Goal: Transaction & Acquisition: Purchase product/service

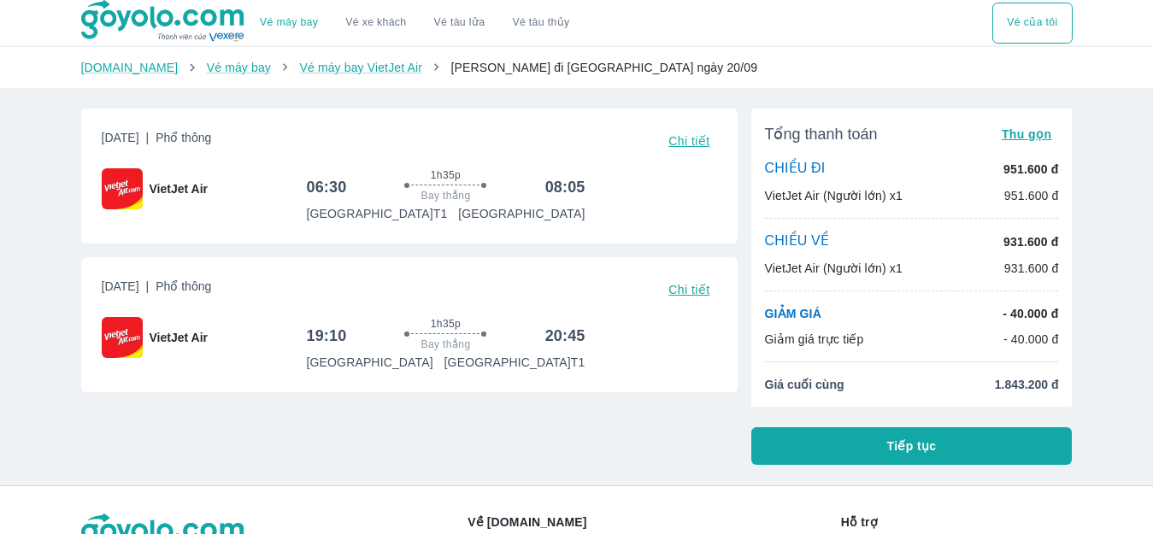
click at [698, 141] on span "Chi tiết" at bounding box center [689, 141] width 41 height 14
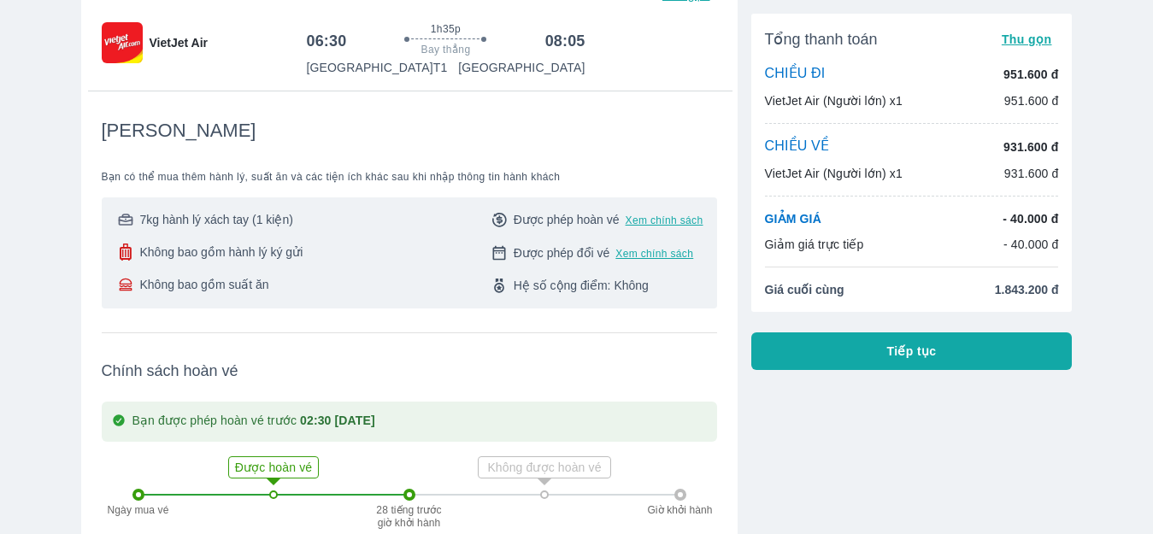
scroll to position [112, 0]
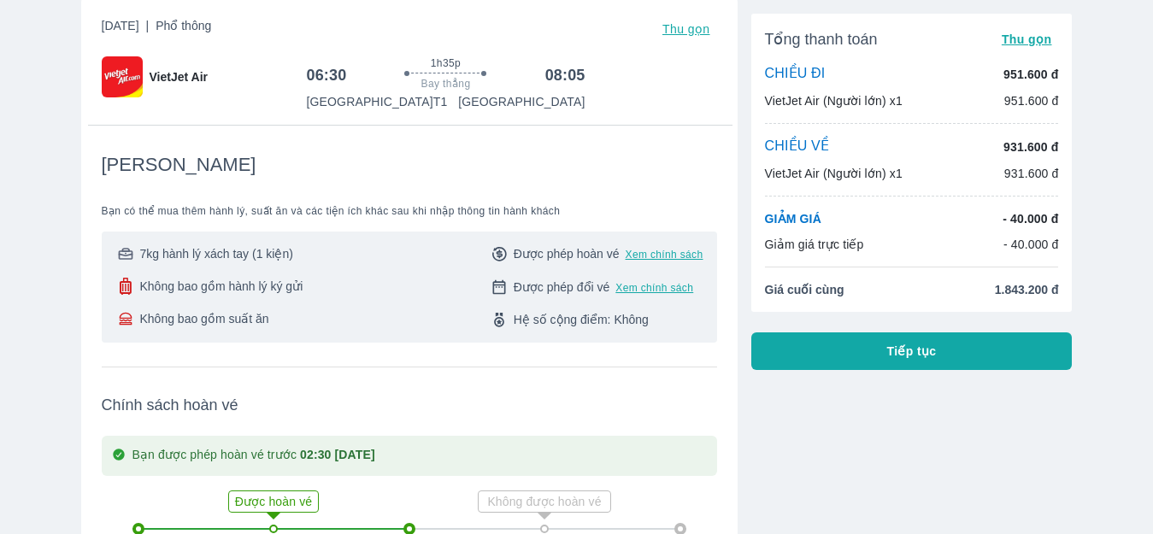
click at [870, 354] on button "Tiếp tục" at bounding box center [912, 352] width 321 height 38
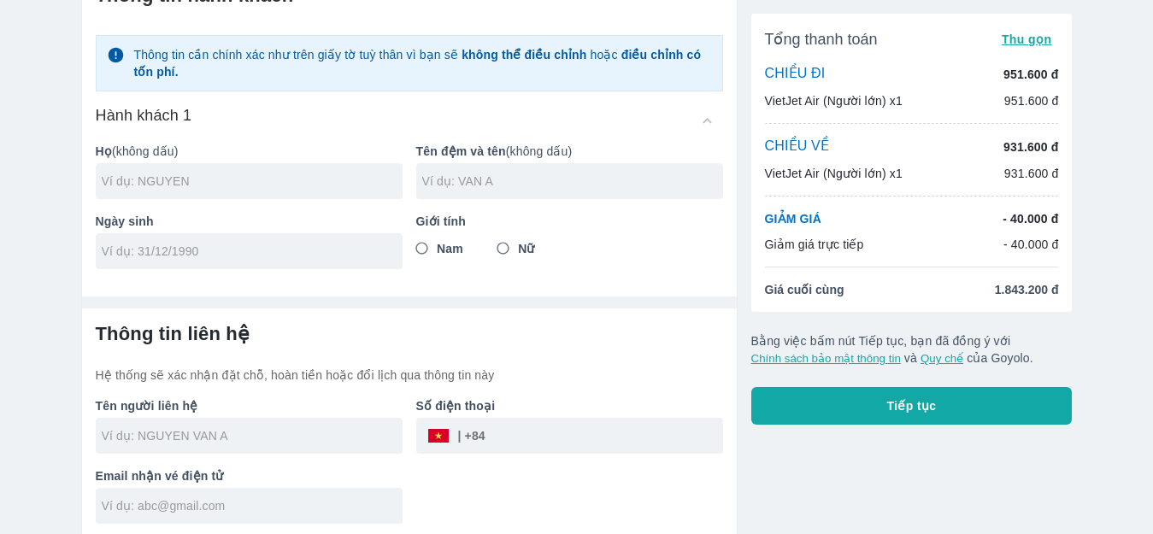
scroll to position [102, 0]
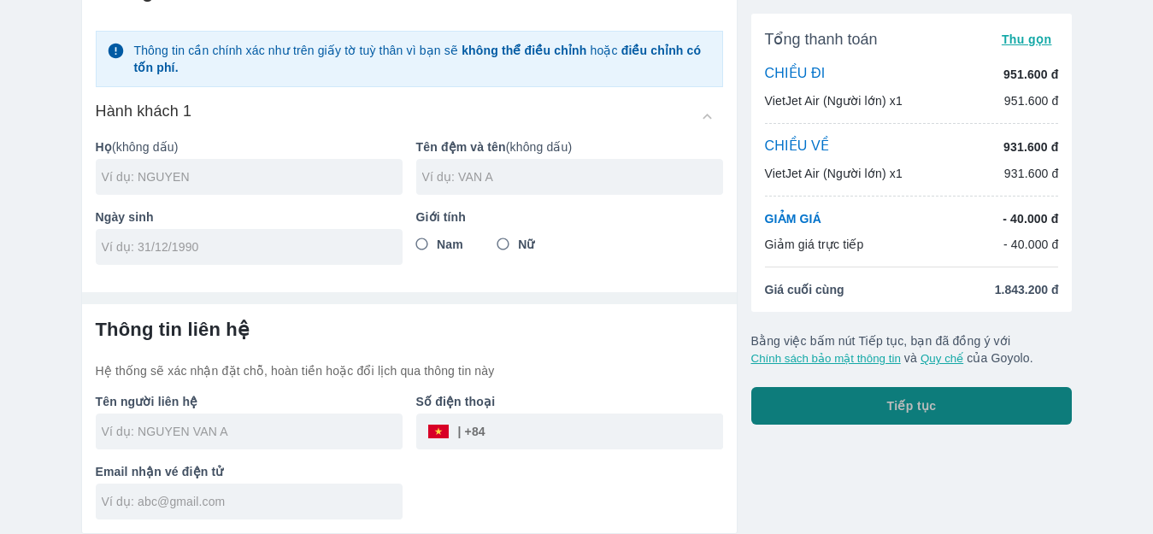
click at [909, 399] on span "Tiếp tục" at bounding box center [912, 406] width 50 height 17
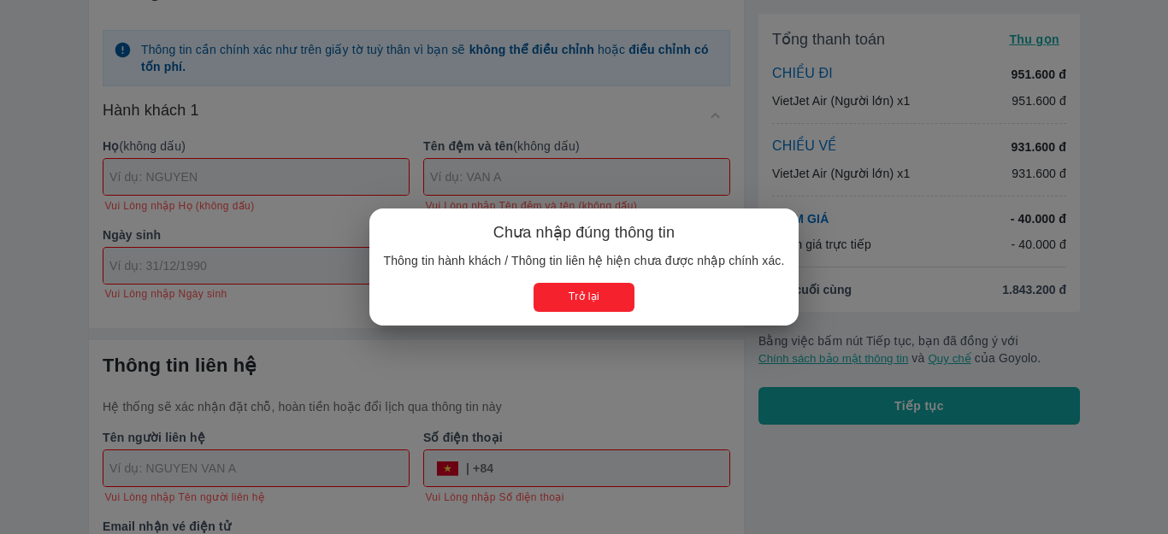
click at [597, 296] on button "Trở lại" at bounding box center [583, 297] width 100 height 28
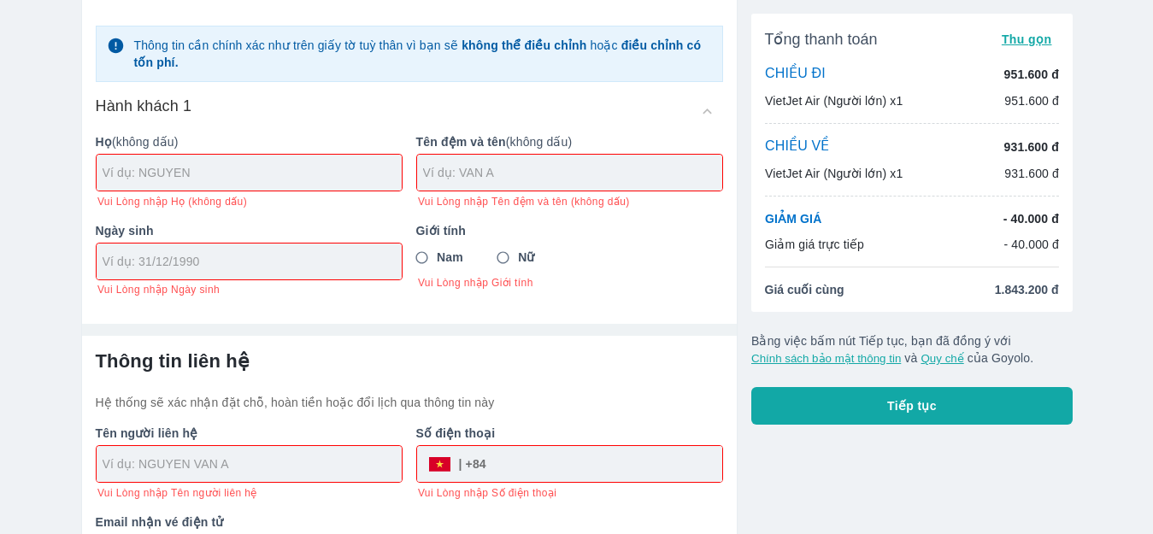
scroll to position [179, 0]
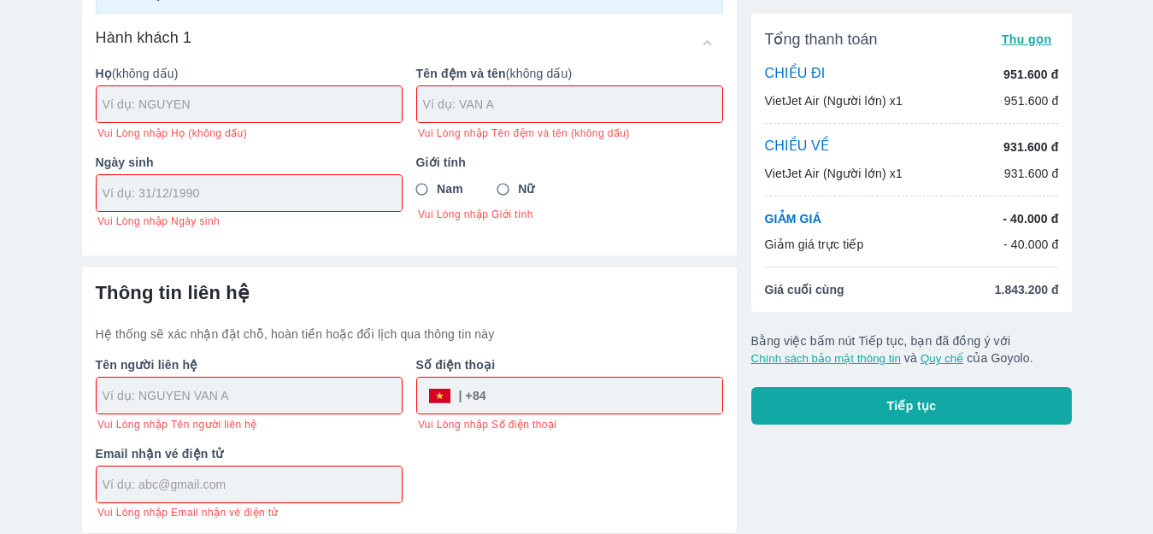
click at [604, 274] on div "Thông tin liên hệ Hệ thống sẽ xác nhận đặt chỗ, hoàn tiền hoặc đổi lịch qua thô…" at bounding box center [409, 401] width 655 height 266
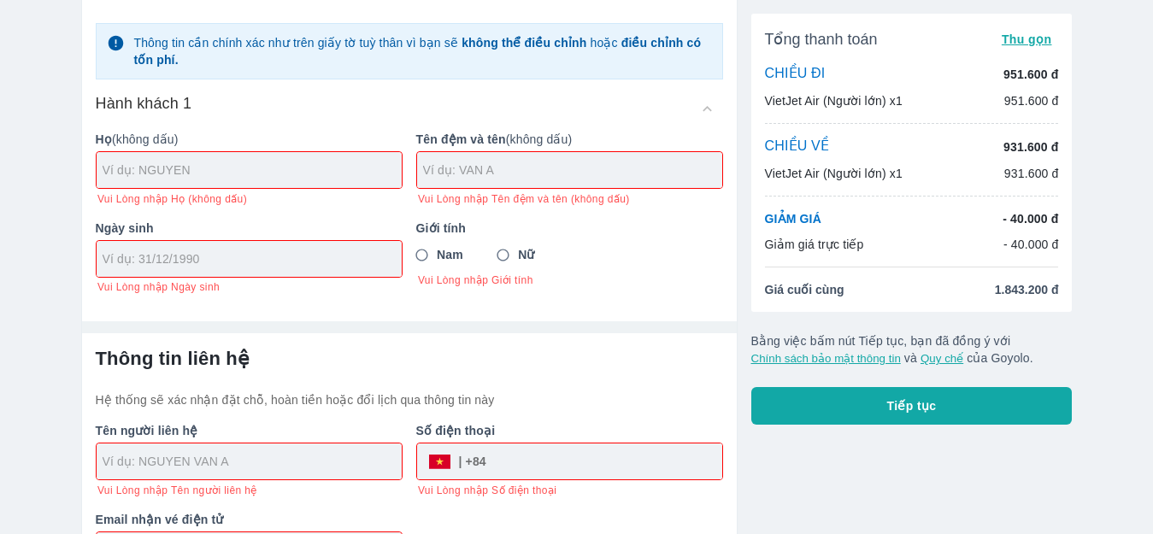
scroll to position [0, 0]
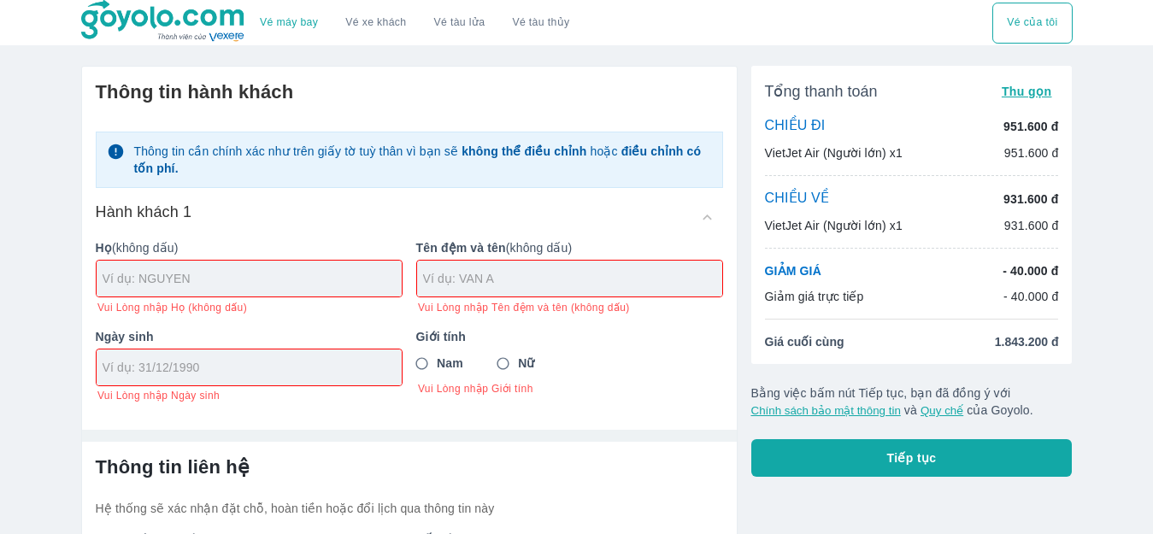
click at [185, 293] on div at bounding box center [249, 279] width 305 height 36
type input "[PERSON_NAME]"
click at [479, 289] on div at bounding box center [569, 279] width 305 height 36
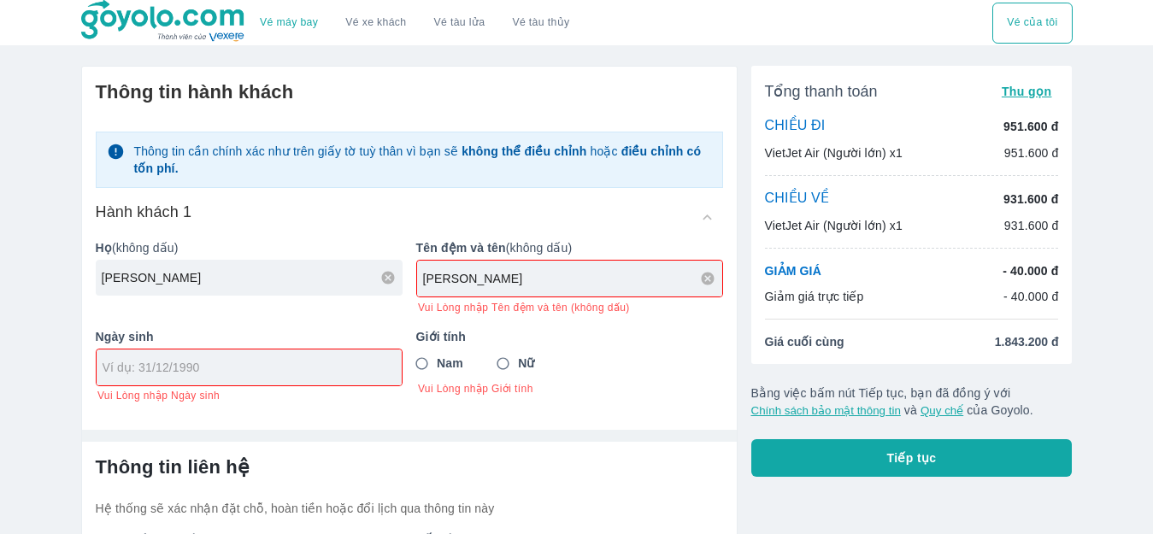
type input "[PERSON_NAME]"
click at [195, 374] on div "Ngày sinh Vui Lòng nhập Ngày sinh" at bounding box center [242, 359] width 321 height 89
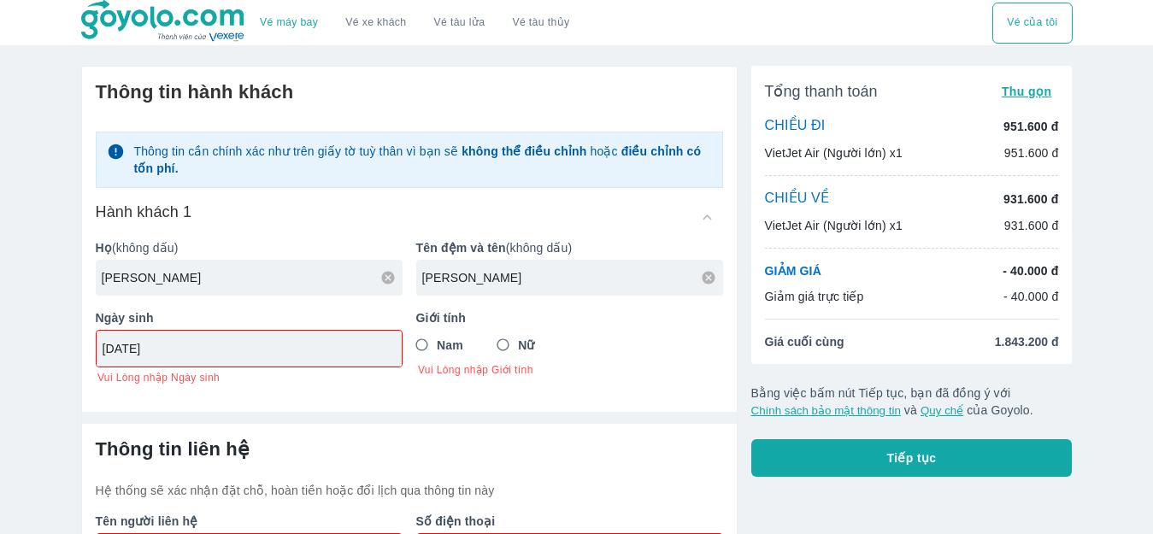
type input "[DATE]"
click at [508, 345] on input "Nữ" at bounding box center [503, 345] width 31 height 31
radio input "true"
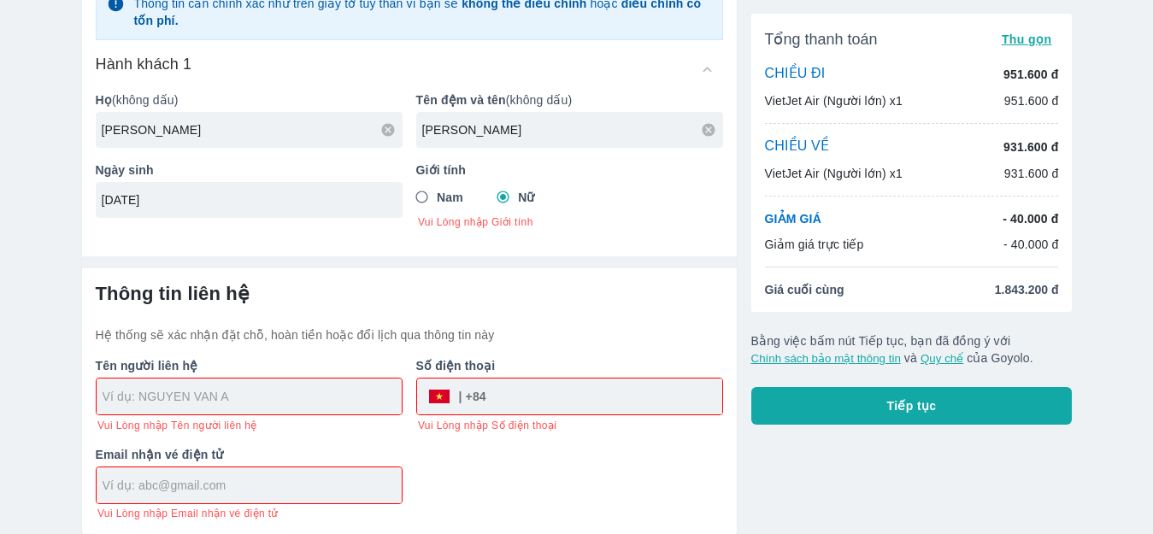
scroll to position [151, 0]
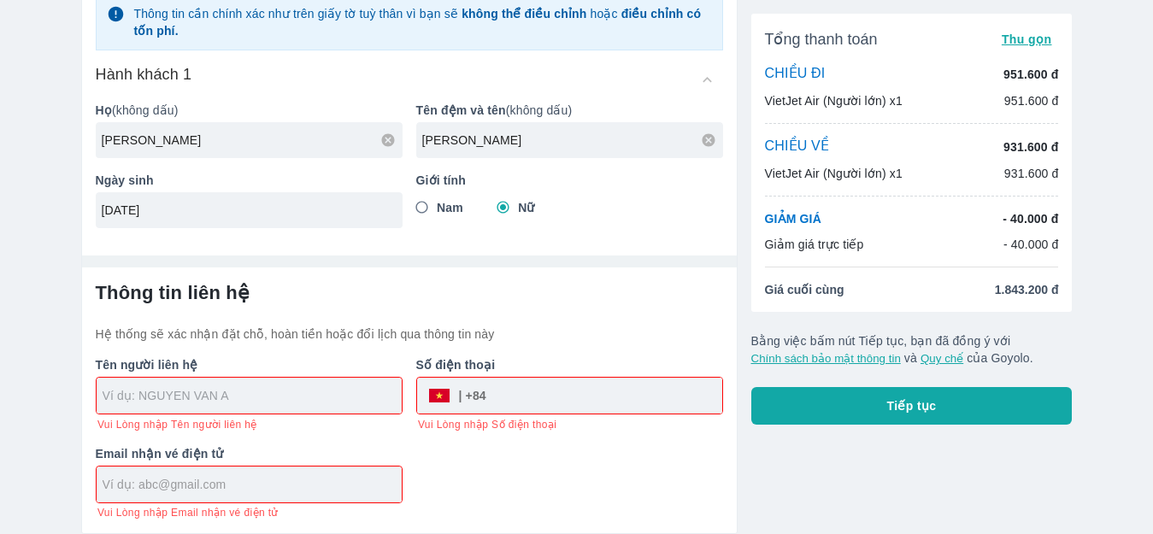
click at [258, 392] on input "text" at bounding box center [252, 395] width 299 height 17
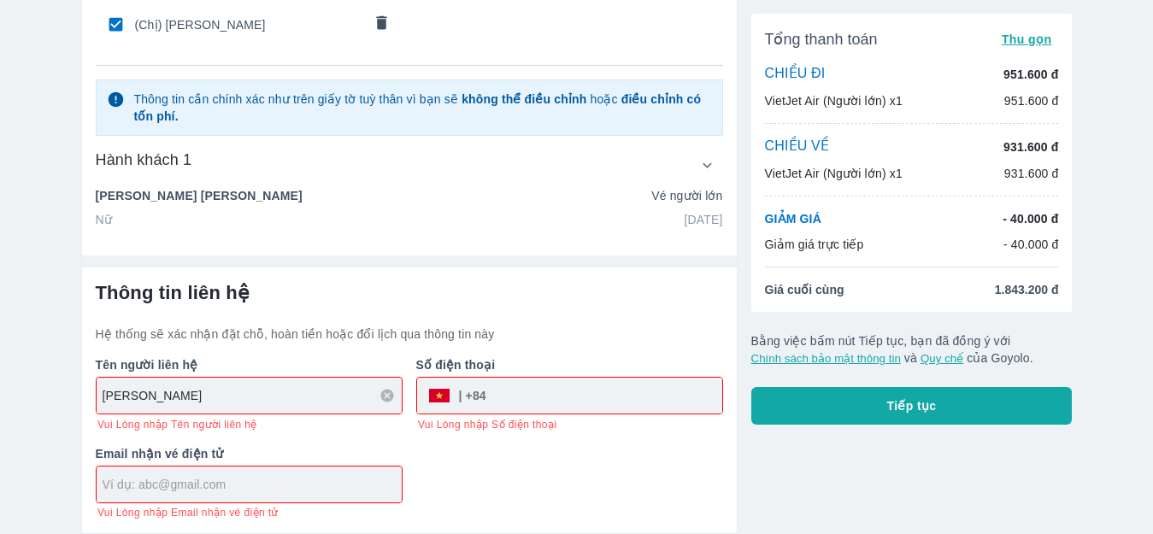
scroll to position [140, 0]
type input "[PERSON_NAME]"
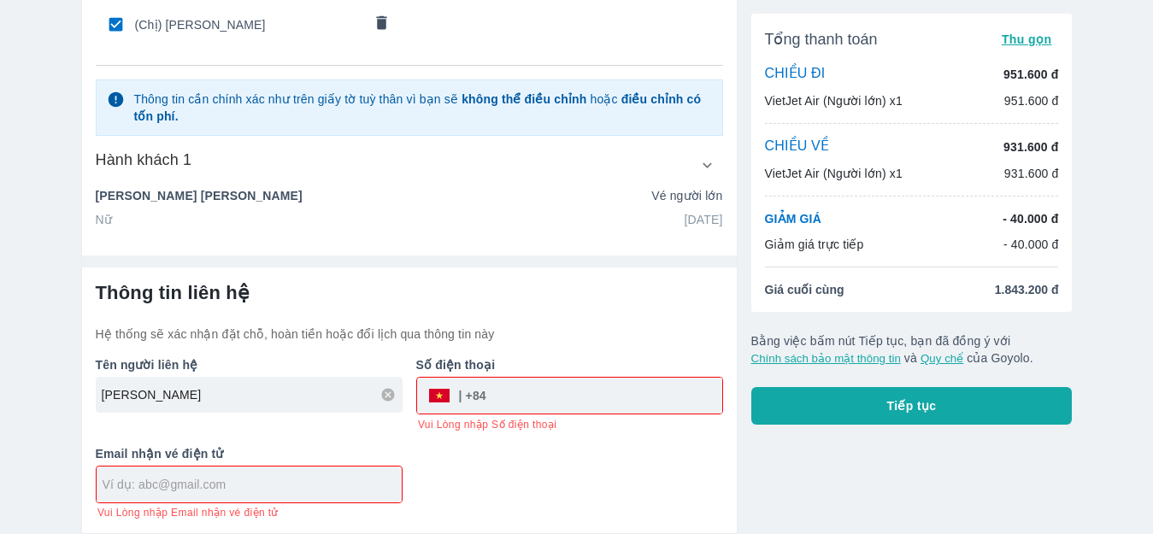
click at [548, 404] on input "tel" at bounding box center [604, 395] width 236 height 41
type input "0964365784"
click at [167, 472] on div at bounding box center [249, 485] width 305 height 36
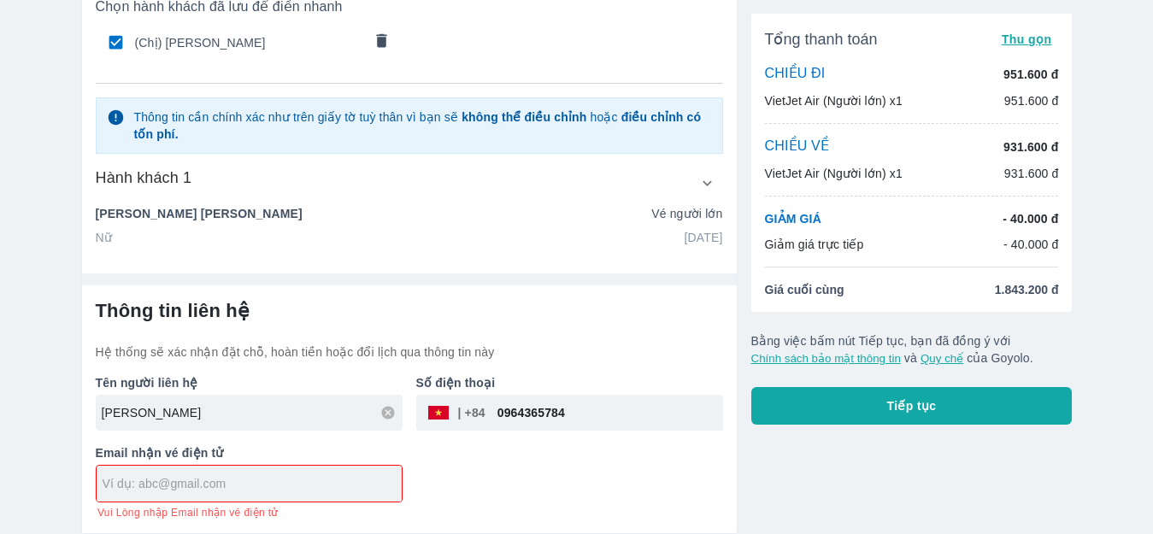
scroll to position [121, 0]
type input "L"
type input "[EMAIL_ADDRESS][DOMAIN_NAME]"
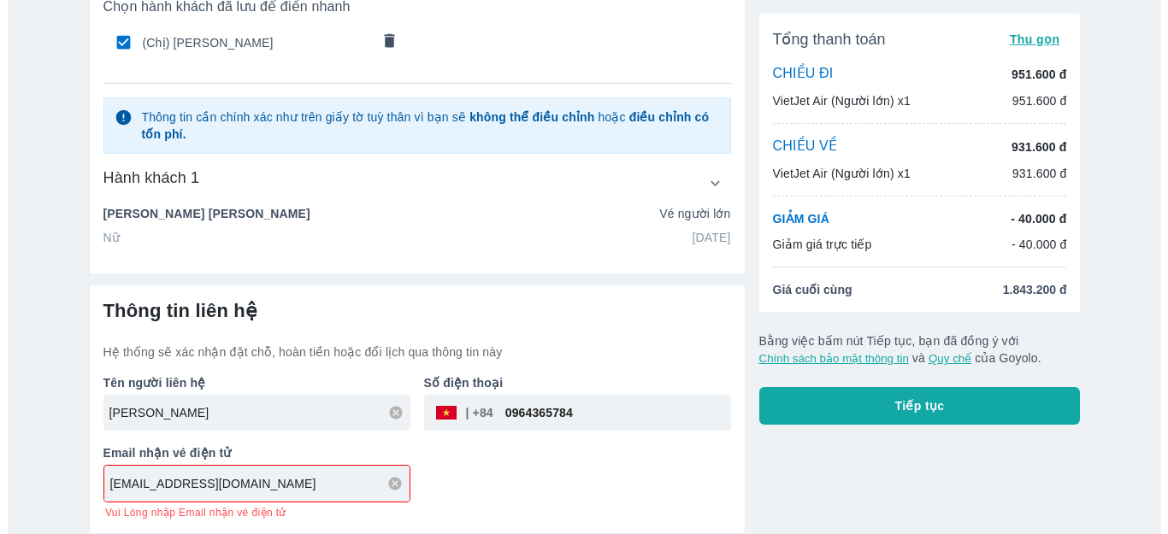
scroll to position [102, 0]
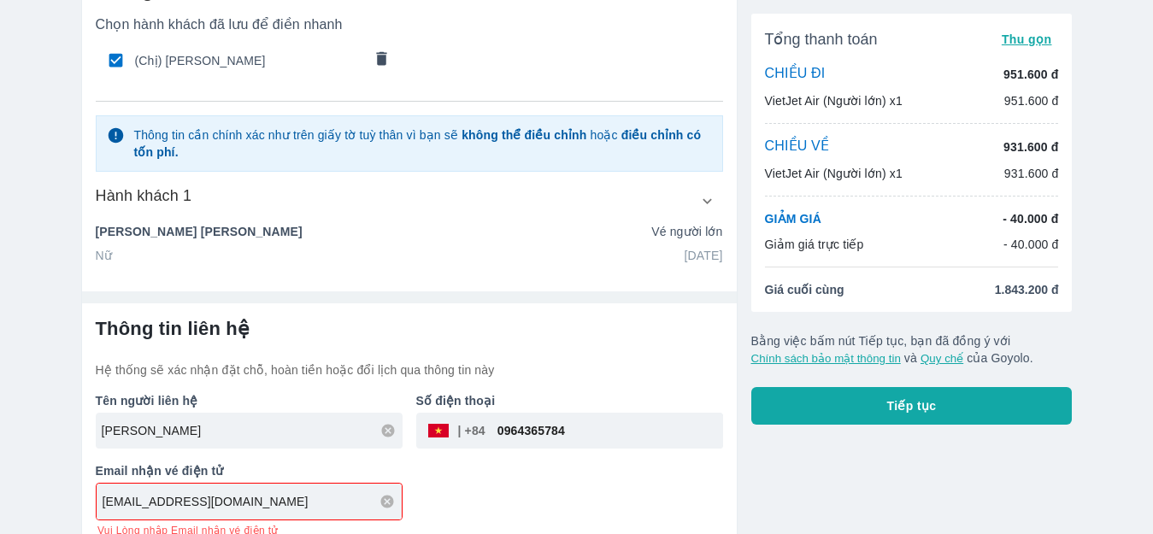
click at [639, 480] on div "Tên người liên hệ NGUYEN THI HUONG Số điện thoại ​ 0964365784 Email nhận vé điệ…" at bounding box center [402, 458] width 641 height 159
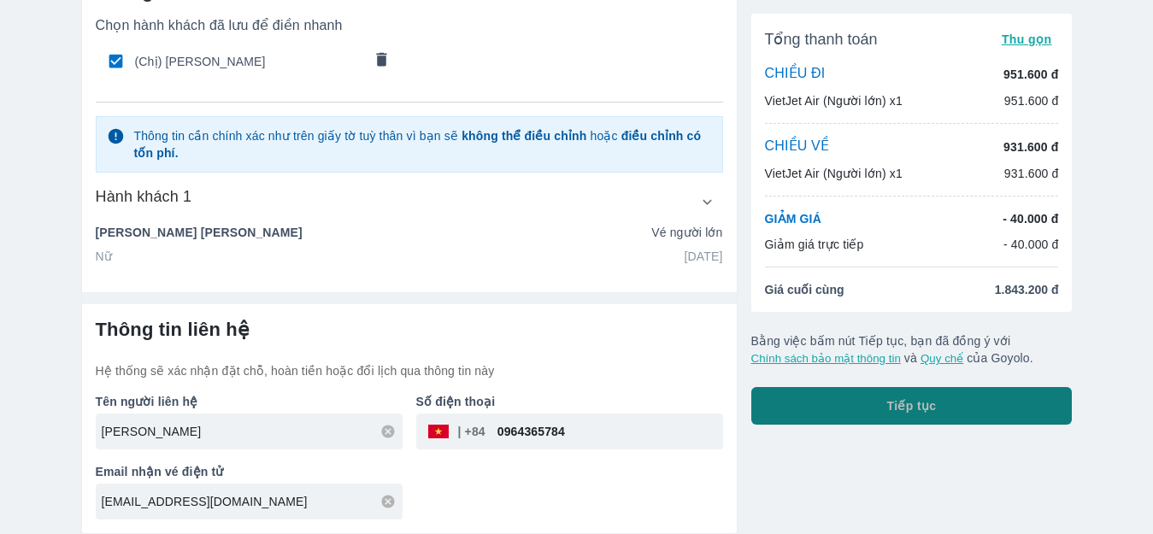
click at [909, 410] on span "Tiếp tục" at bounding box center [912, 406] width 50 height 17
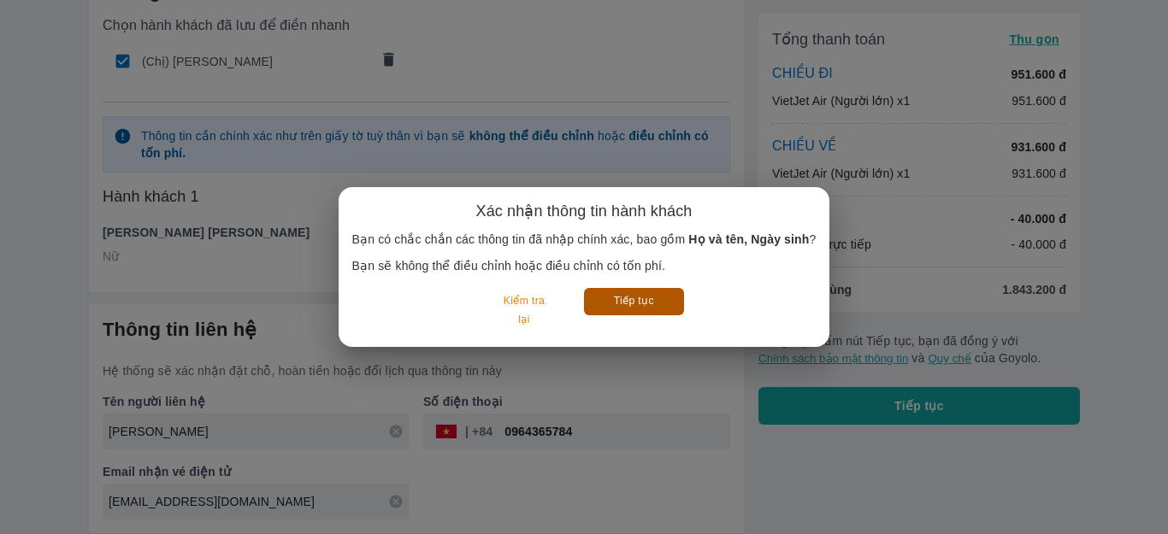
click at [622, 299] on button "Tiếp tục" at bounding box center [634, 301] width 100 height 27
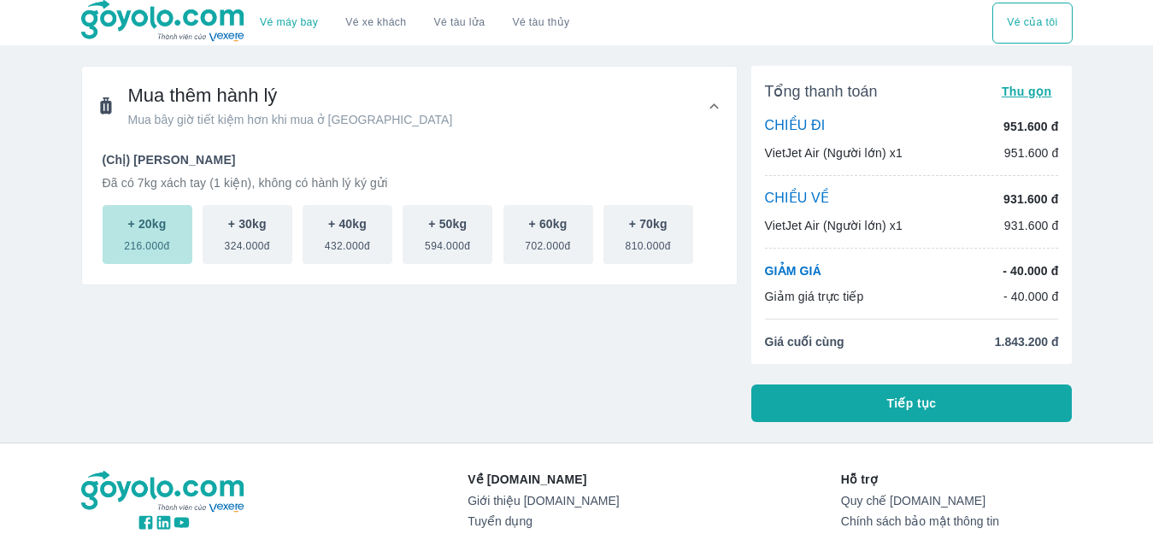
click at [157, 233] on p "+ 20kg" at bounding box center [147, 223] width 38 height 17
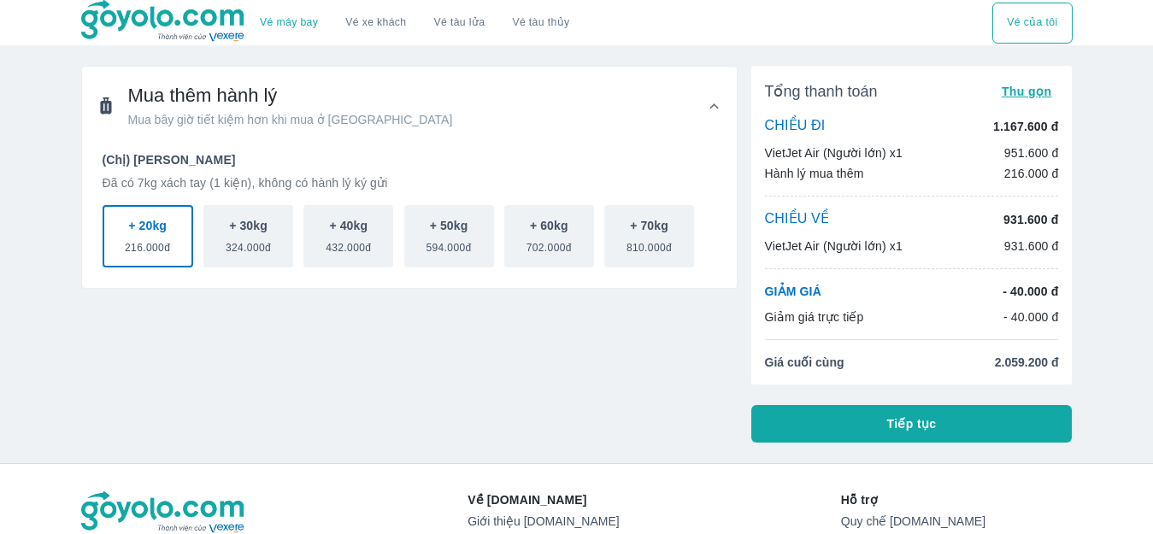
click at [296, 121] on span "Mua bây giờ tiết kiệm hơn khi mua ở [GEOGRAPHIC_DATA]" at bounding box center [290, 119] width 325 height 17
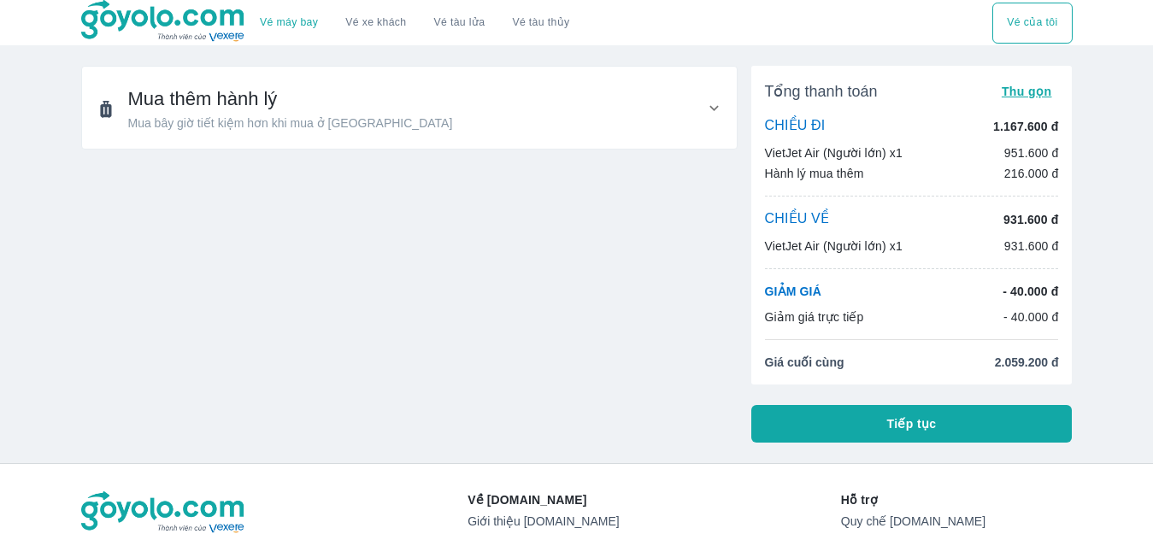
click at [294, 123] on span "Mua bây giờ tiết kiệm hơn khi mua ở [GEOGRAPHIC_DATA]" at bounding box center [290, 123] width 325 height 17
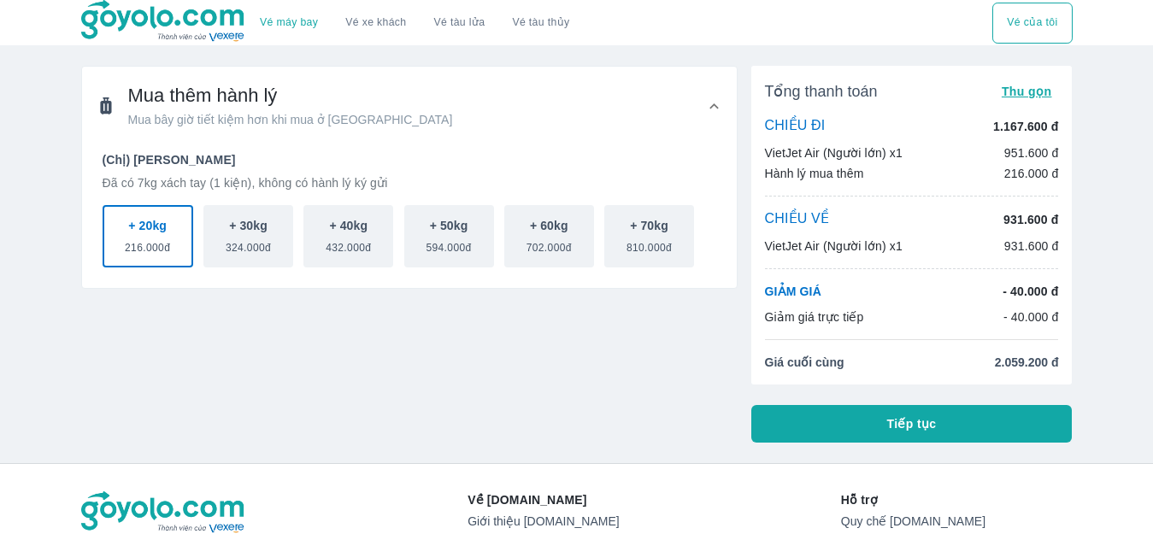
click at [1012, 220] on p "931.600 đ" at bounding box center [1031, 219] width 55 height 17
click at [266, 231] on p "+ 30kg" at bounding box center [248, 225] width 38 height 17
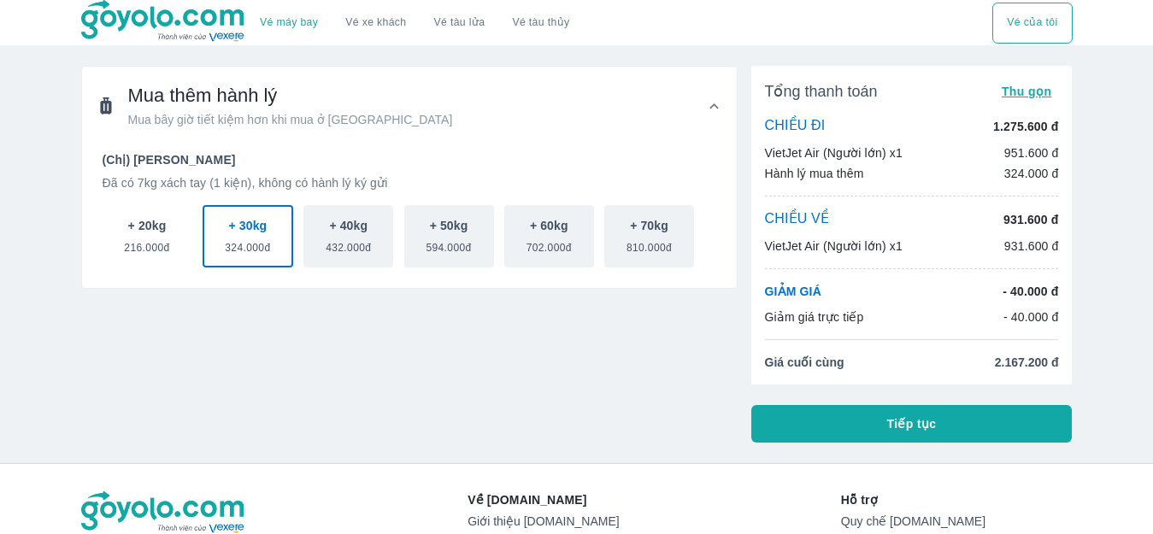
click at [144, 227] on p "+ 20kg" at bounding box center [147, 225] width 38 height 17
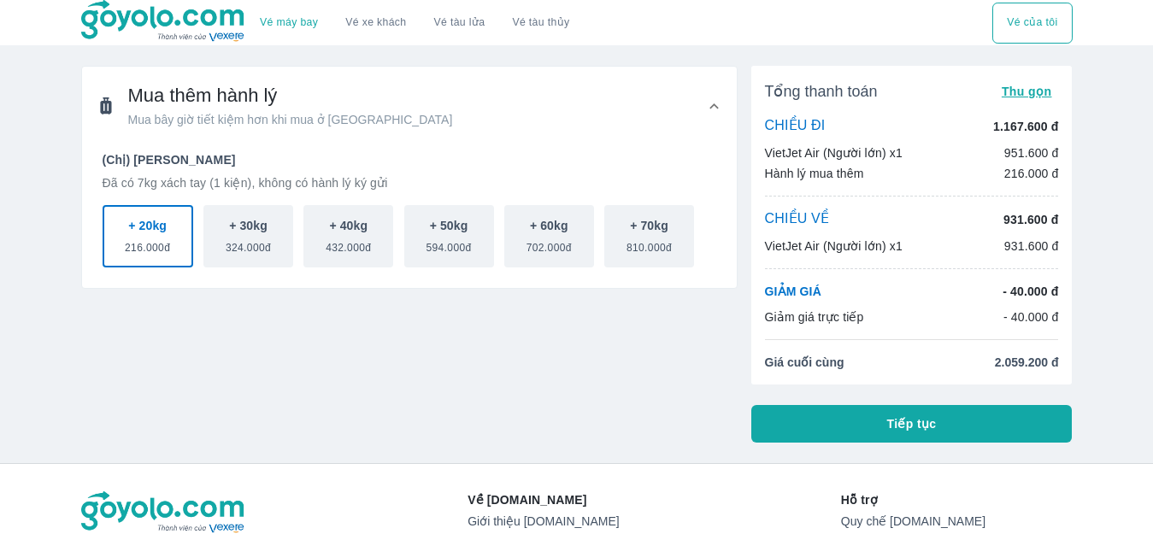
click at [880, 428] on button "Tiếp tục" at bounding box center [912, 424] width 321 height 38
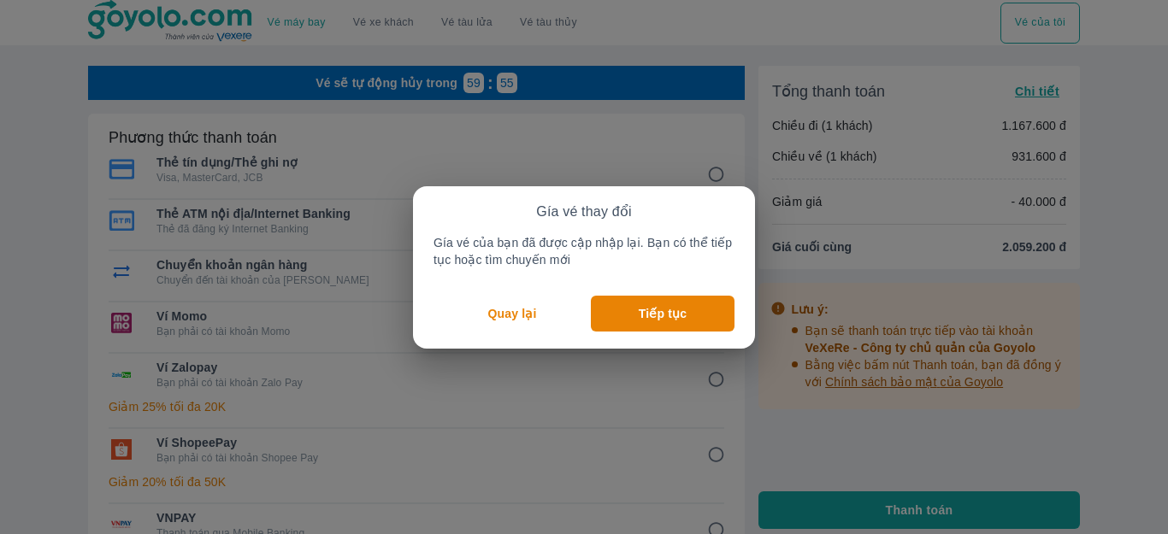
click at [533, 315] on p "Quay lại" at bounding box center [512, 313] width 49 height 17
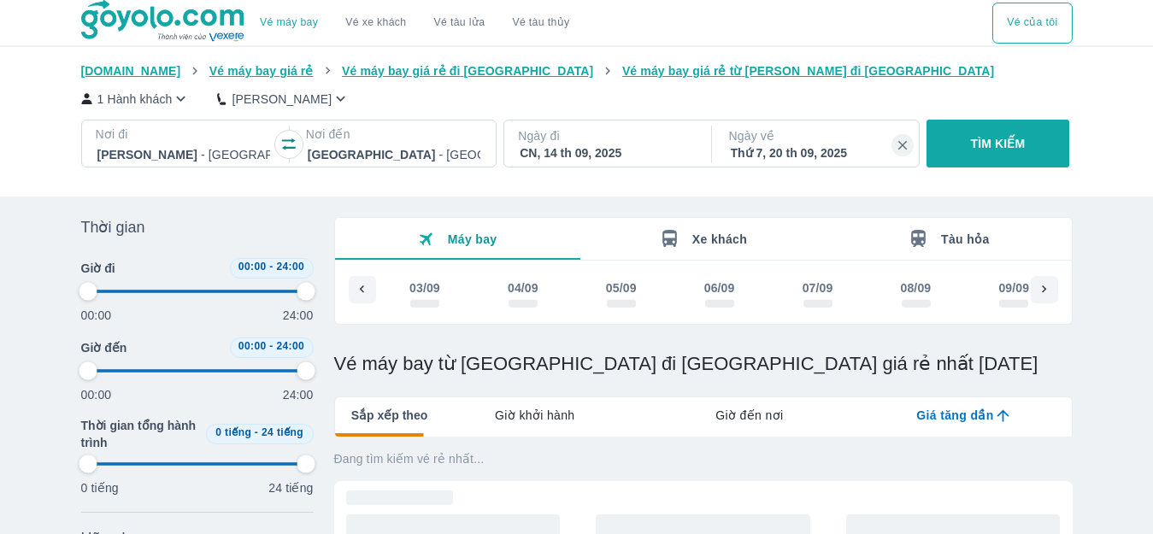
scroll to position [0, 568]
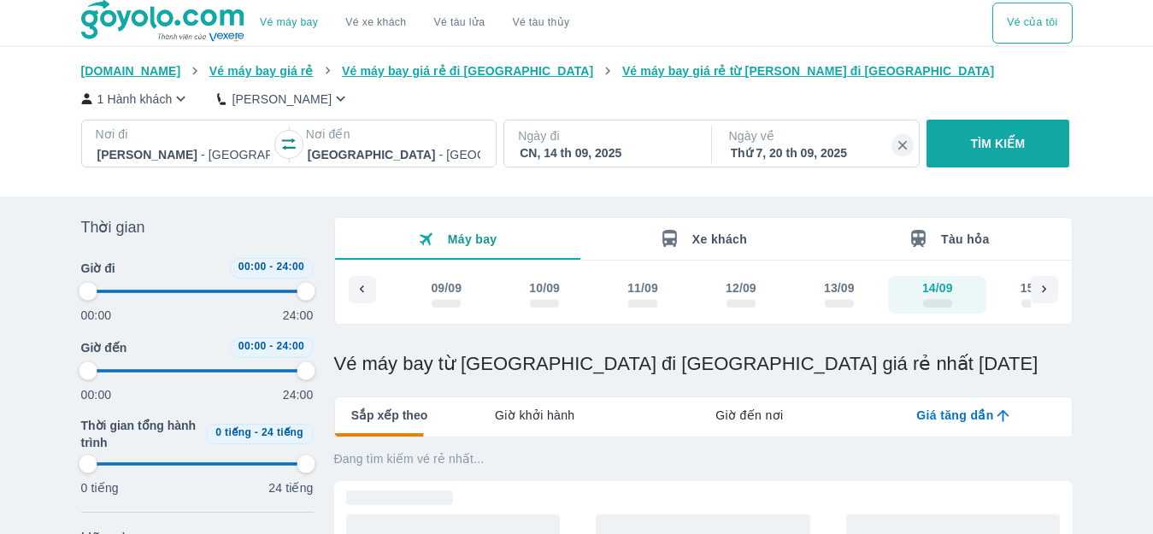
type input "97.9166666666667"
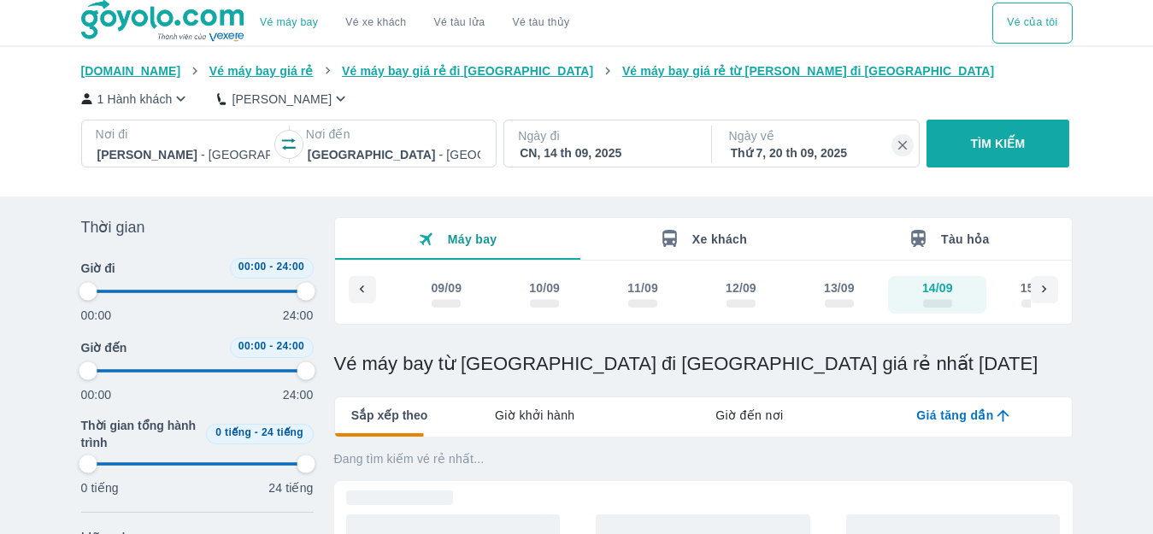
type input "97.9166666666667"
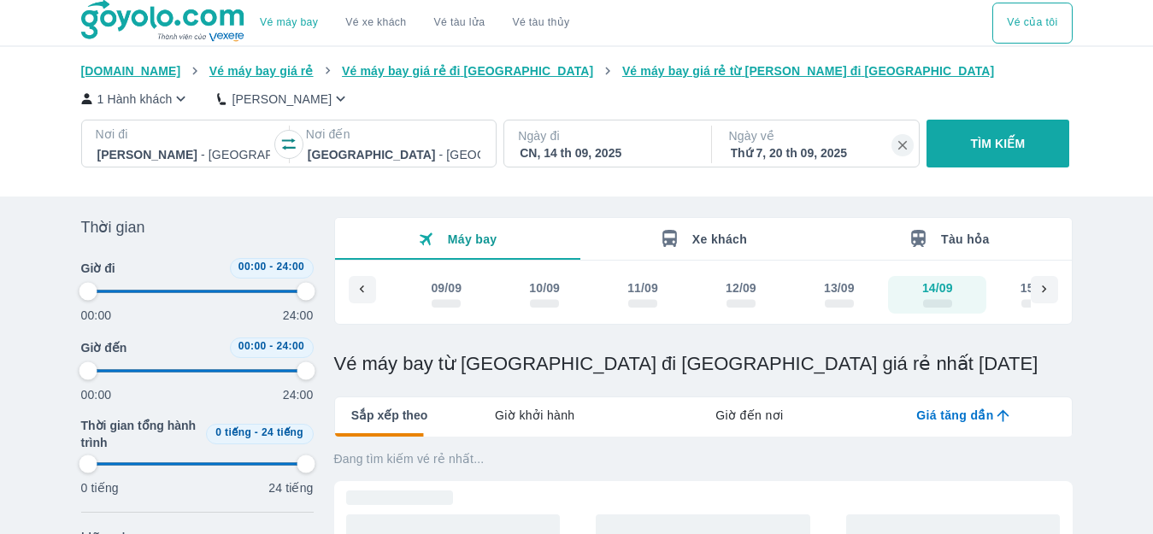
type input "97.9166666666667"
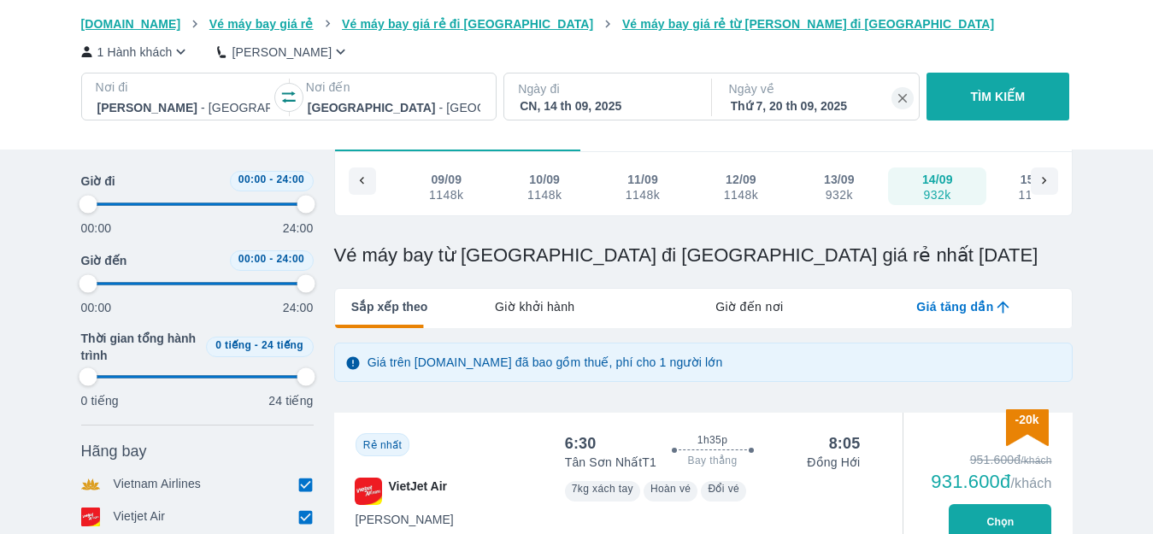
scroll to position [85, 0]
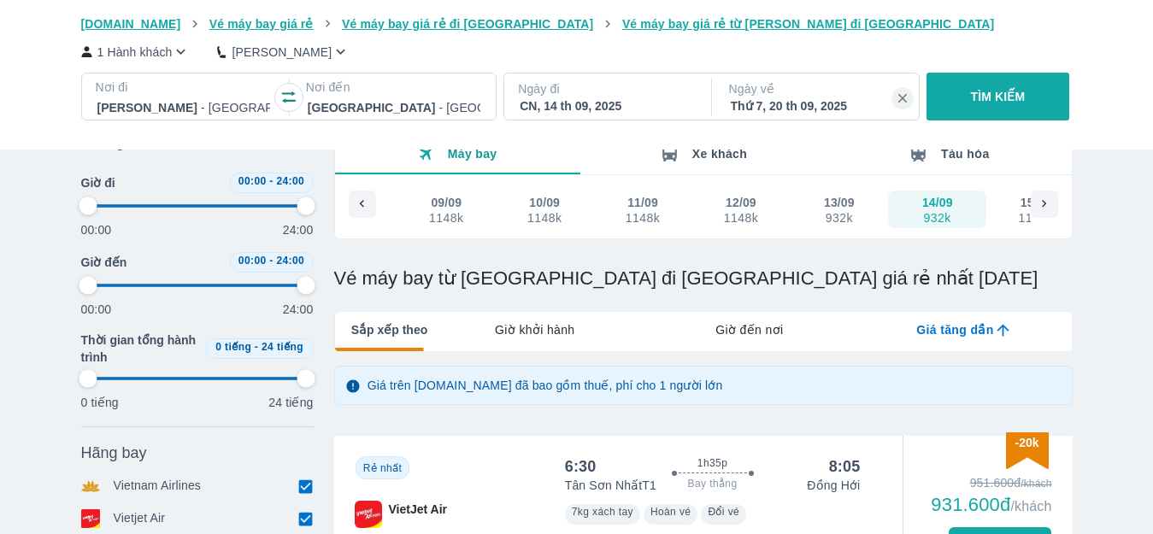
type input "97.9166666666667"
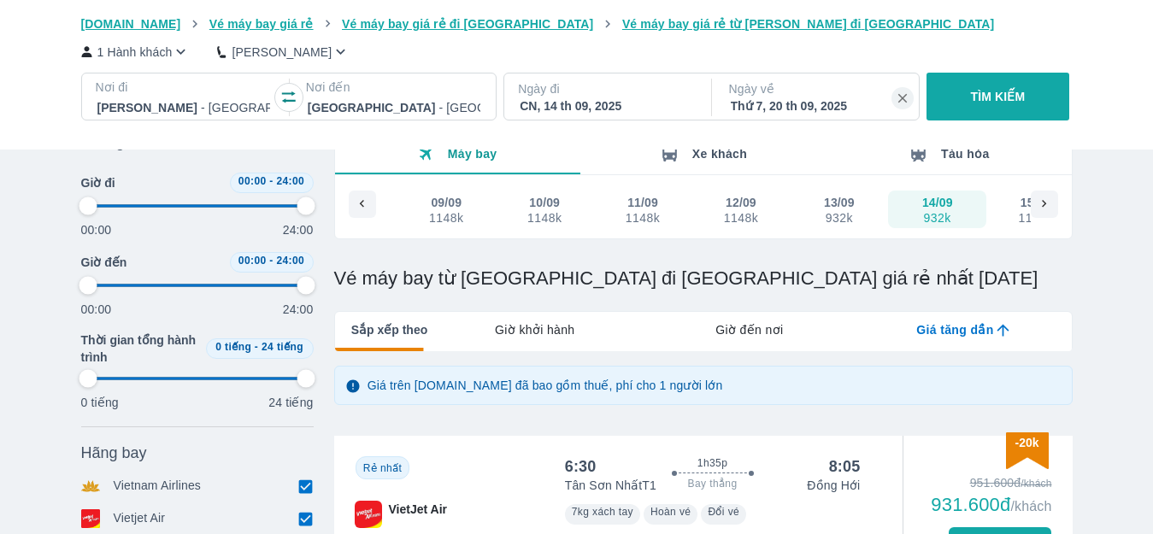
type input "97.9166666666667"
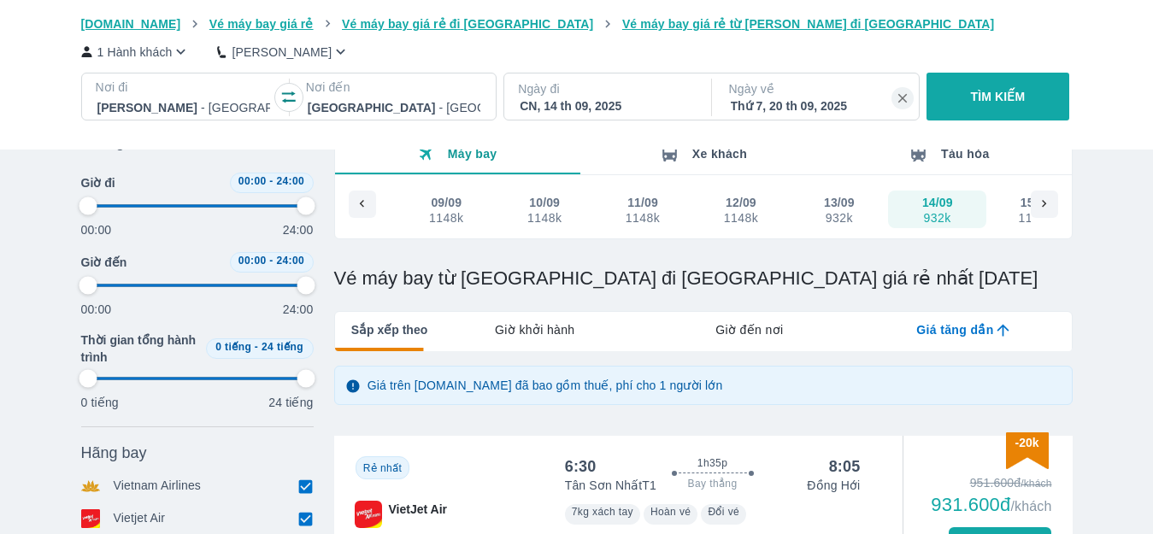
type input "97.9166666666667"
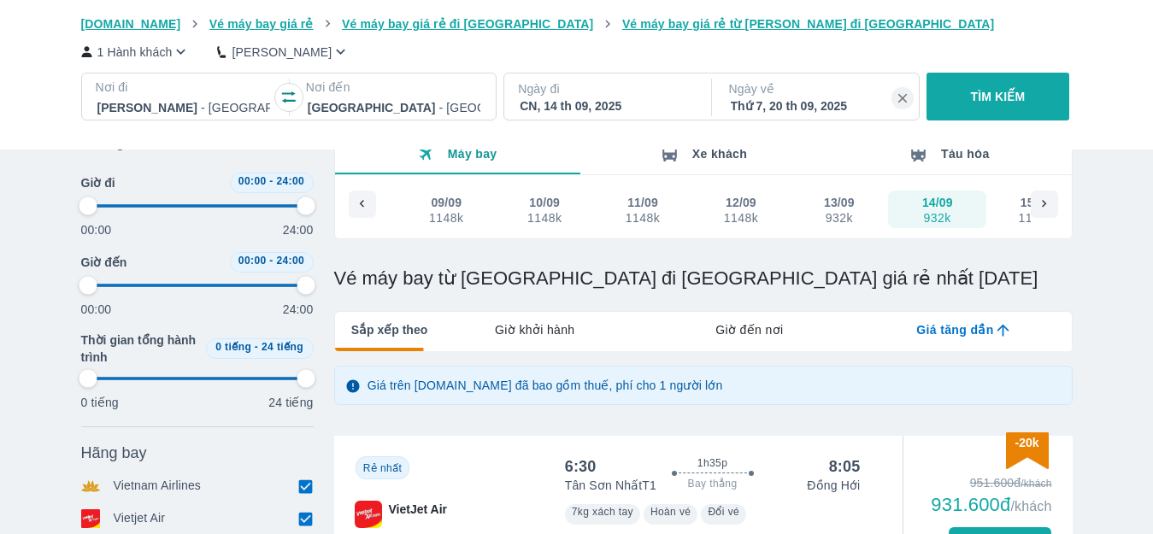
type input "97.9166666666667"
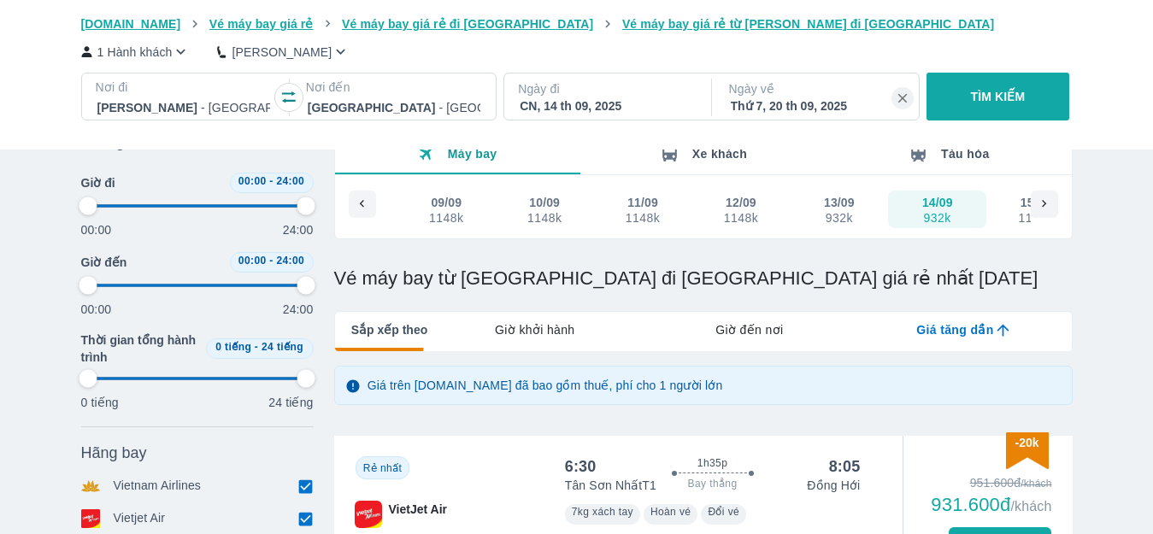
type input "97.9166666666667"
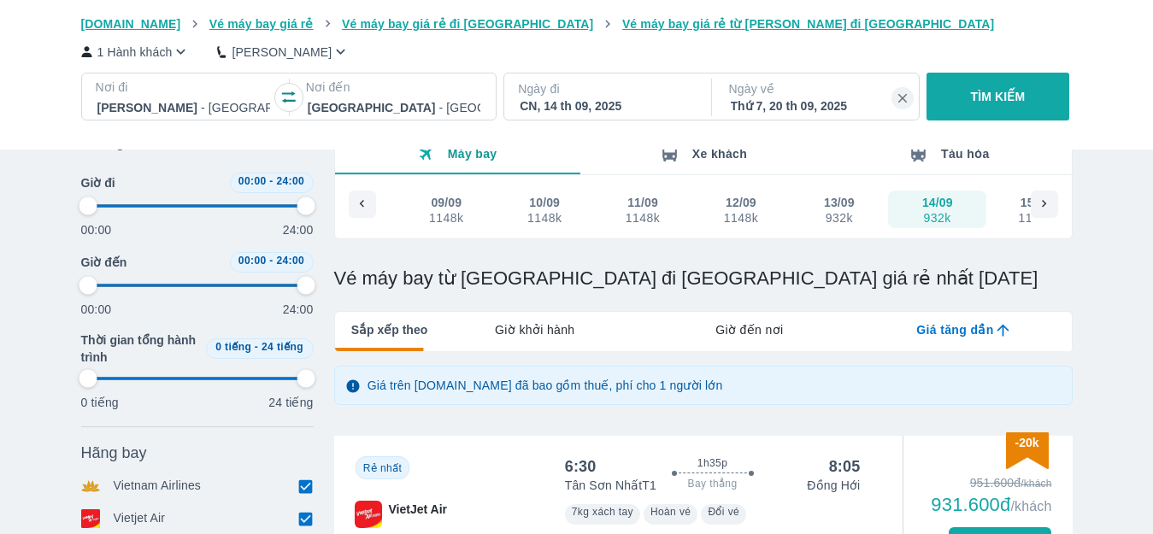
type input "97.9166666666667"
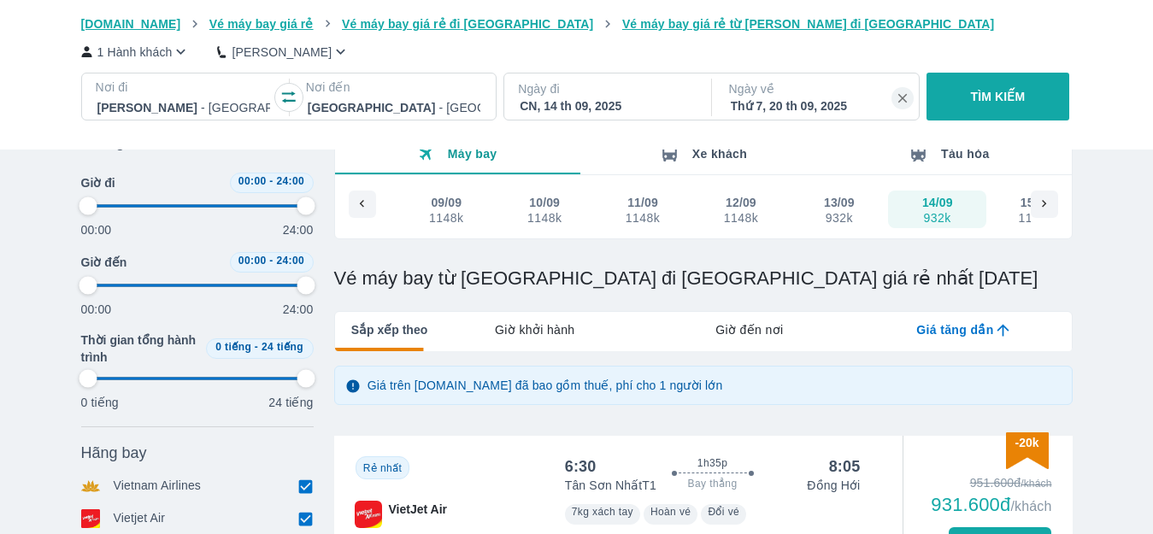
type input "97.9166666666667"
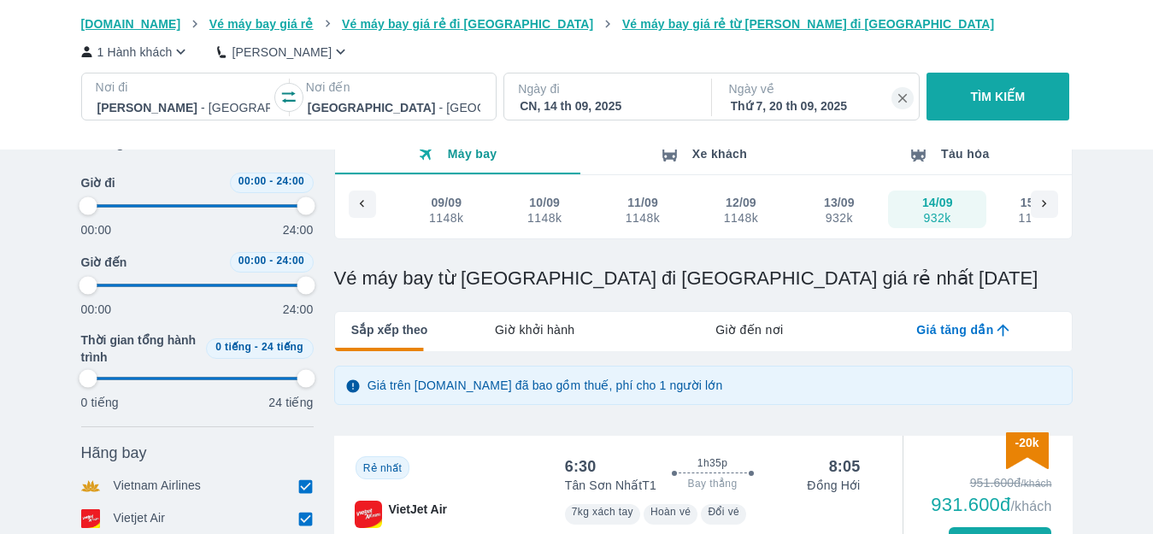
type input "97.9166666666667"
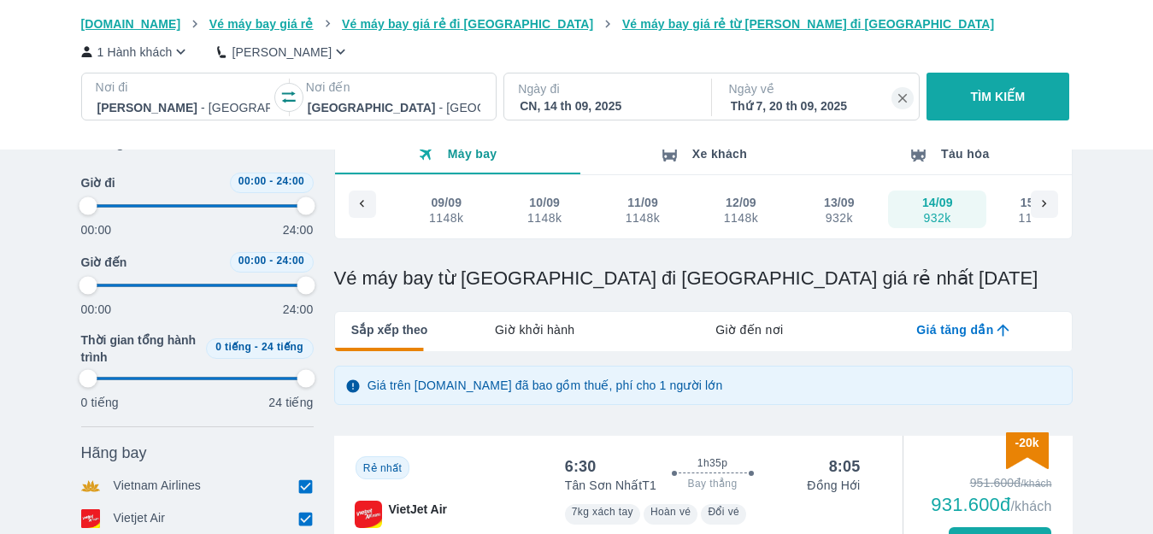
type input "97.9166666666667"
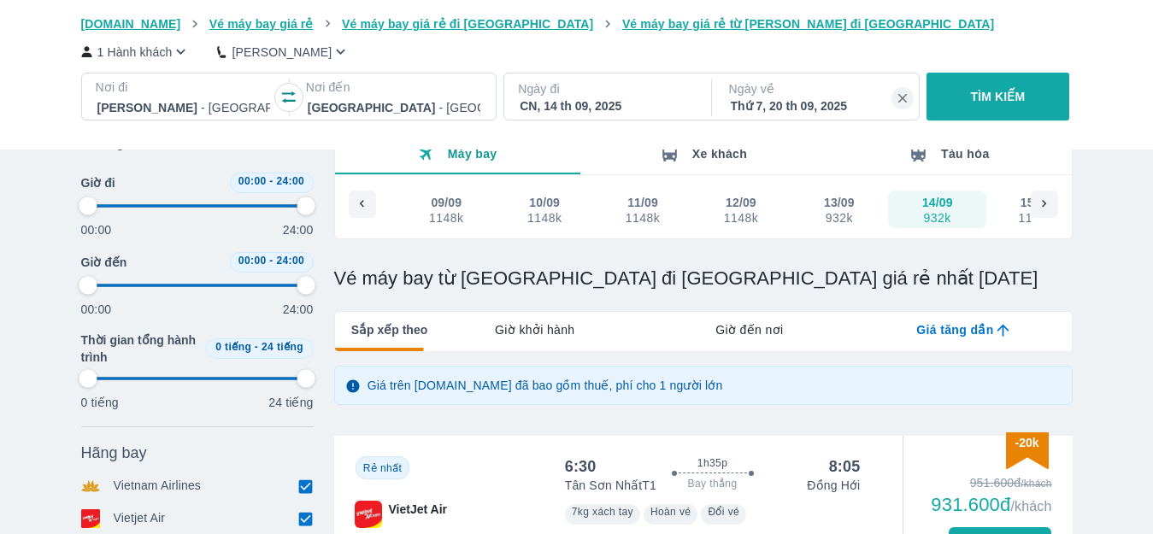
type input "97.9166666666667"
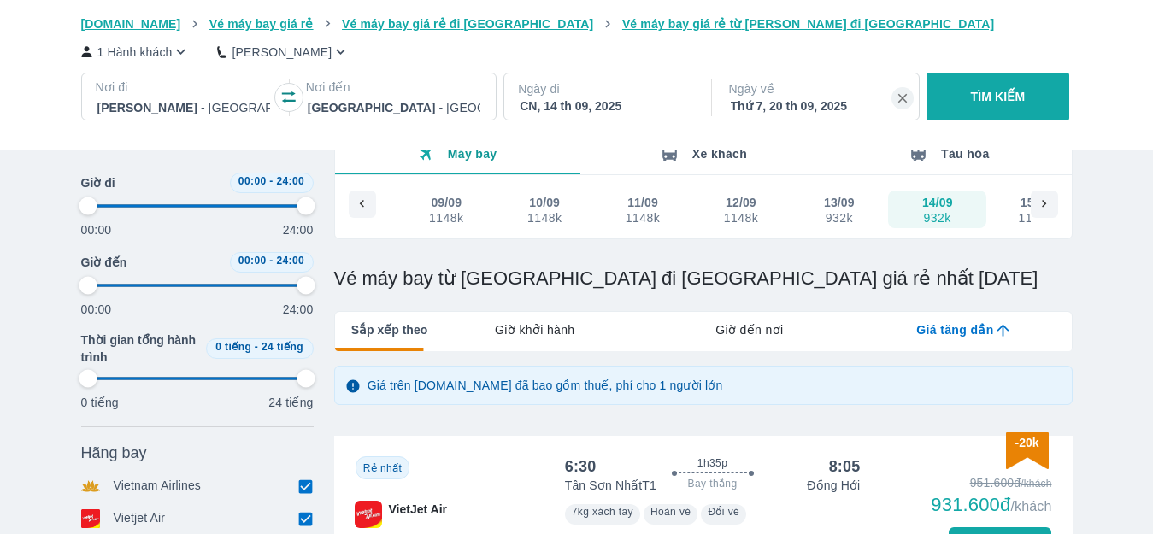
type input "97.9166666666667"
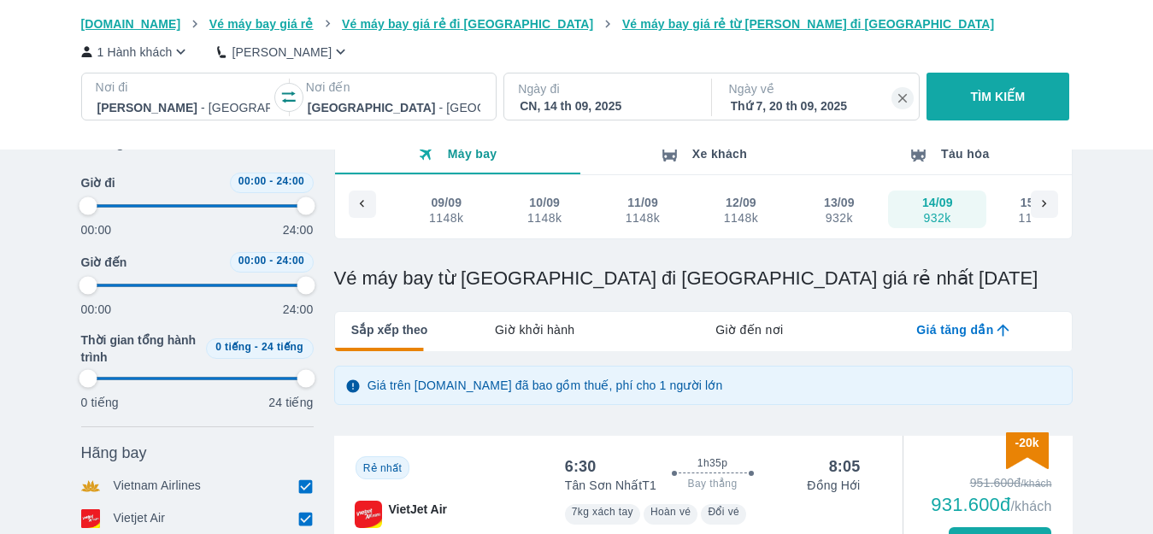
type input "97.9166666666667"
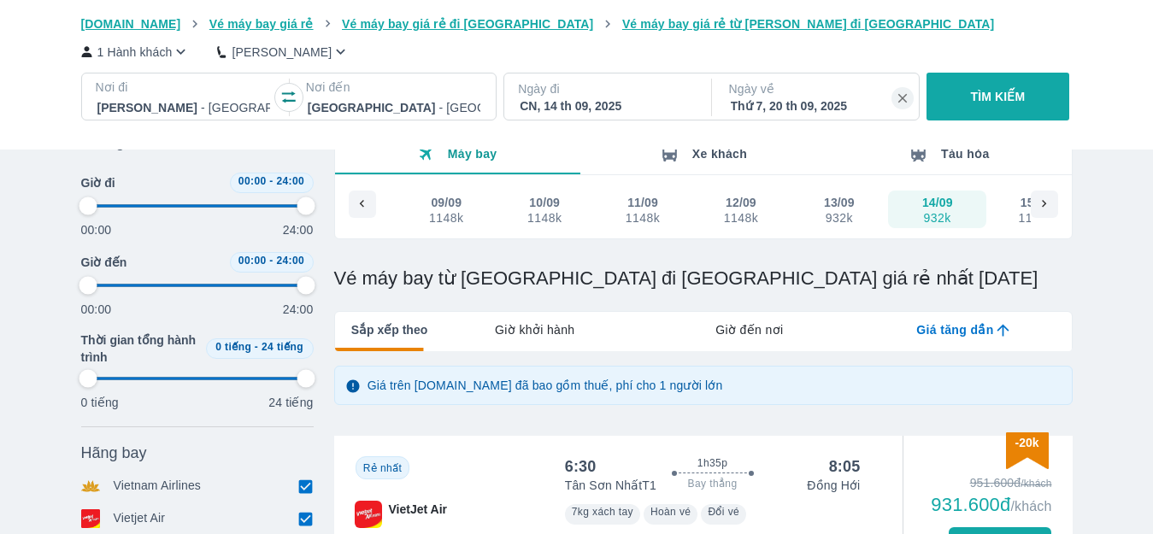
type input "97.9166666666667"
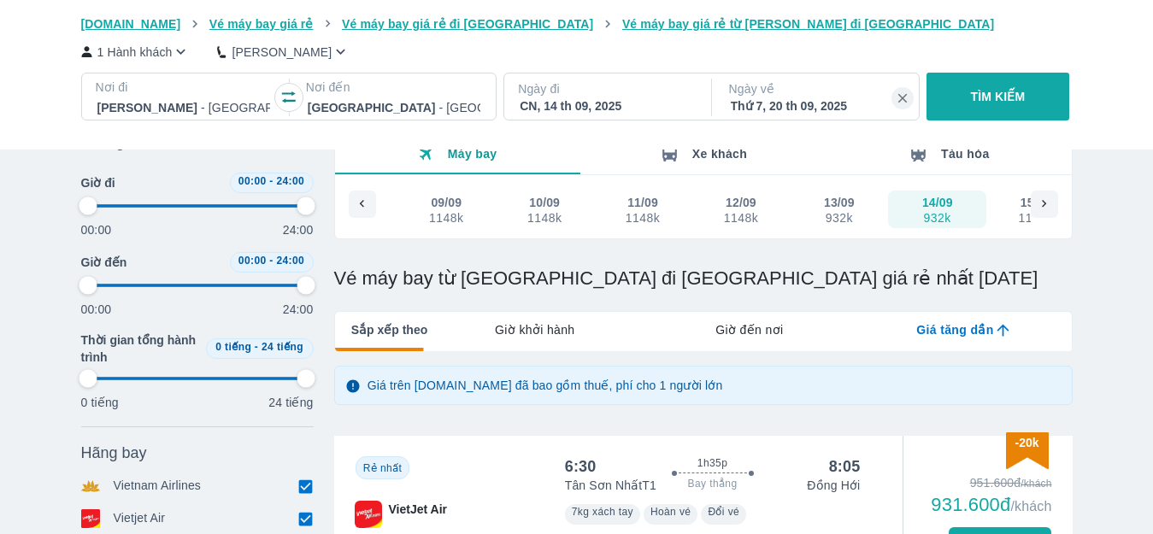
type input "97.9166666666667"
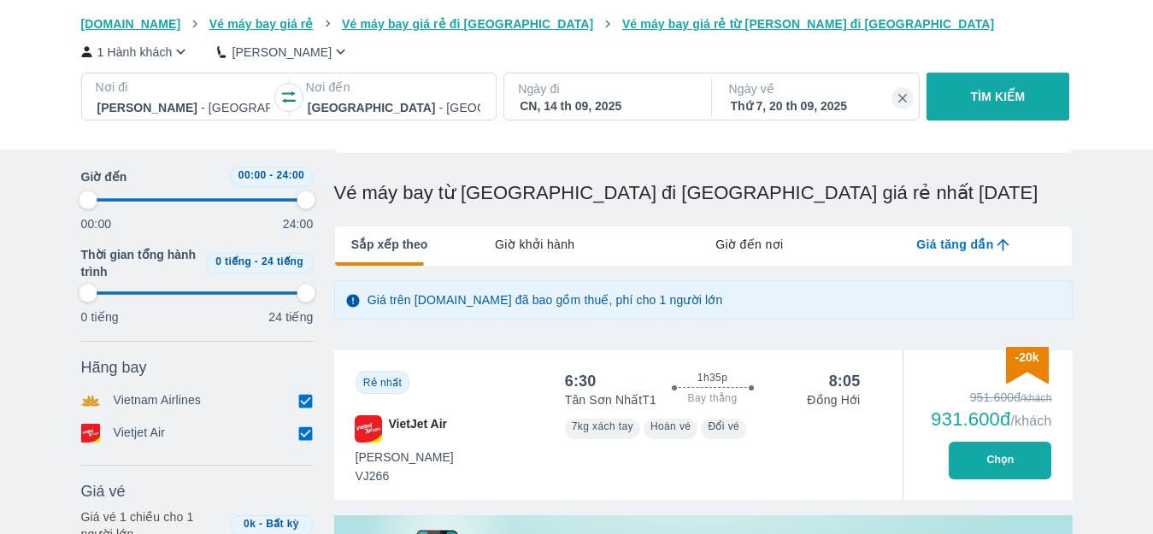
type input "97.9166666666667"
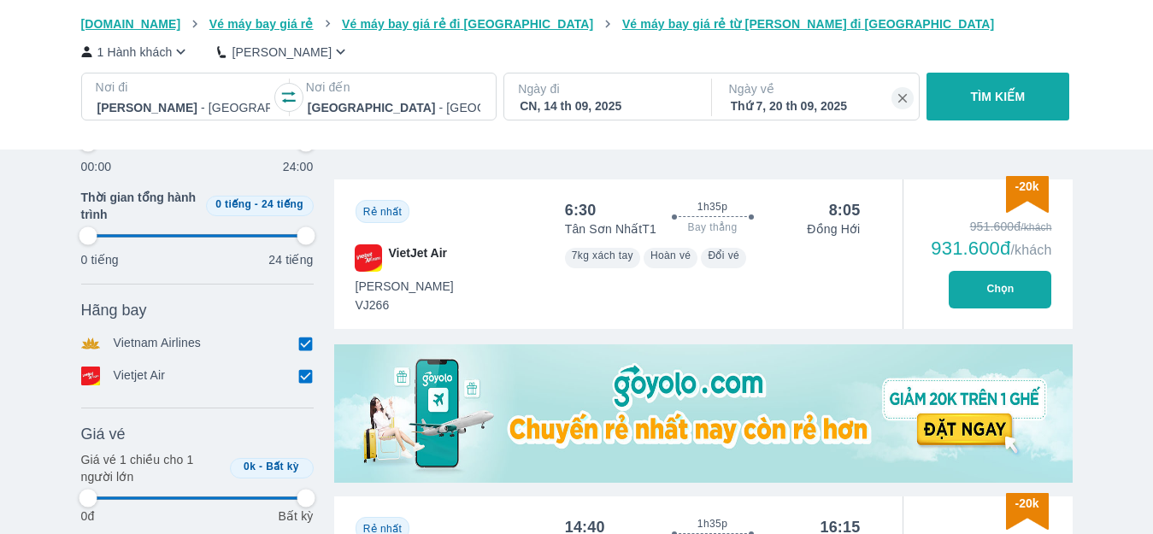
type input "97.9166666666667"
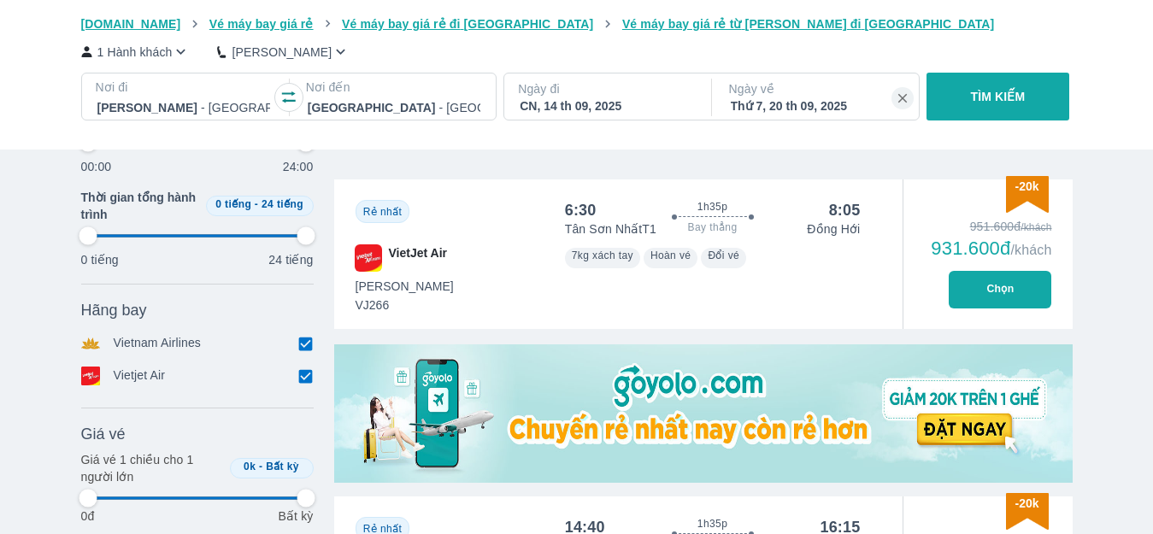
type input "97.9166666666667"
click at [996, 292] on button "Chọn" at bounding box center [1000, 290] width 103 height 38
type input "97.9166666666667"
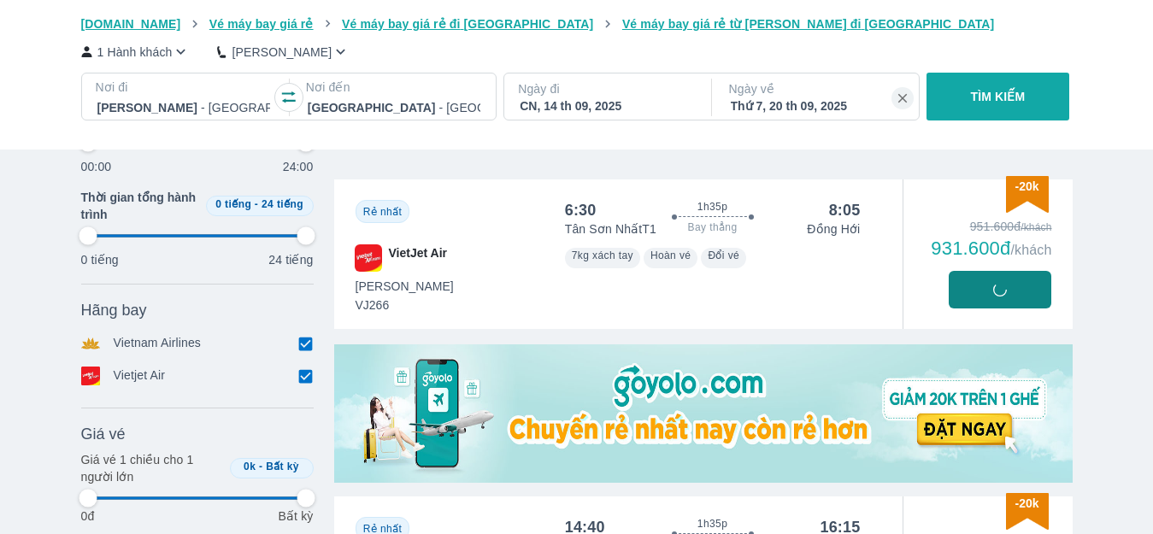
type input "97.9166666666667"
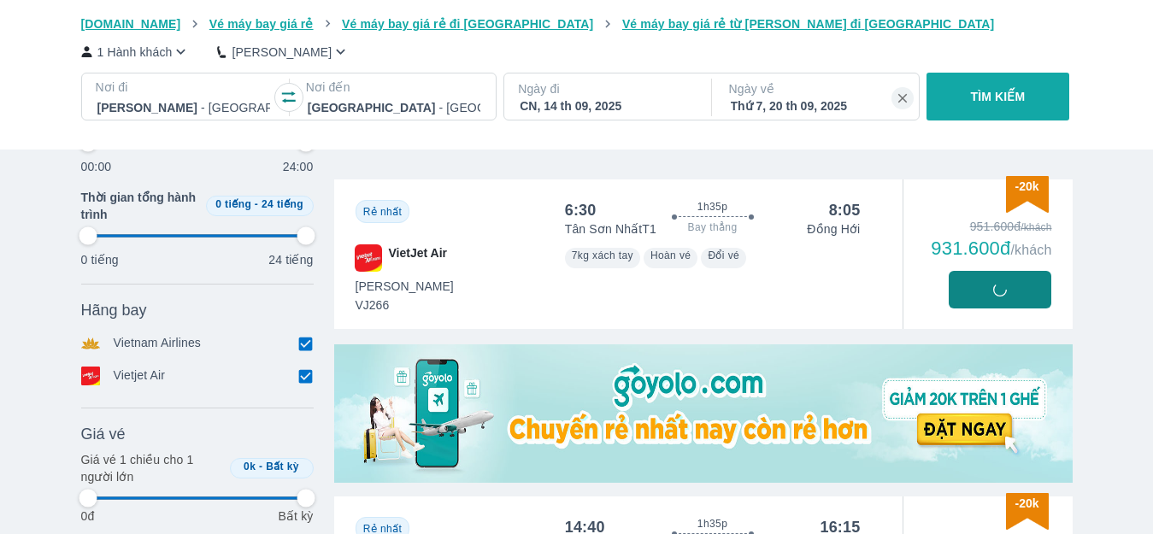
type input "97.9166666666667"
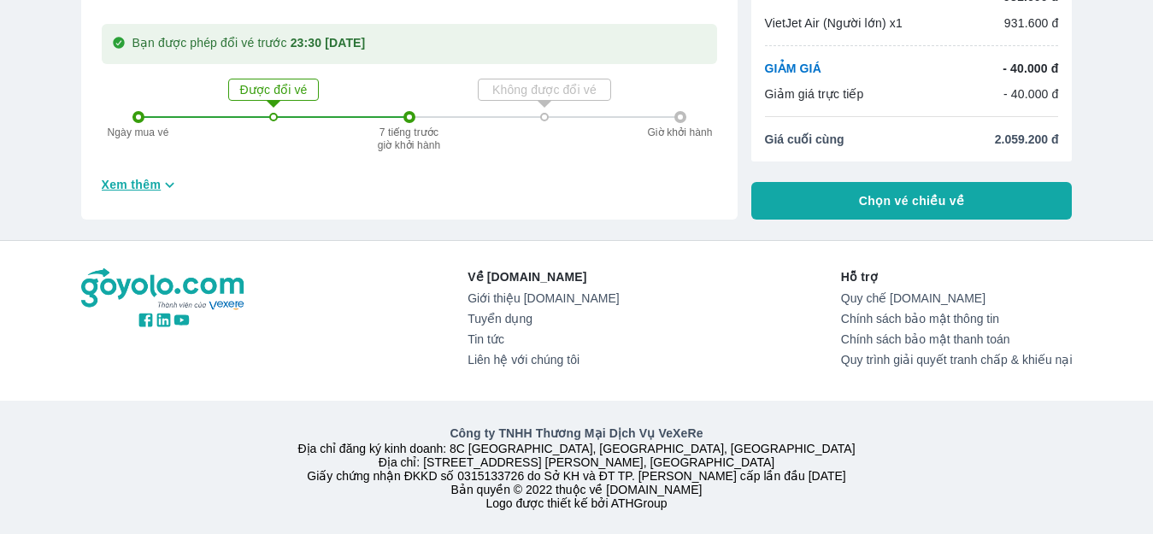
scroll to position [818, 0]
drag, startPoint x: 132, startPoint y: 145, endPoint x: 133, endPoint y: 167, distance: 21.4
click at [133, 147] on div "Ngày mua vé Được đổi vé 7 tiếng trước giờ khởi hành Không được đổi vé Giờ khởi …" at bounding box center [410, 117] width 554 height 107
click at [133, 176] on span "Xem thêm" at bounding box center [132, 184] width 60 height 17
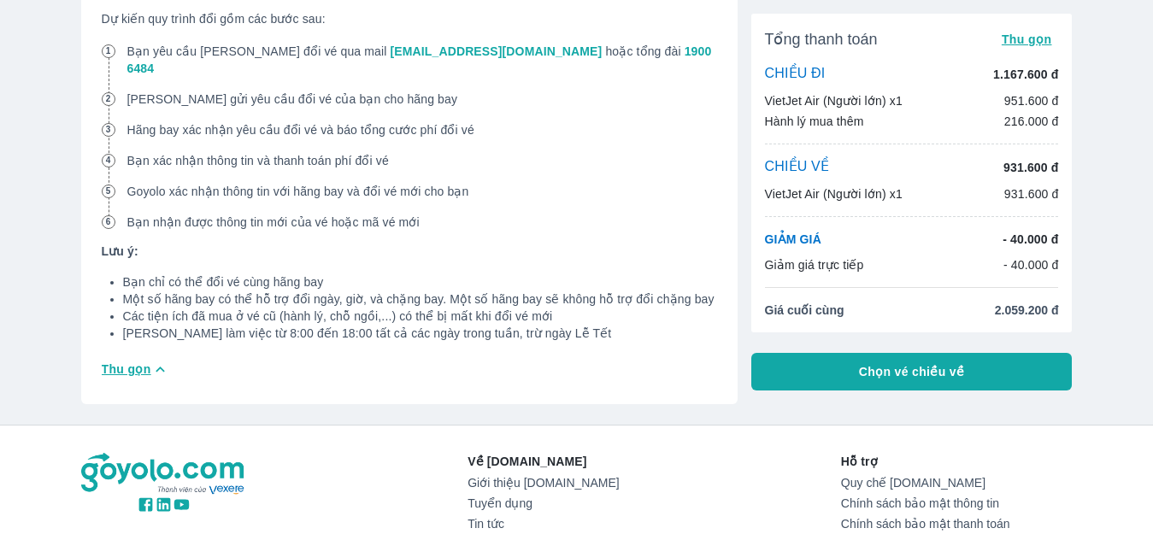
scroll to position [1648, 0]
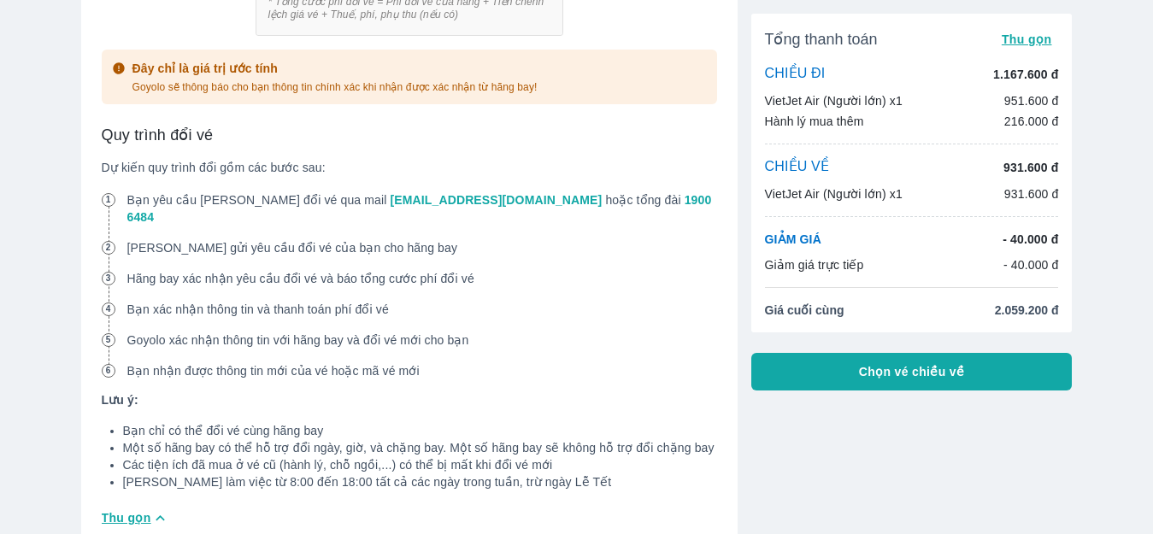
click at [927, 354] on button "Chọn vé chiều về" at bounding box center [912, 372] width 321 height 38
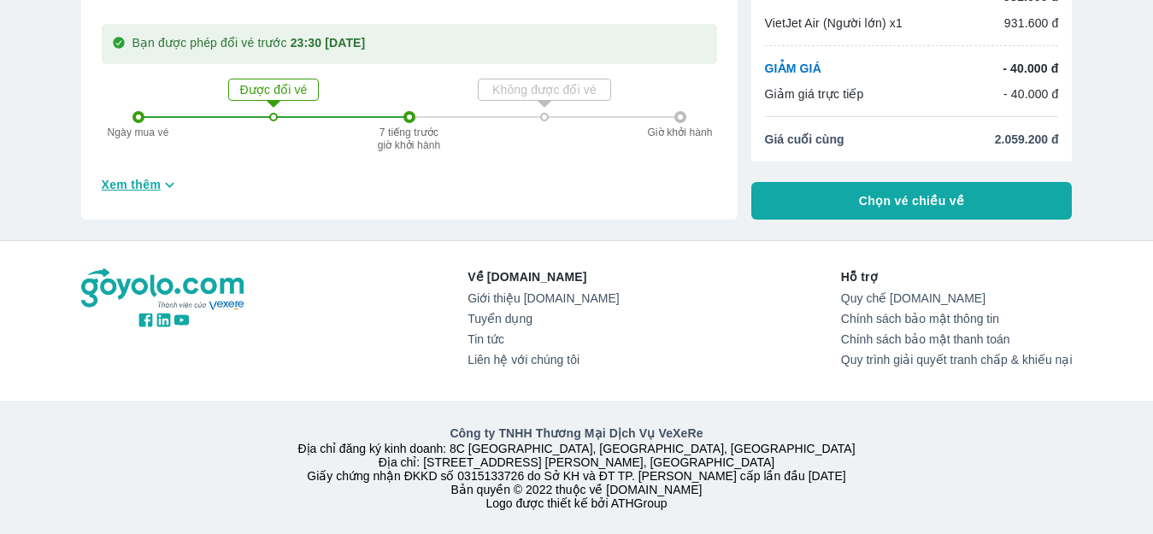
scroll to position [818, 0]
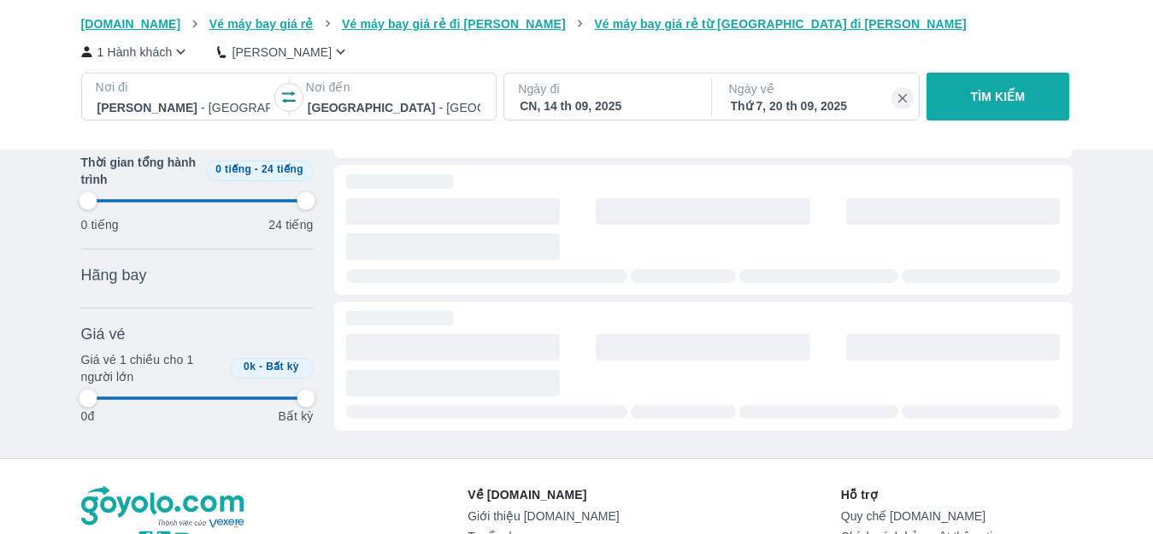
scroll to position [210, 0]
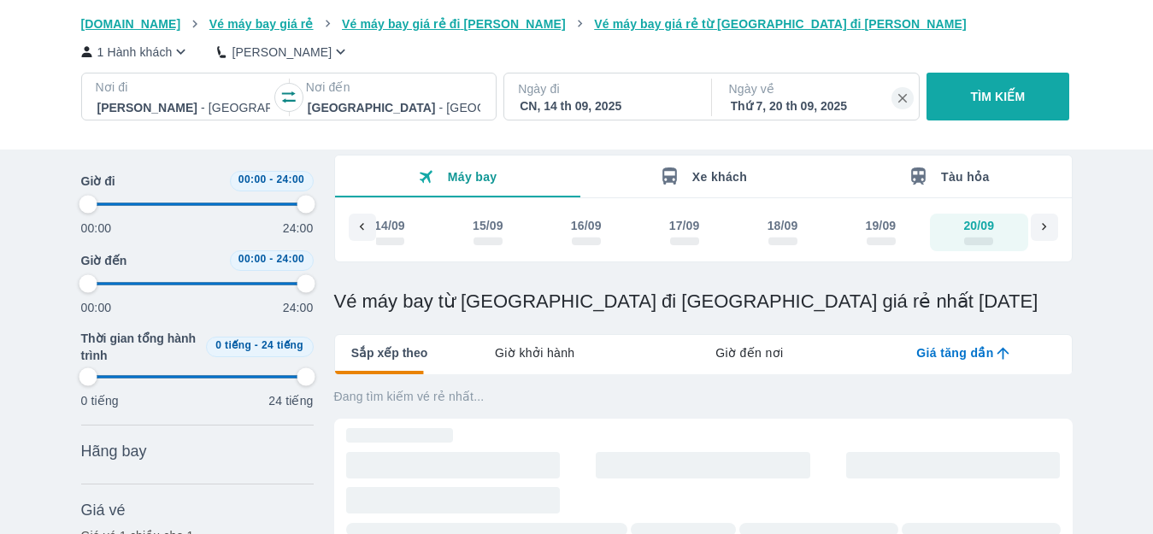
type input "97.9166666666667"
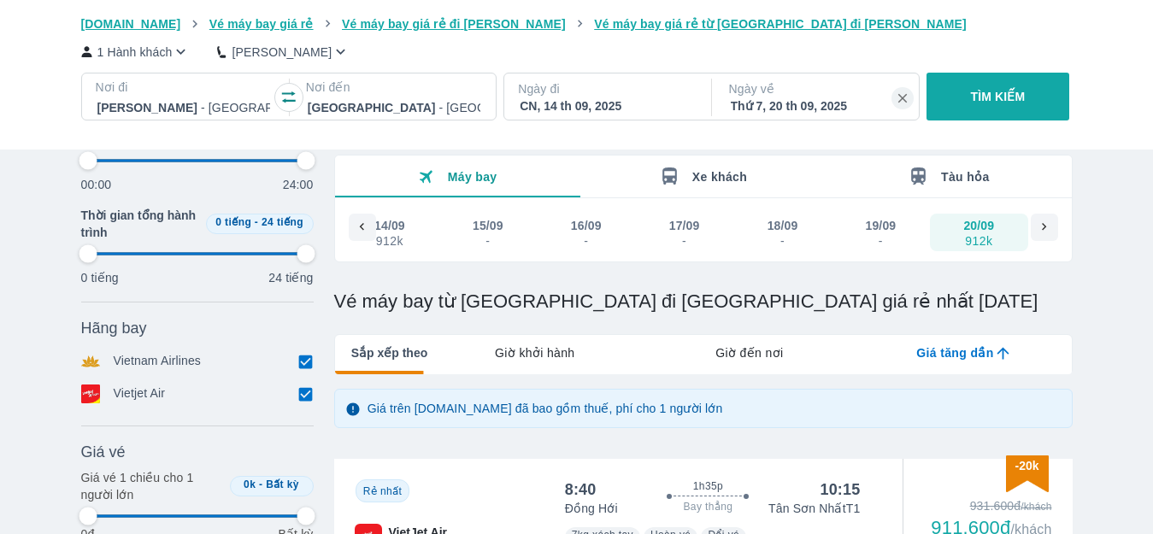
scroll to position [0, 0]
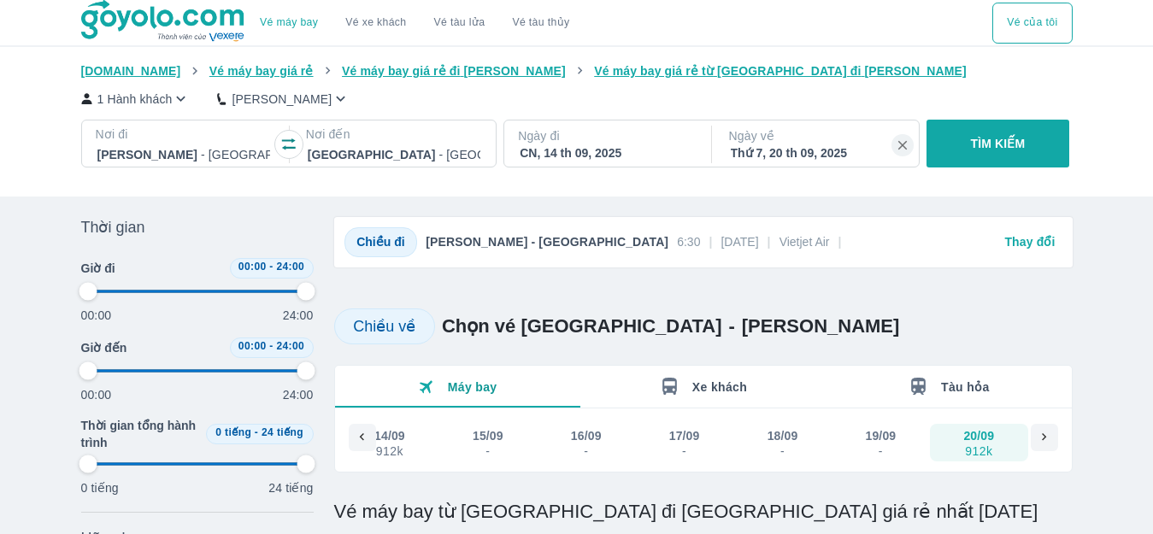
type input "97.9166666666667"
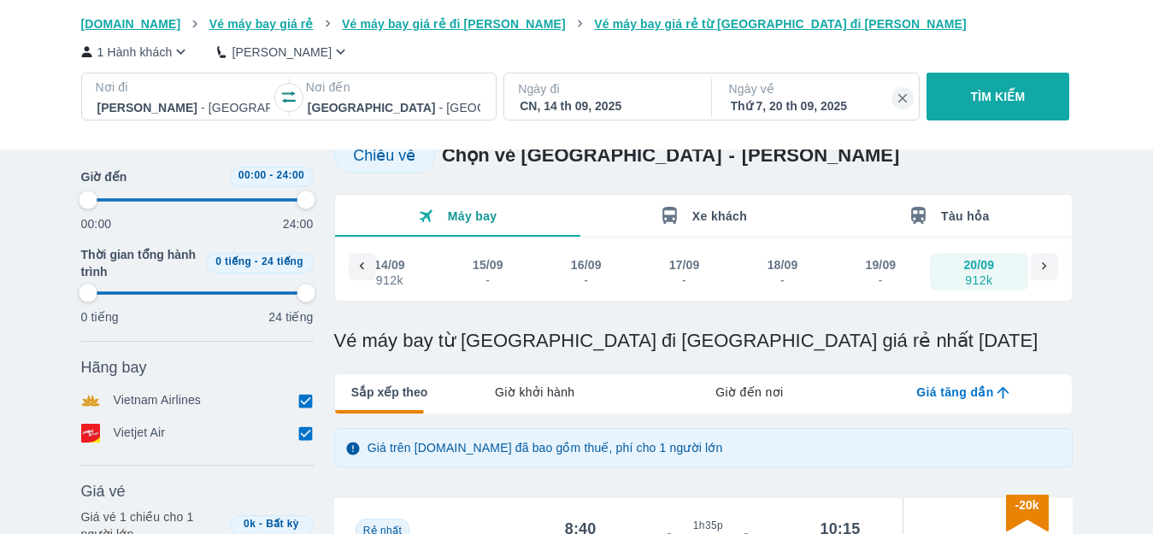
type input "97.9166666666667"
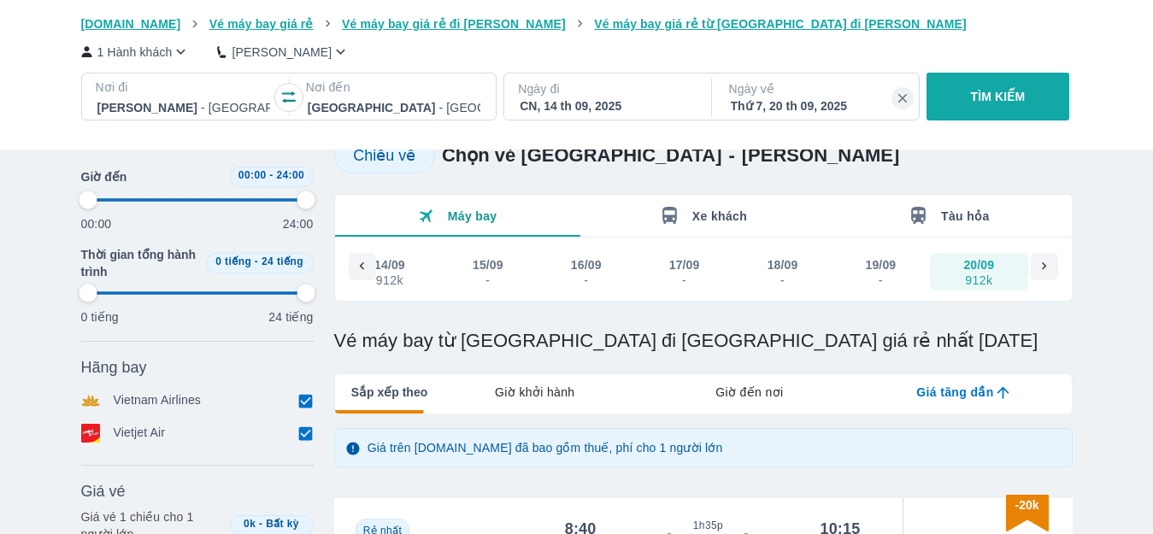
type input "97.9166666666667"
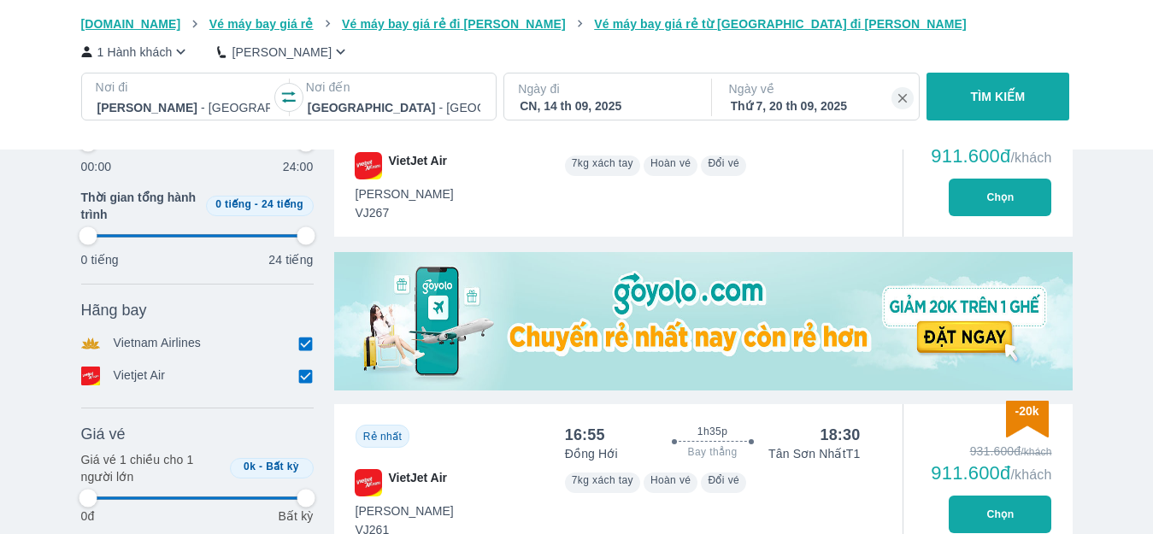
type input "97.9166666666667"
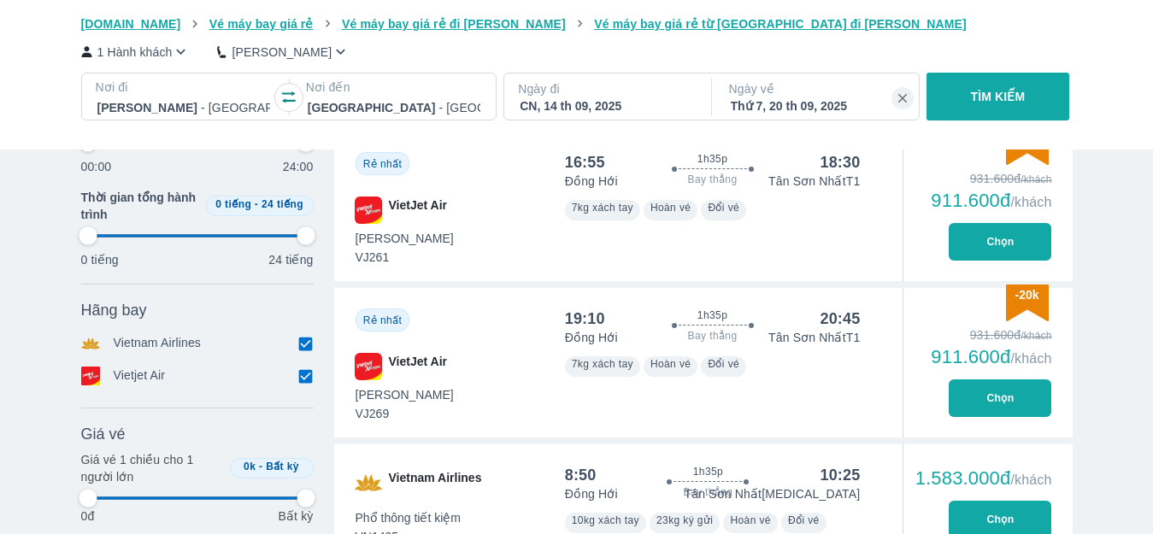
type input "97.9166666666667"
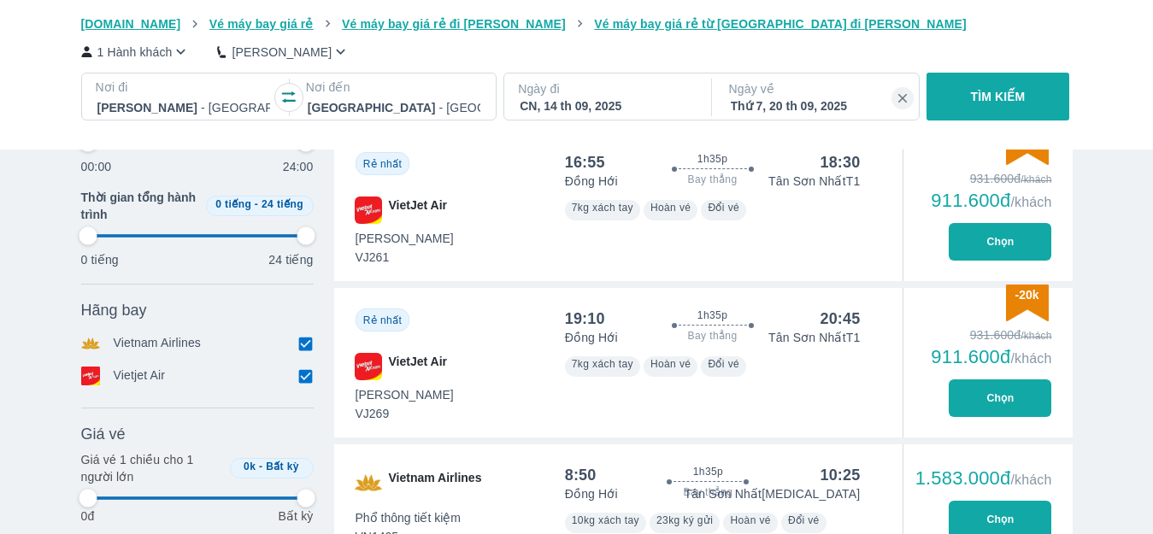
type input "97.9166666666667"
click at [991, 394] on button "Chọn" at bounding box center [1000, 399] width 103 height 38
type input "97.9166666666667"
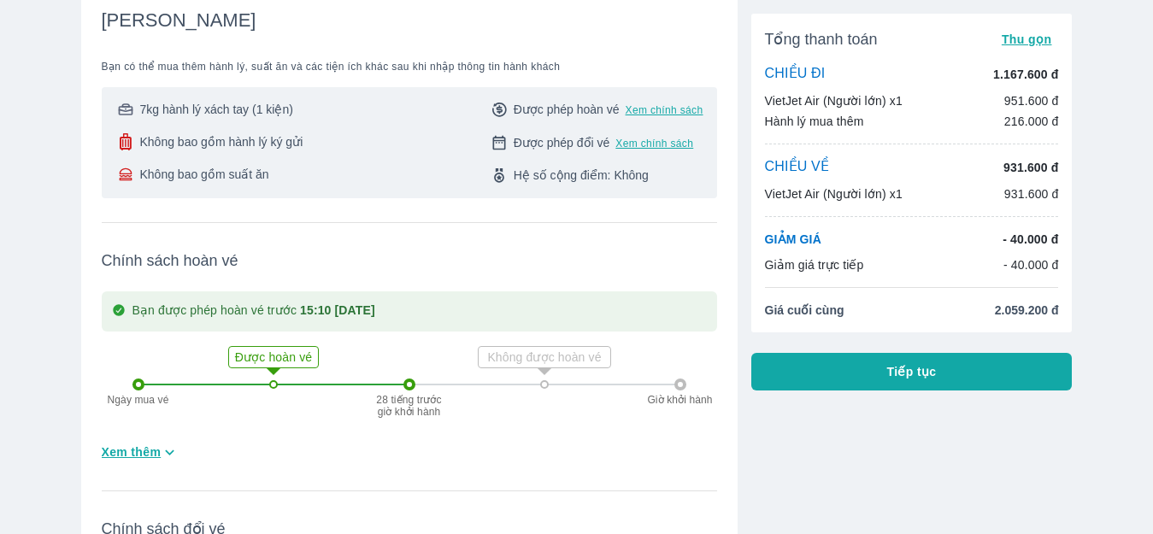
scroll to position [1282, 0]
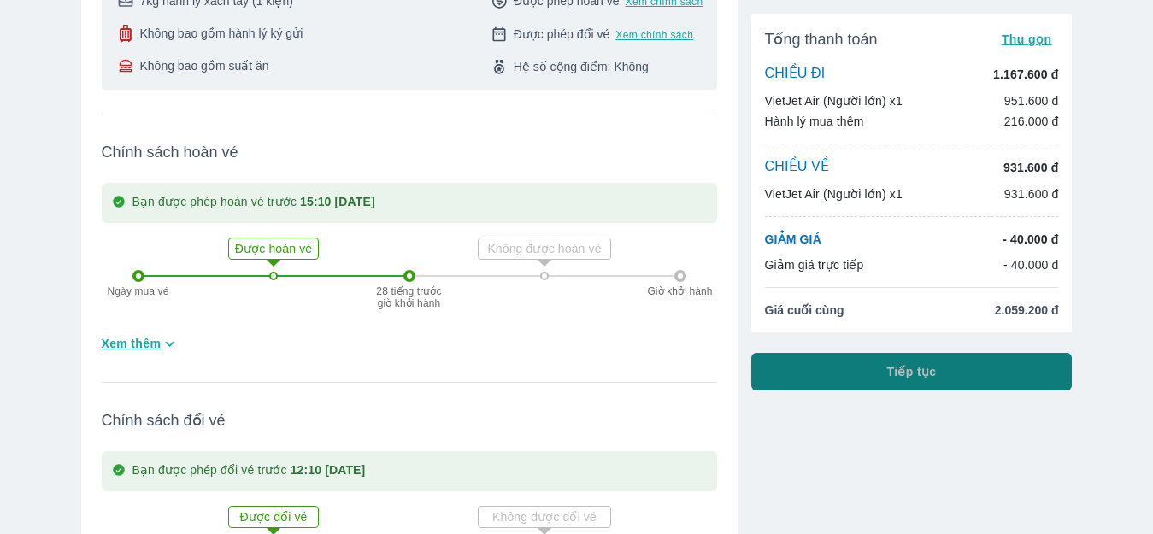
click at [1014, 371] on button "Tiếp tục" at bounding box center [912, 372] width 321 height 38
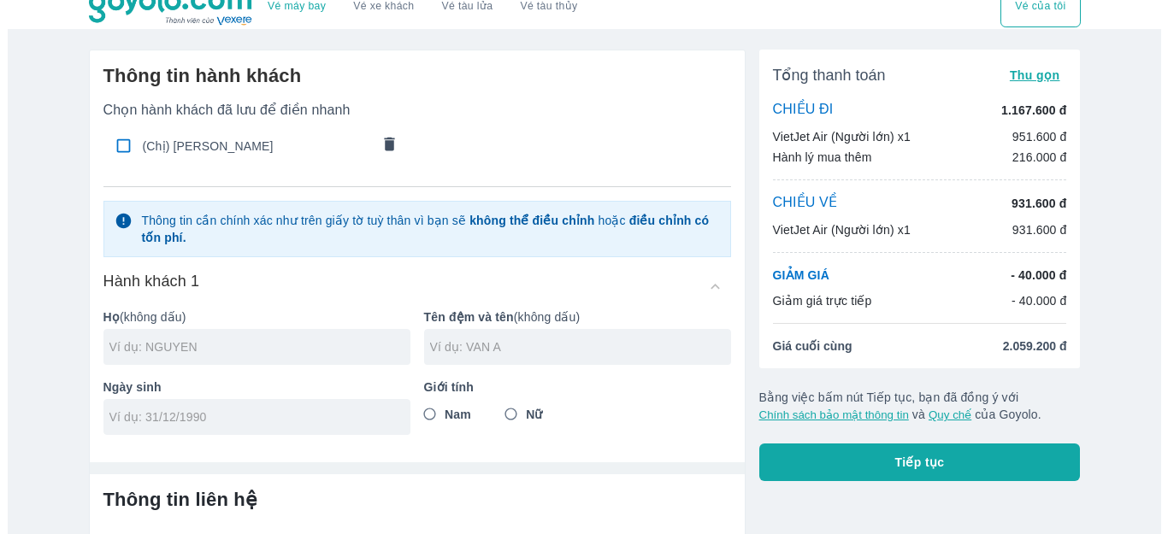
scroll to position [102, 0]
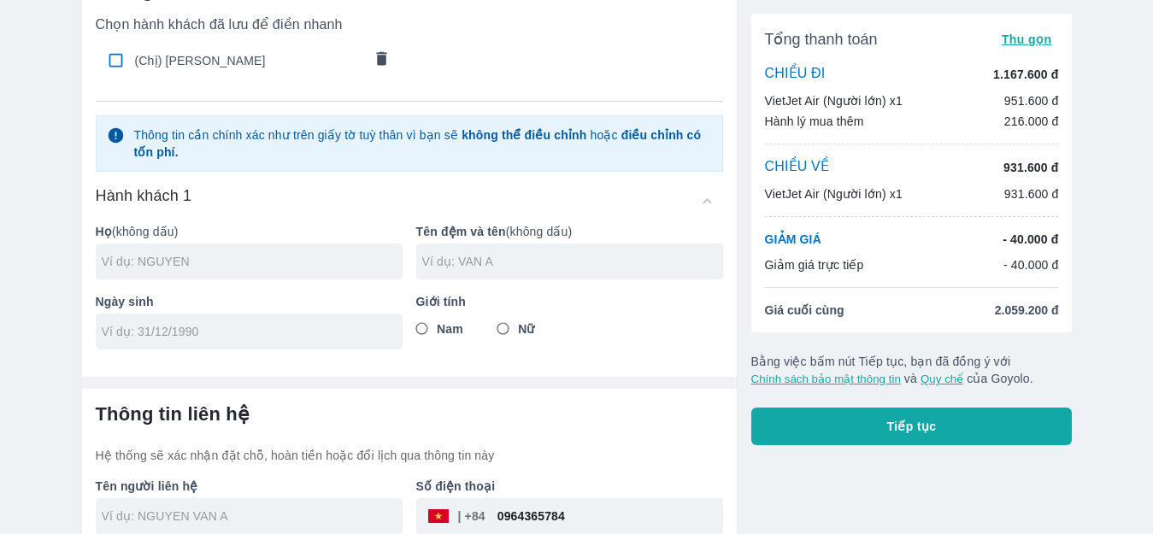
click at [119, 67] on input "checkbox" at bounding box center [115, 60] width 33 height 33
checkbox input "true"
type input "[PERSON_NAME]"
type input "[DATE]"
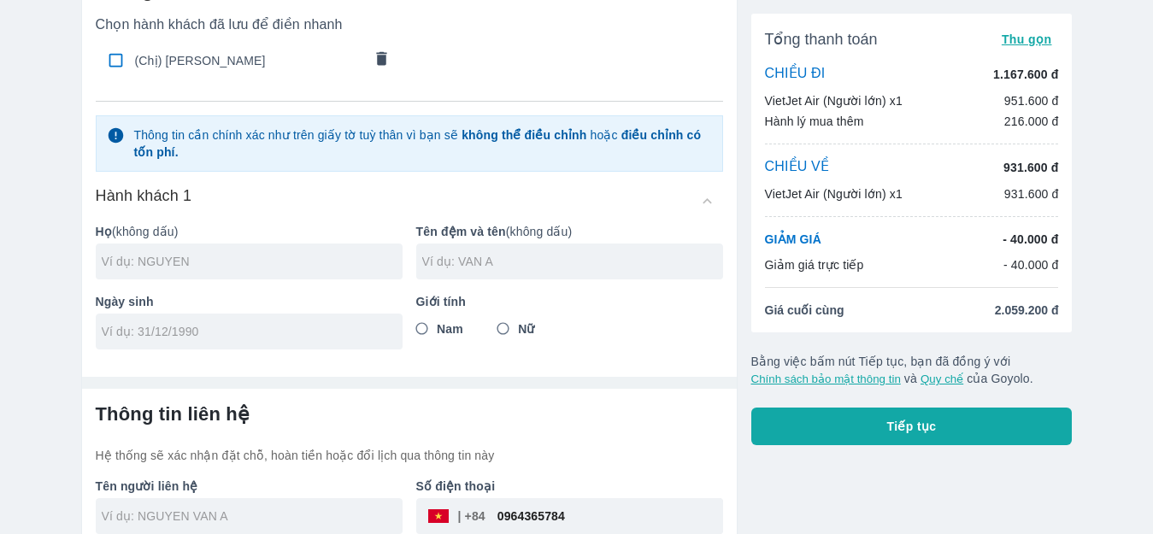
radio input "true"
type input "[PERSON_NAME]"
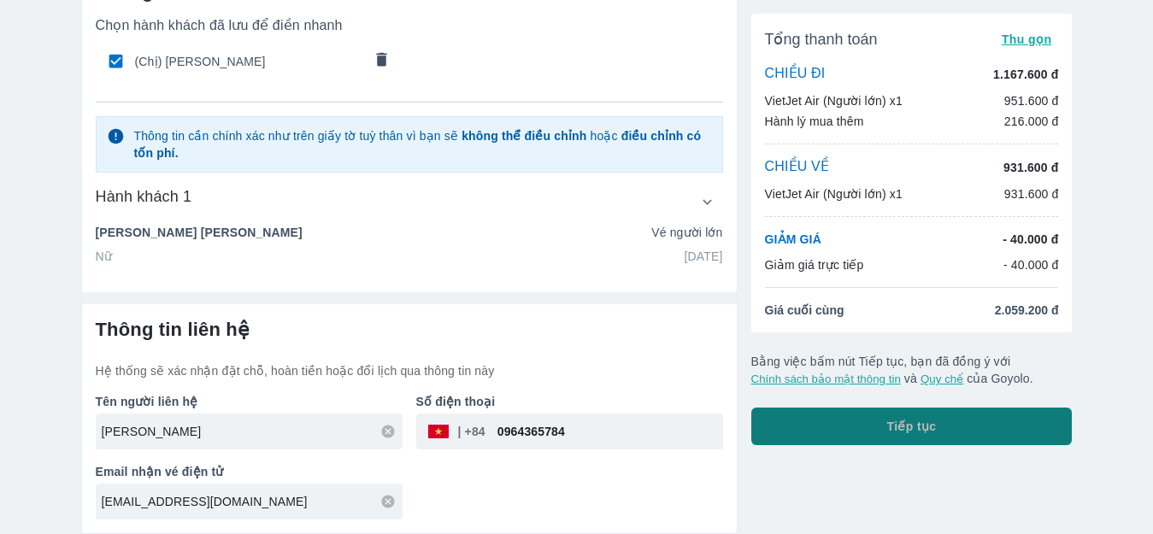
click at [900, 437] on button "Tiếp tục" at bounding box center [912, 427] width 321 height 38
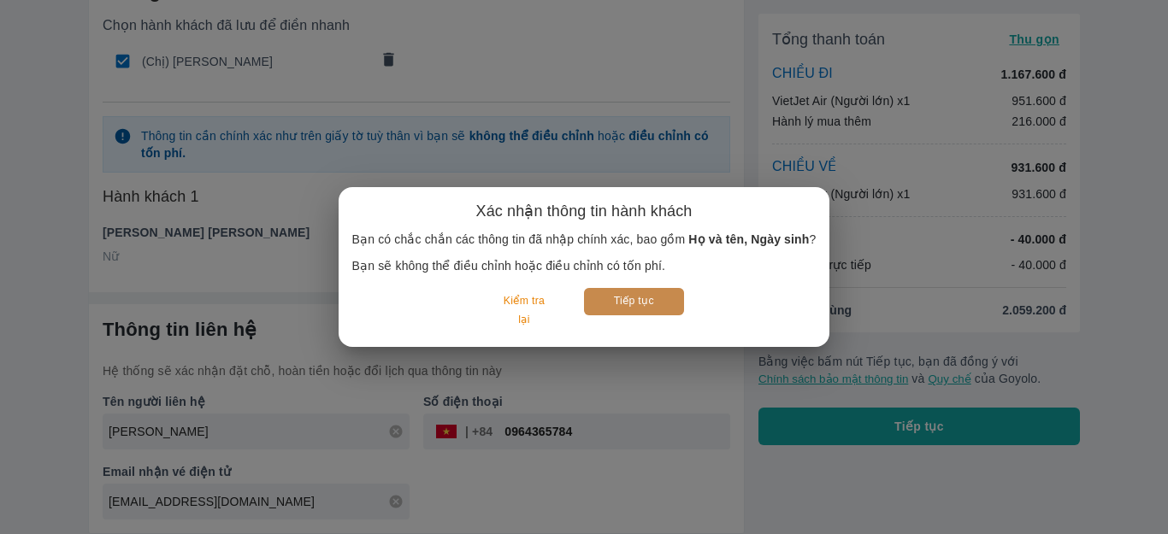
click at [627, 297] on button "Tiếp tục" at bounding box center [634, 301] width 100 height 27
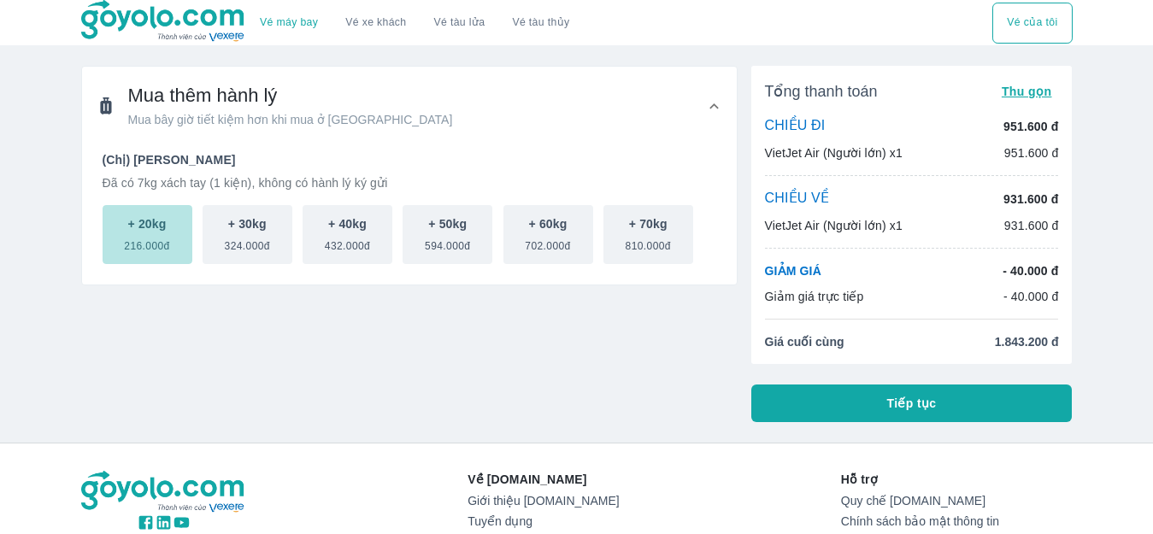
click at [144, 247] on span "216.000đ" at bounding box center [146, 243] width 45 height 21
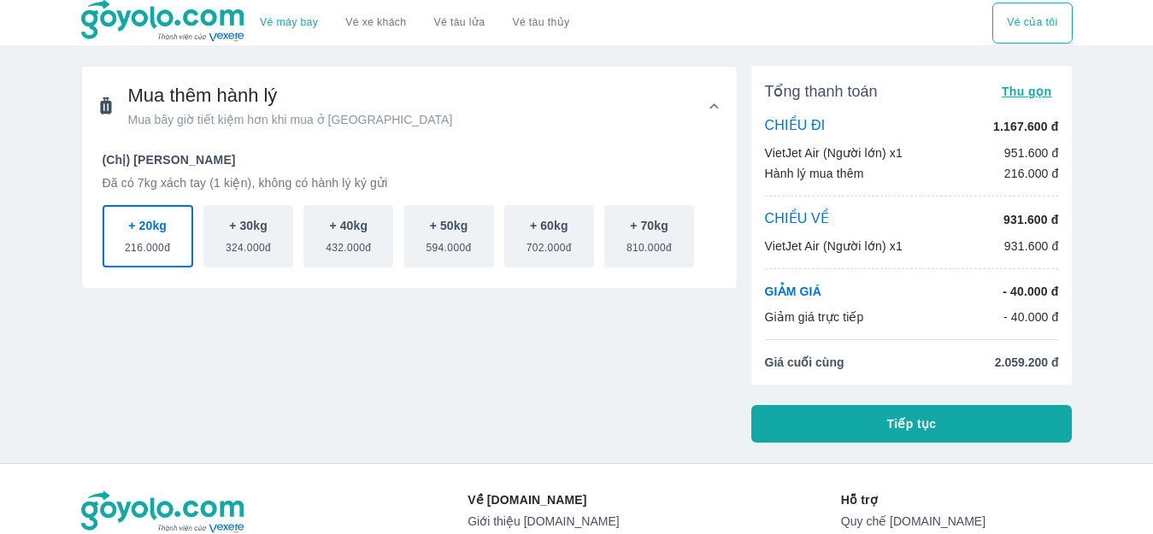
click at [933, 431] on span "Tiếp tục" at bounding box center [912, 424] width 50 height 17
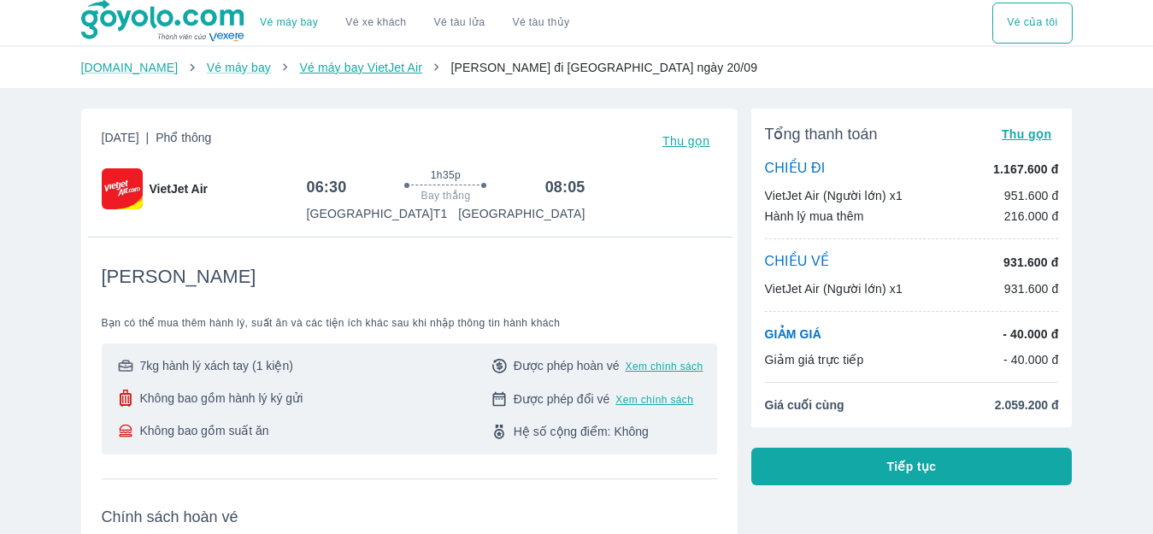
click at [361, 74] on link "Vé máy bay VietJet Air" at bounding box center [360, 68] width 122 height 14
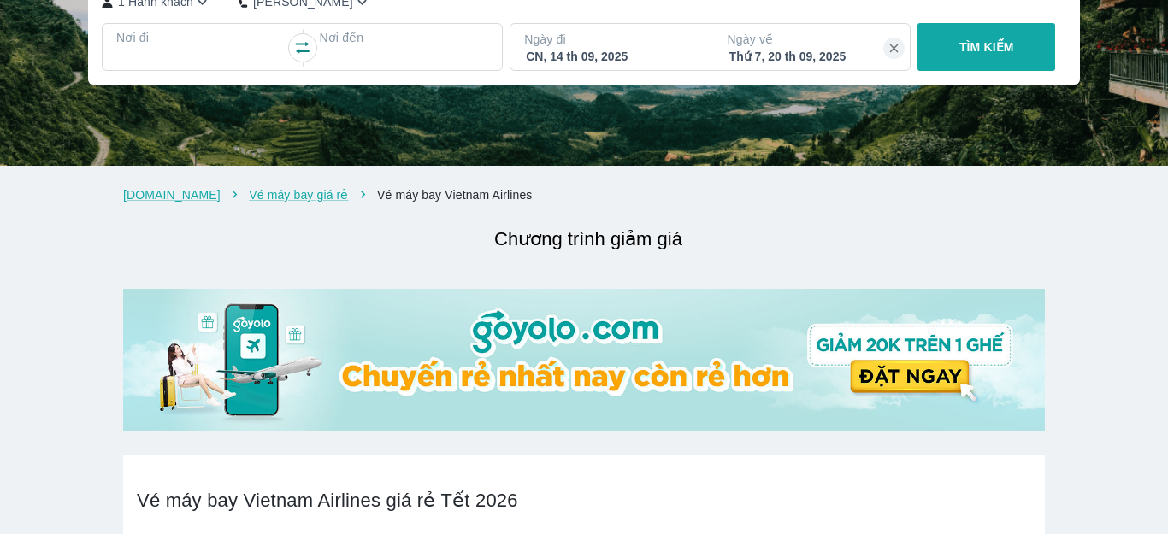
scroll to position [171, 0]
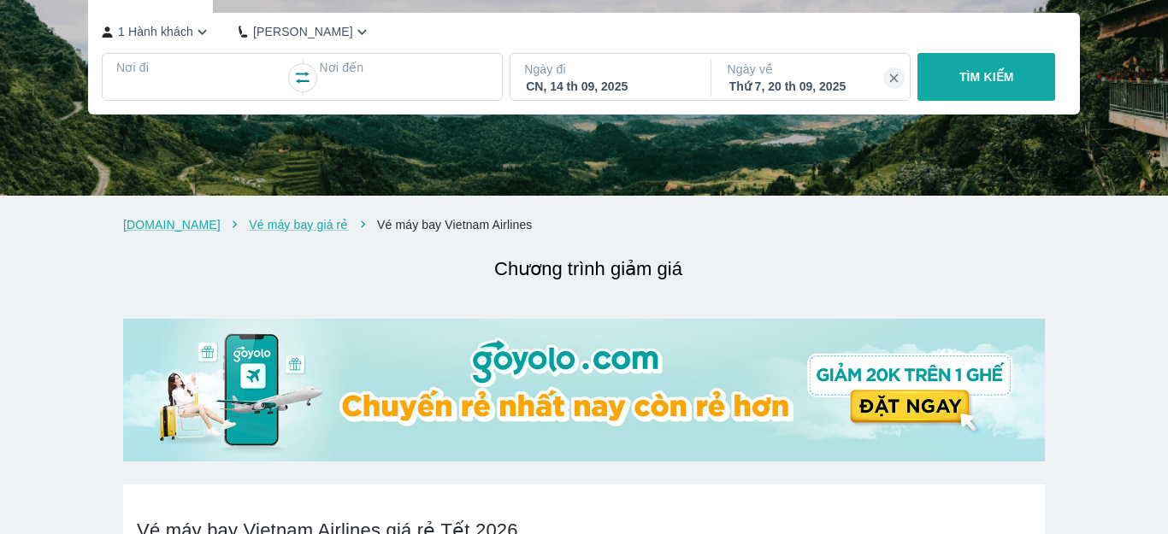
click at [982, 101] on div "TÌM KIẾM" at bounding box center [983, 77] width 144 height 48
click at [1021, 101] on div "TÌM KIẾM" at bounding box center [983, 77] width 144 height 48
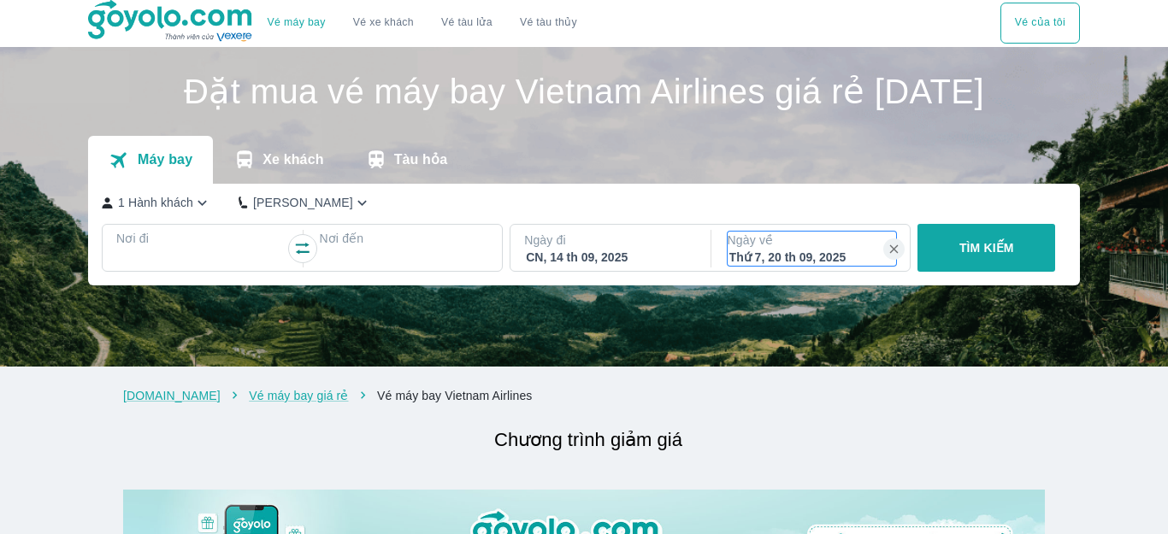
click at [829, 266] on div "Thứ 7, 20 th 09, 2025" at bounding box center [812, 257] width 166 height 17
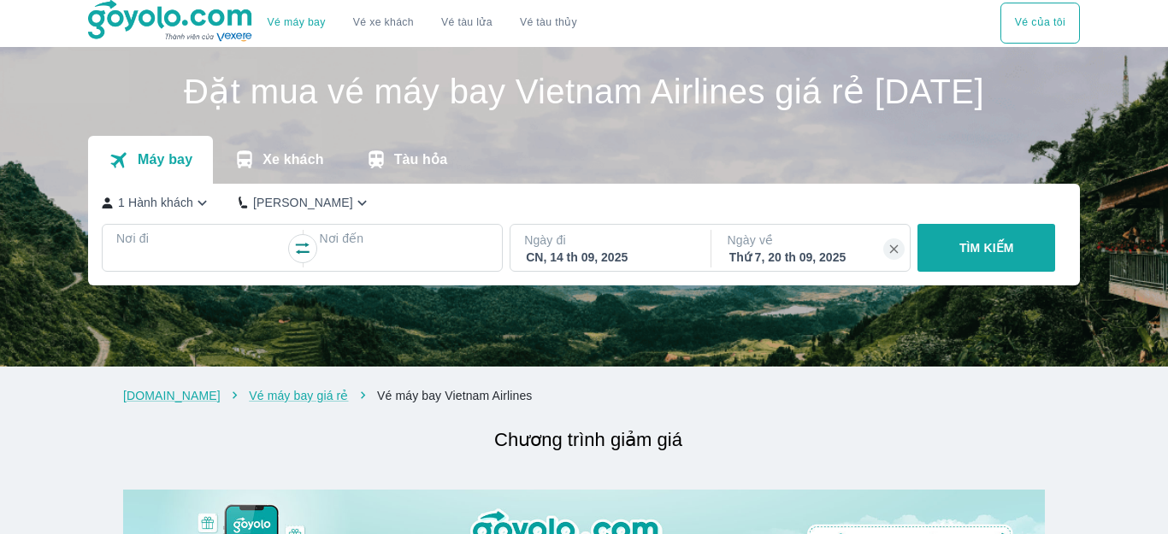
click at [975, 265] on div "TÌM KIẾM" at bounding box center [983, 248] width 144 height 48
click at [981, 272] on div "TÌM KIẾM" at bounding box center [983, 248] width 144 height 48
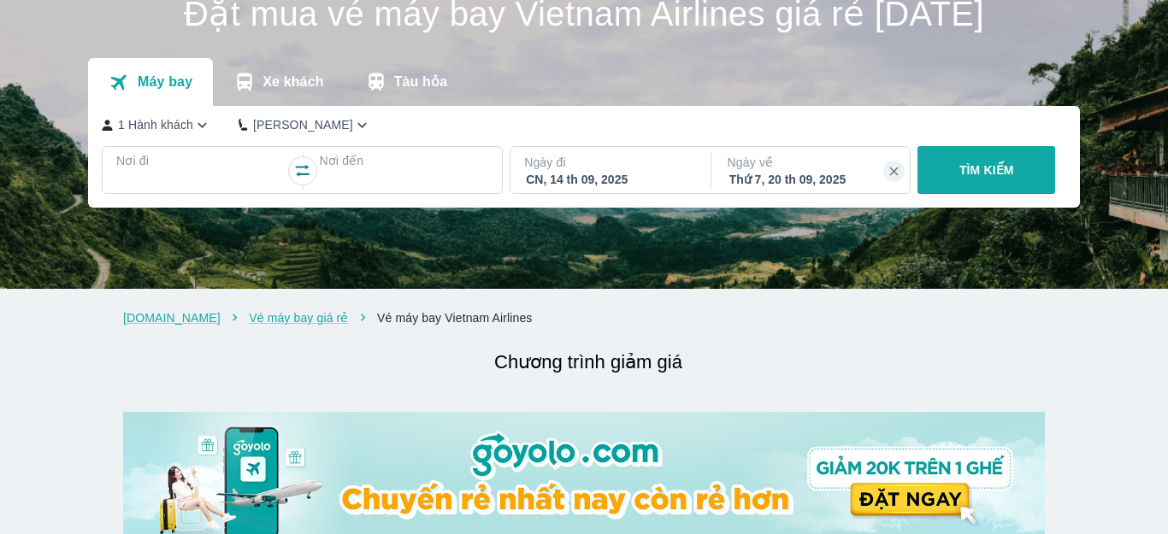
scroll to position [171, 0]
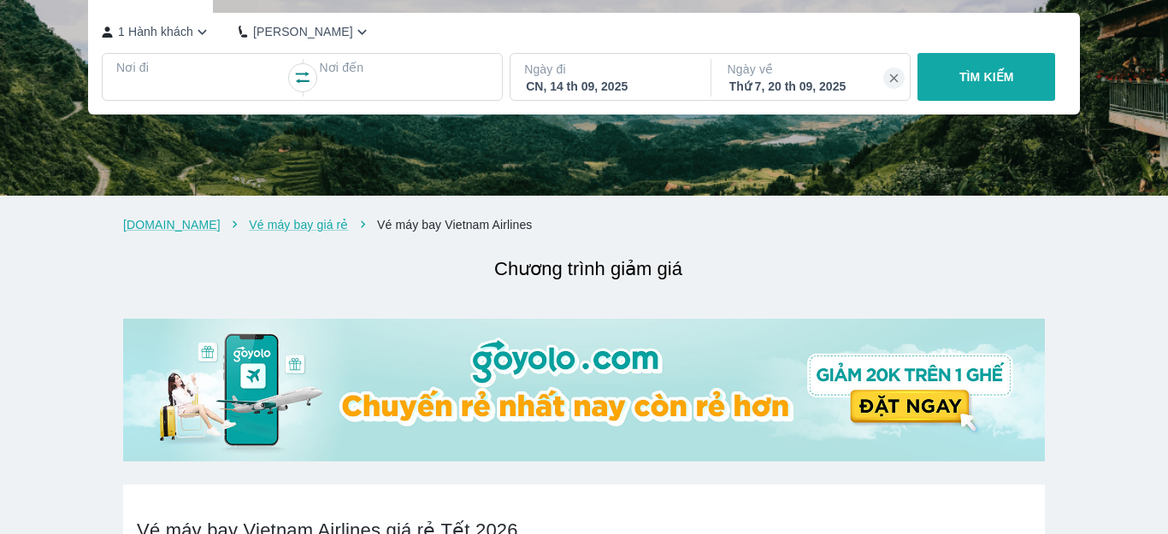
click at [998, 101] on div "TÌM KIẾM" at bounding box center [983, 77] width 144 height 48
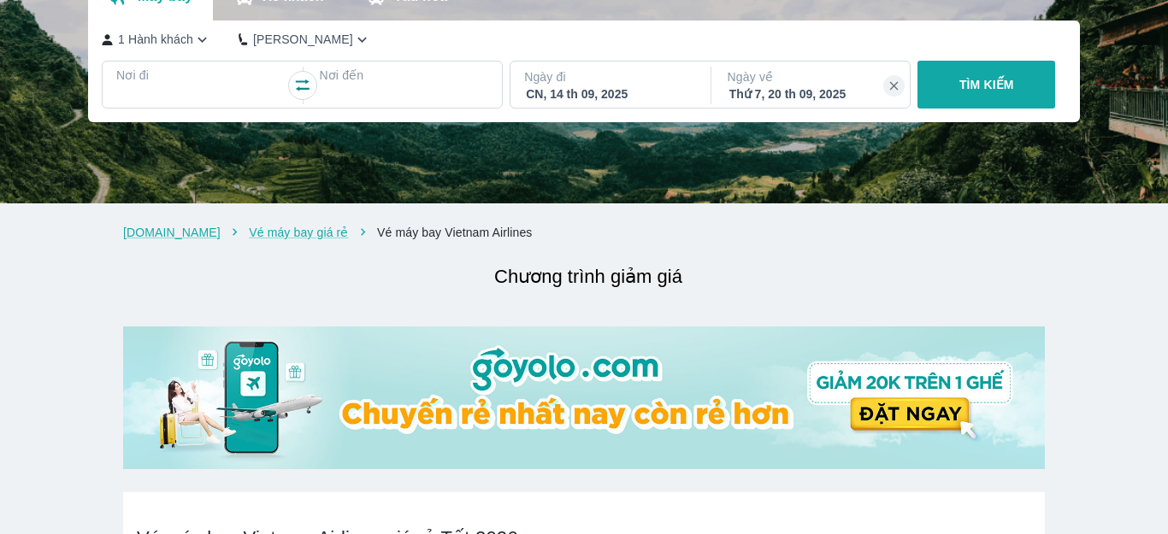
scroll to position [0, 0]
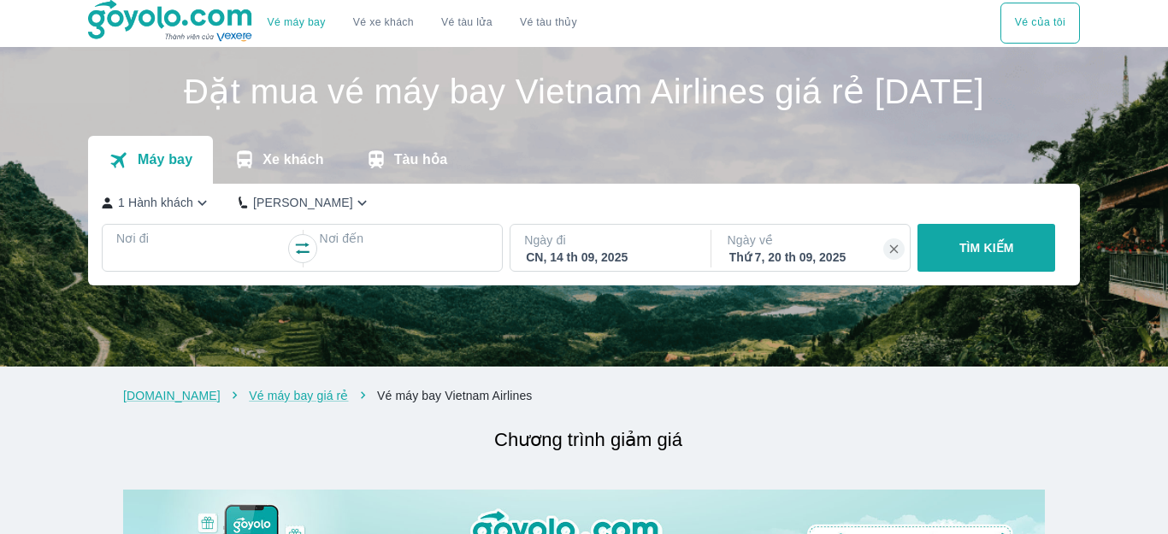
click at [947, 272] on div "TÌM KIẾM" at bounding box center [983, 248] width 144 height 48
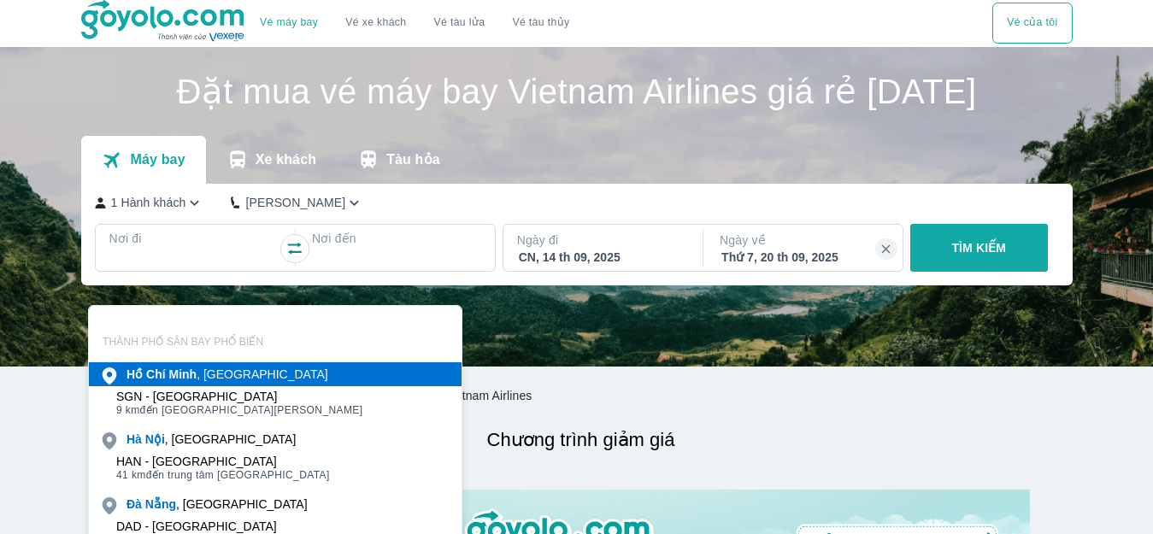
drag, startPoint x: 162, startPoint y: 380, endPoint x: 293, endPoint y: 322, distance: 143.1
click at [162, 380] on b "Chí" at bounding box center [156, 375] width 20 height 14
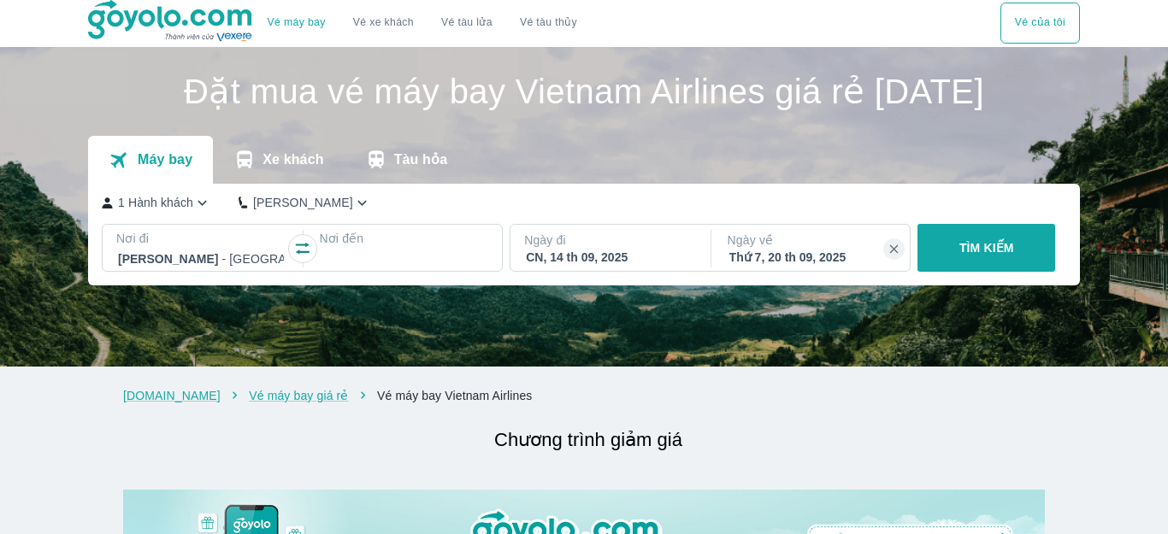
click at [367, 247] on p "Nơi đến" at bounding box center [403, 238] width 169 height 17
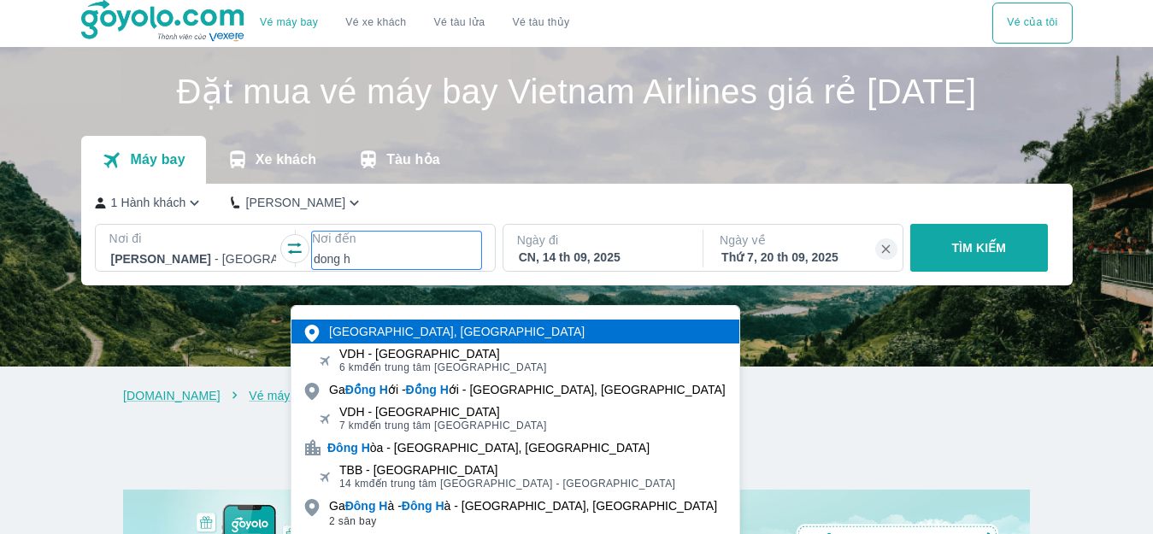
type input "dong h"
click at [405, 335] on div "Quảng Bình, Việt Nam" at bounding box center [457, 331] width 256 height 17
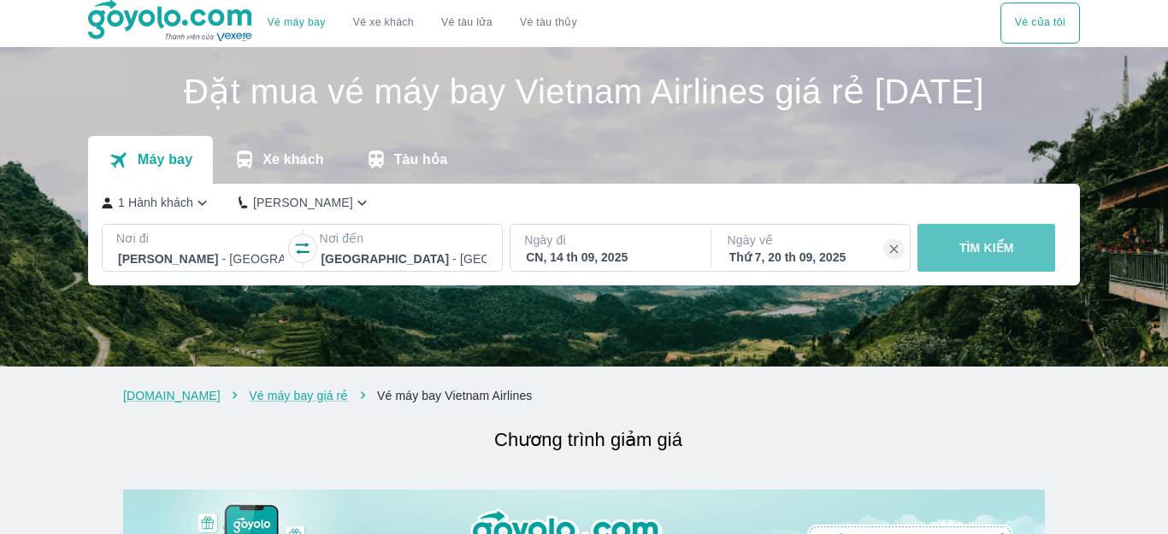
click at [972, 256] on p "TÌM KIẾM" at bounding box center [986, 247] width 55 height 17
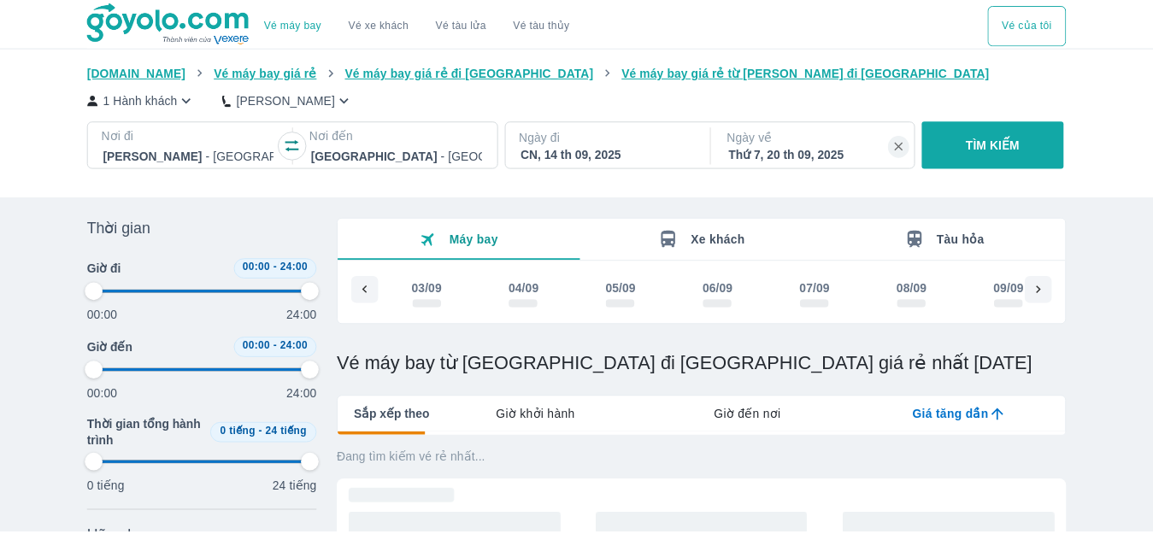
scroll to position [256, 0]
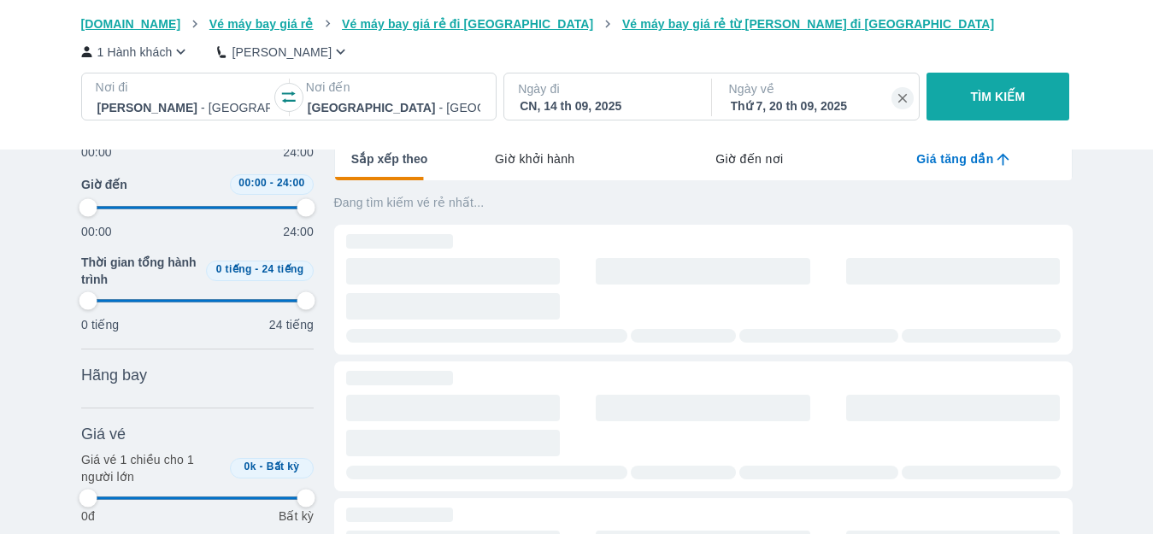
type input "97.9166666666667"
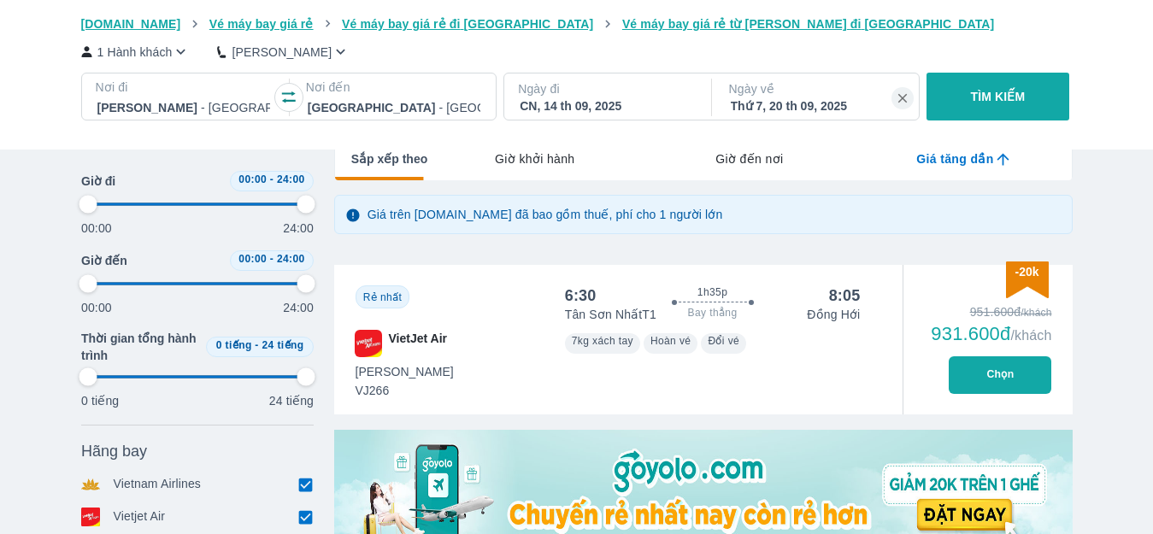
scroll to position [0, 568]
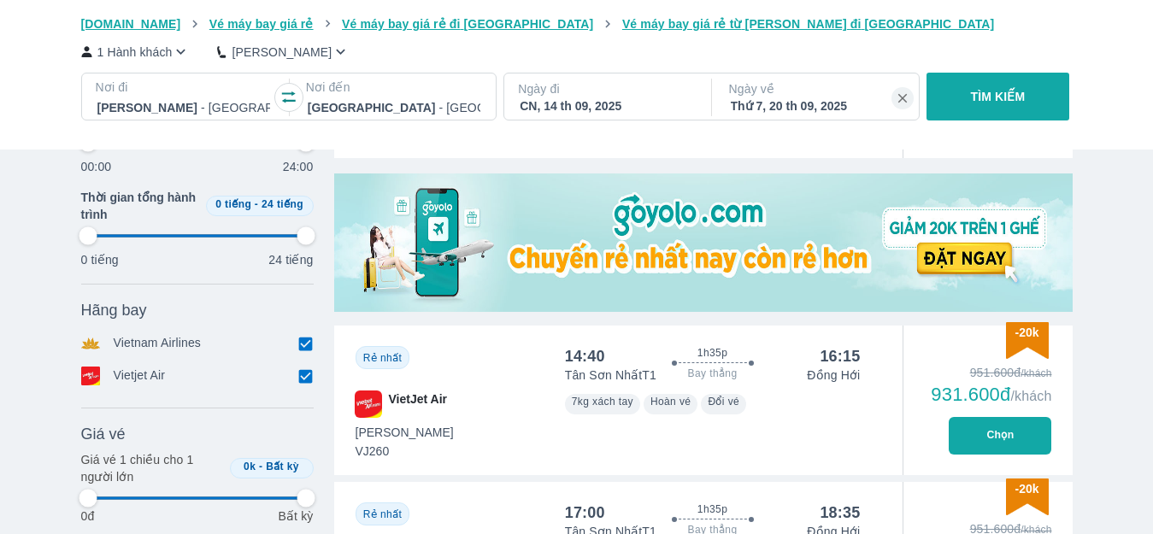
type input "97.9166666666667"
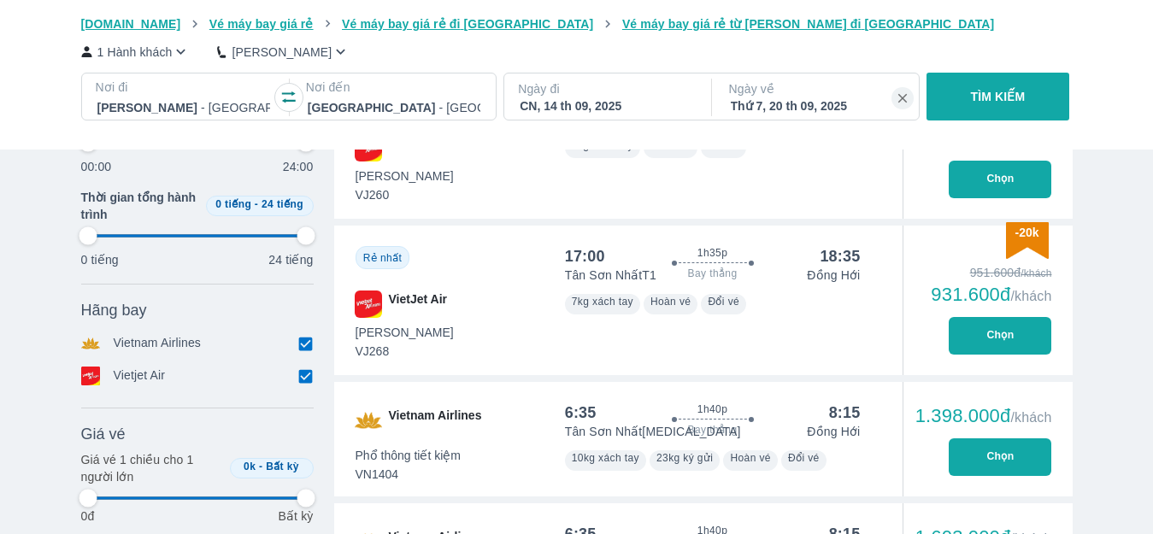
type input "97.9166666666667"
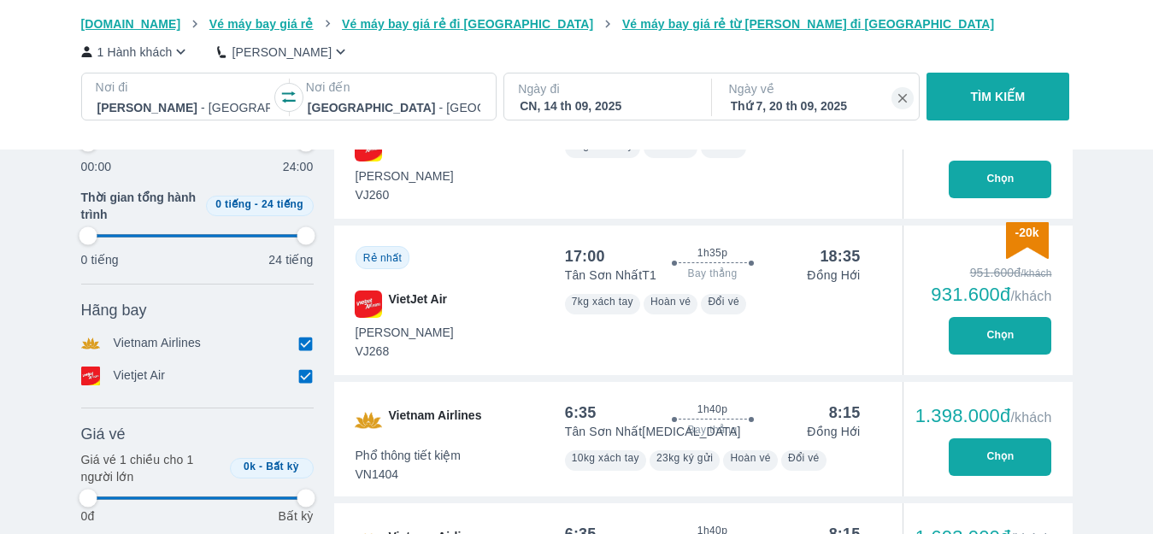
type input "97.9166666666667"
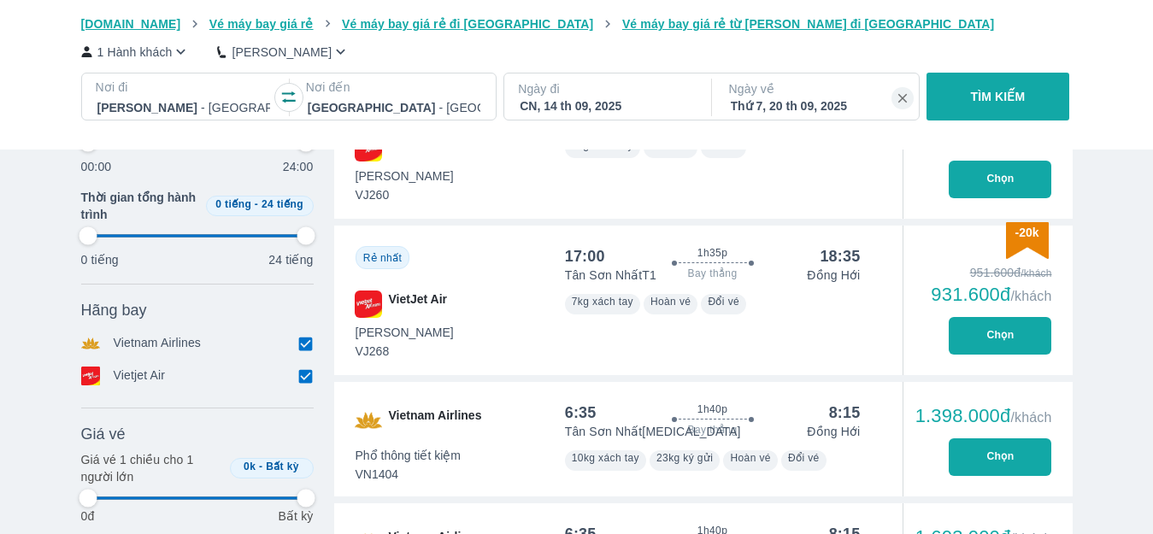
type input "97.9166666666667"
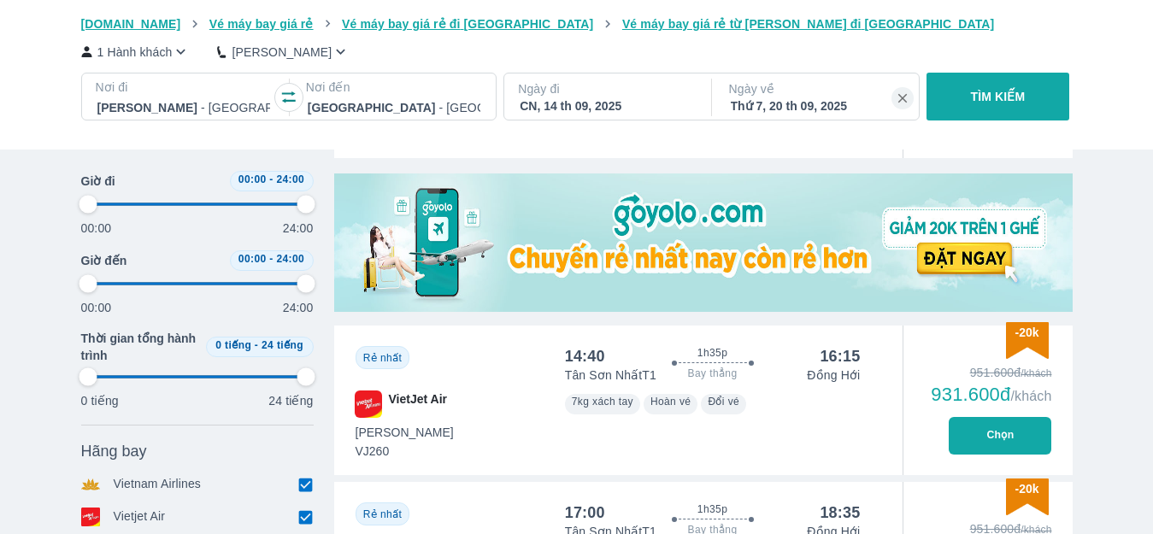
type input "97.9166666666667"
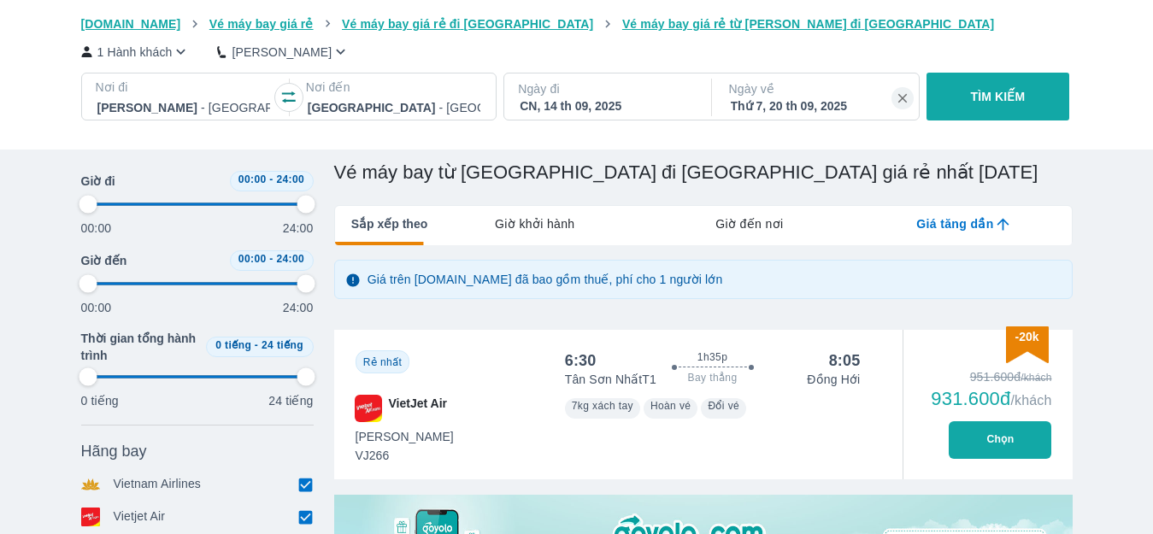
type input "97.9166666666667"
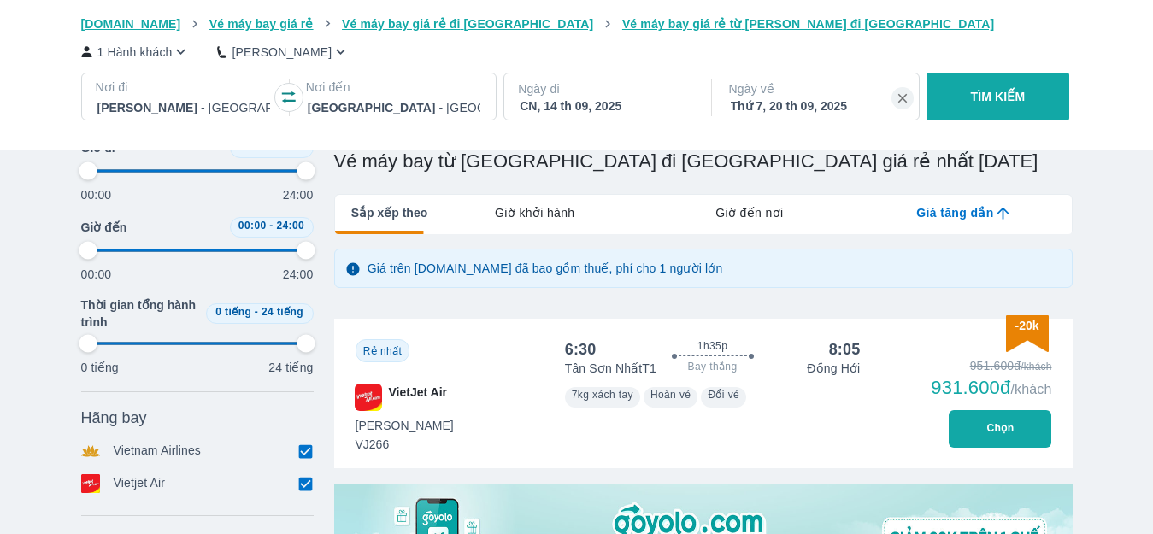
scroll to position [256, 0]
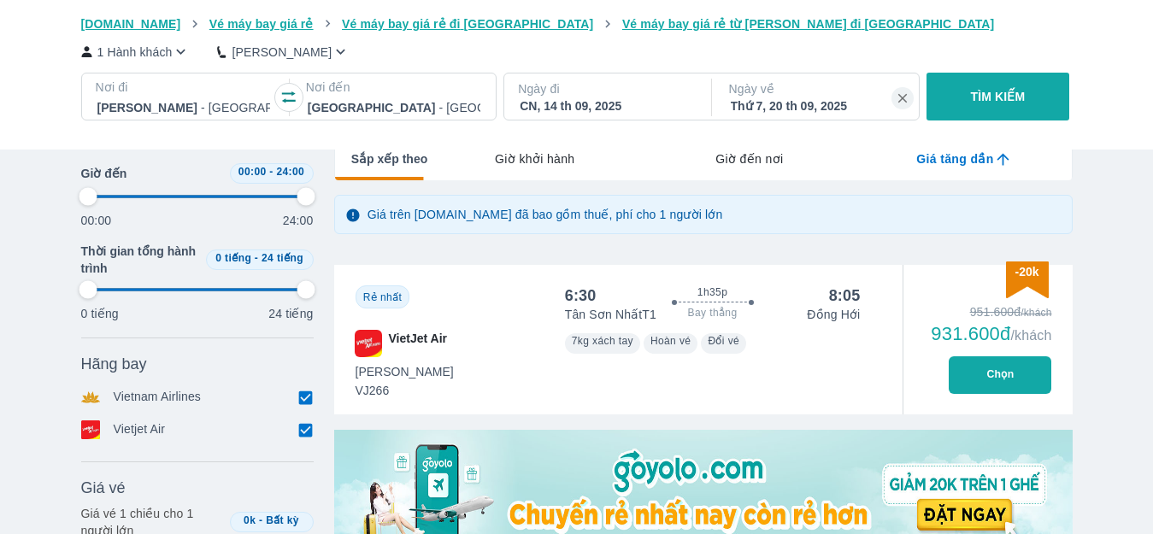
type input "97.9166666666667"
click at [1008, 376] on button "Chọn" at bounding box center [1000, 376] width 103 height 38
type input "97.9166666666667"
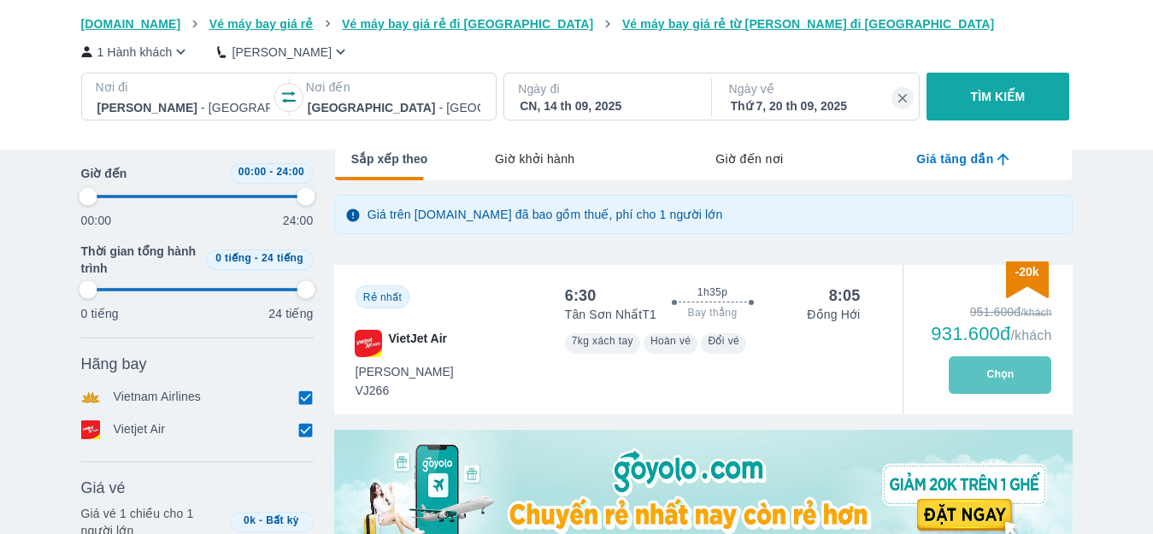
type input "97.9166666666667"
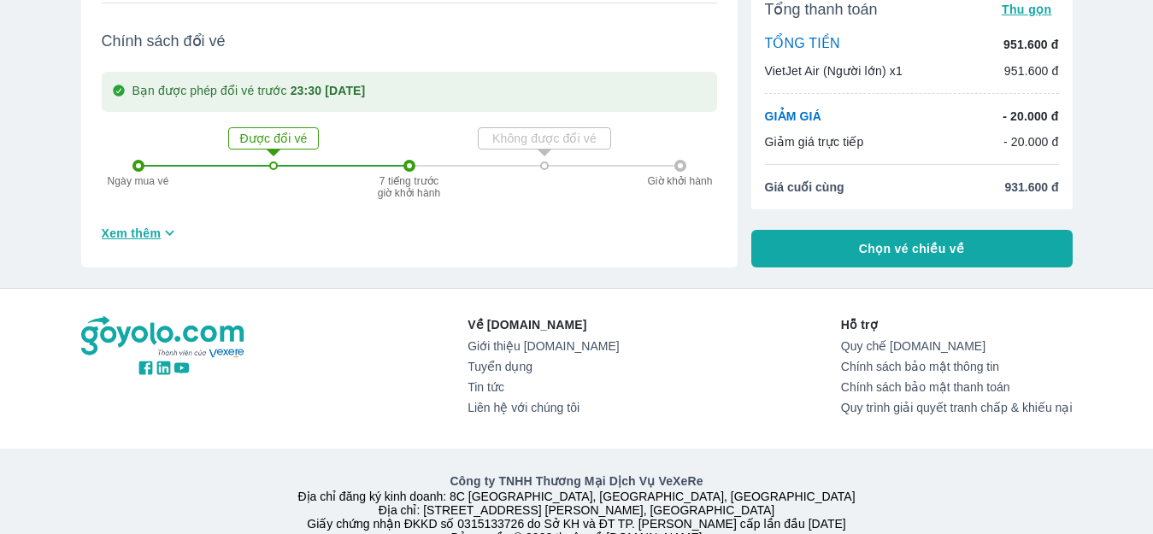
scroll to position [818, 0]
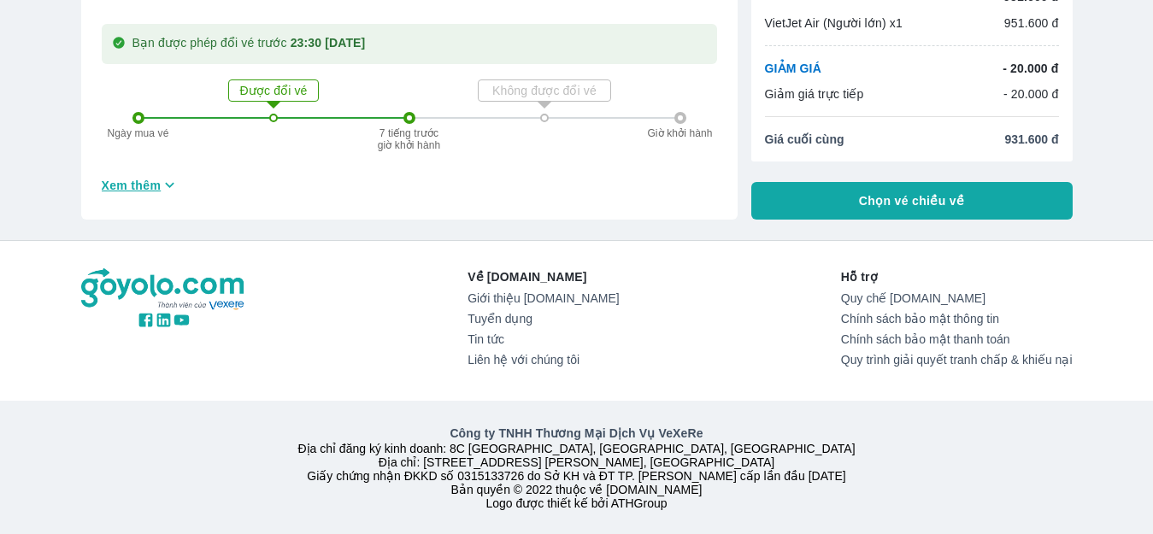
click at [866, 192] on span "Chọn vé chiều về" at bounding box center [912, 200] width 106 height 17
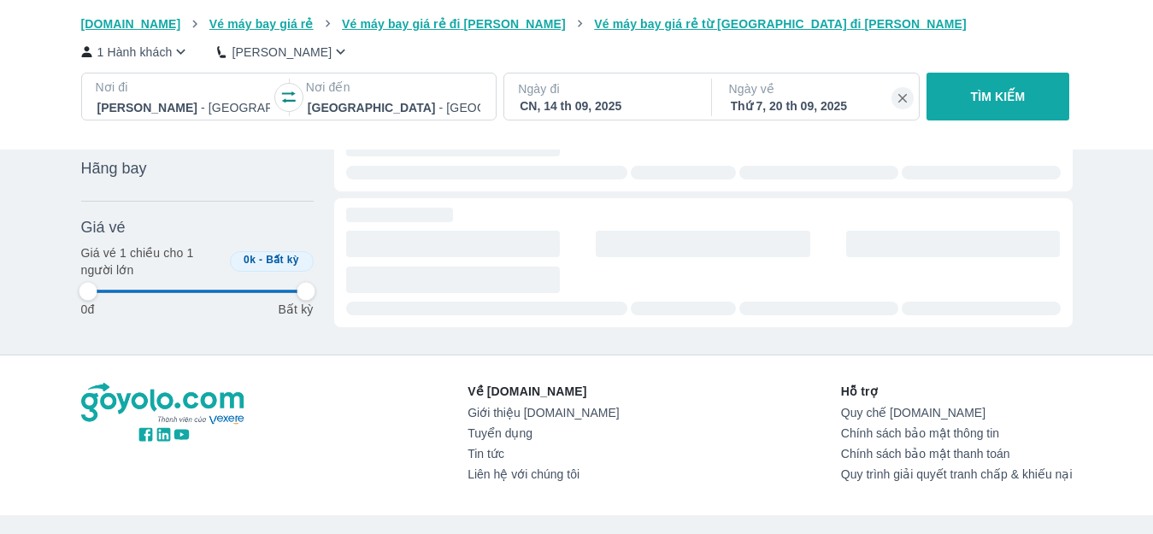
scroll to position [0, 35]
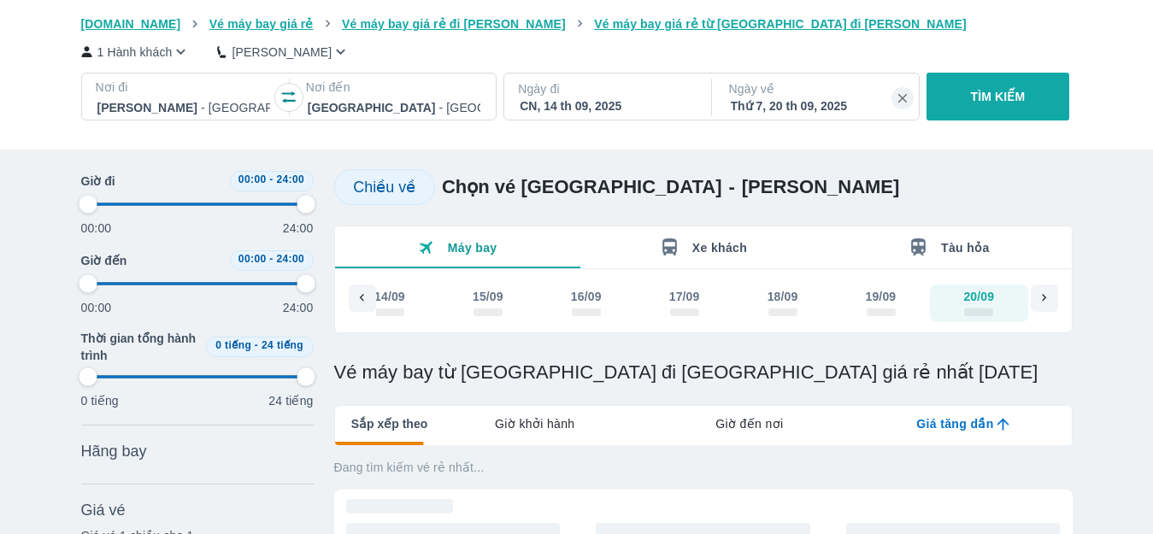
type input "97.9166666666667"
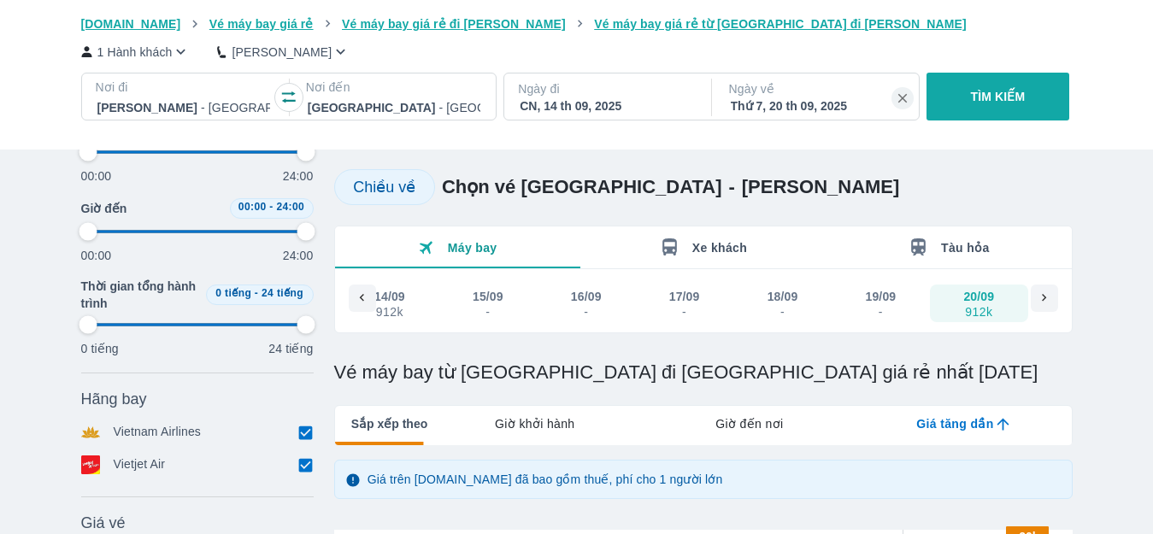
type input "97.9166666666667"
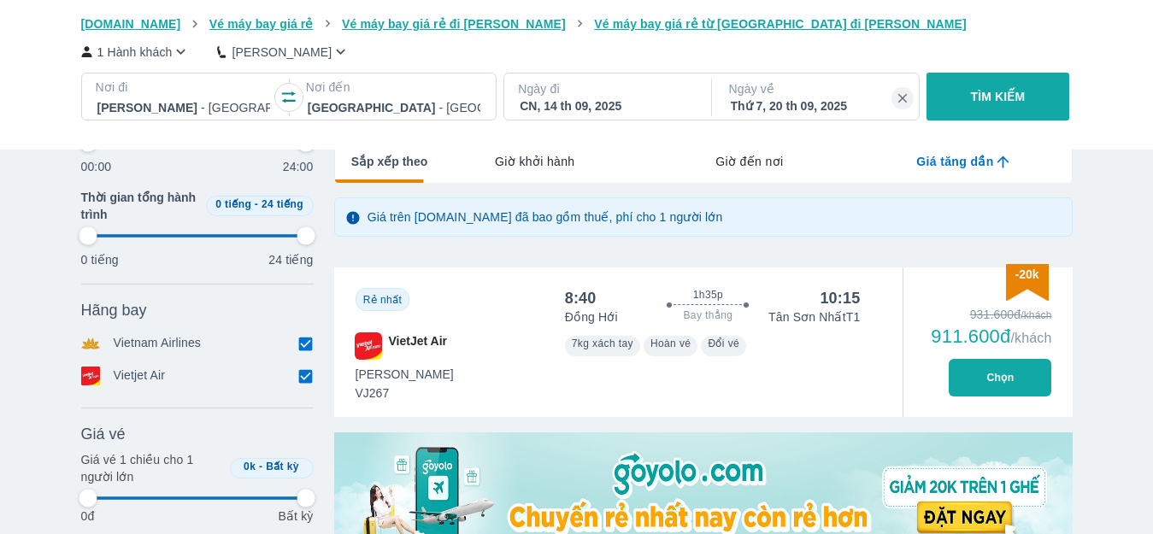
type input "97.9166666666667"
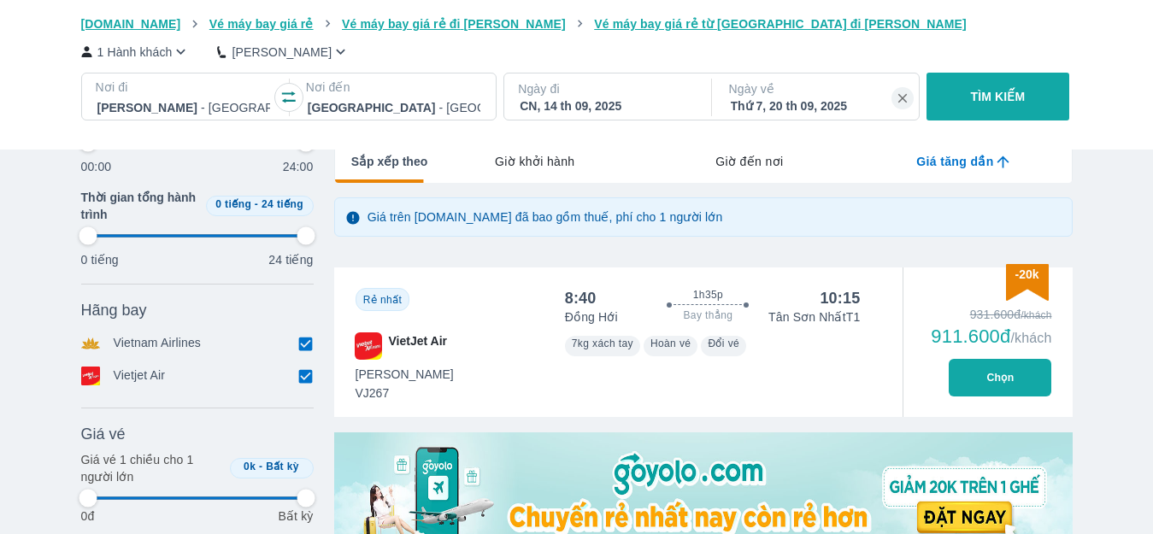
type input "97.9166666666667"
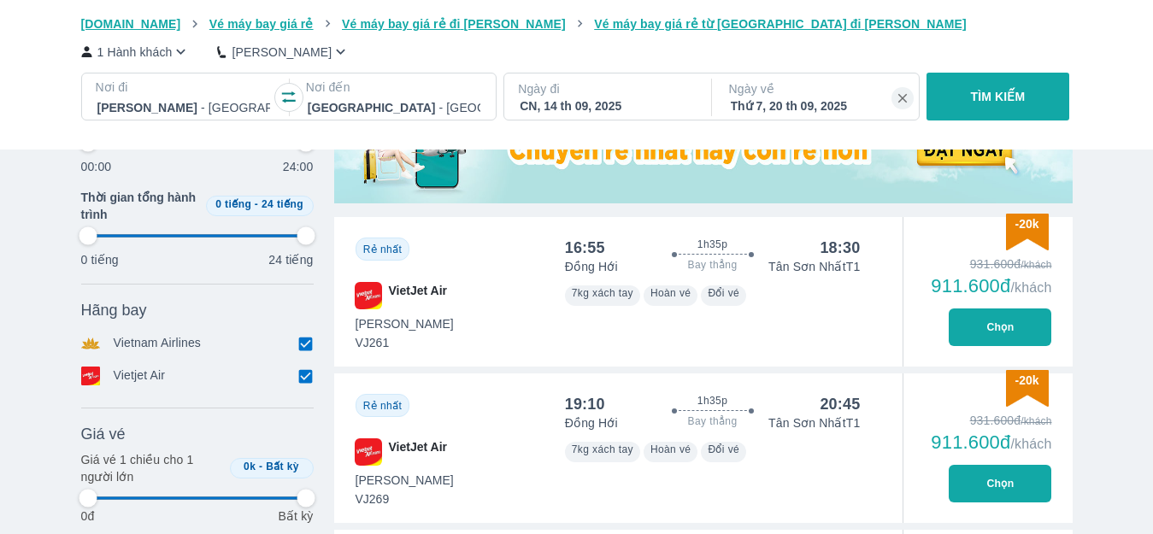
scroll to position [855, 0]
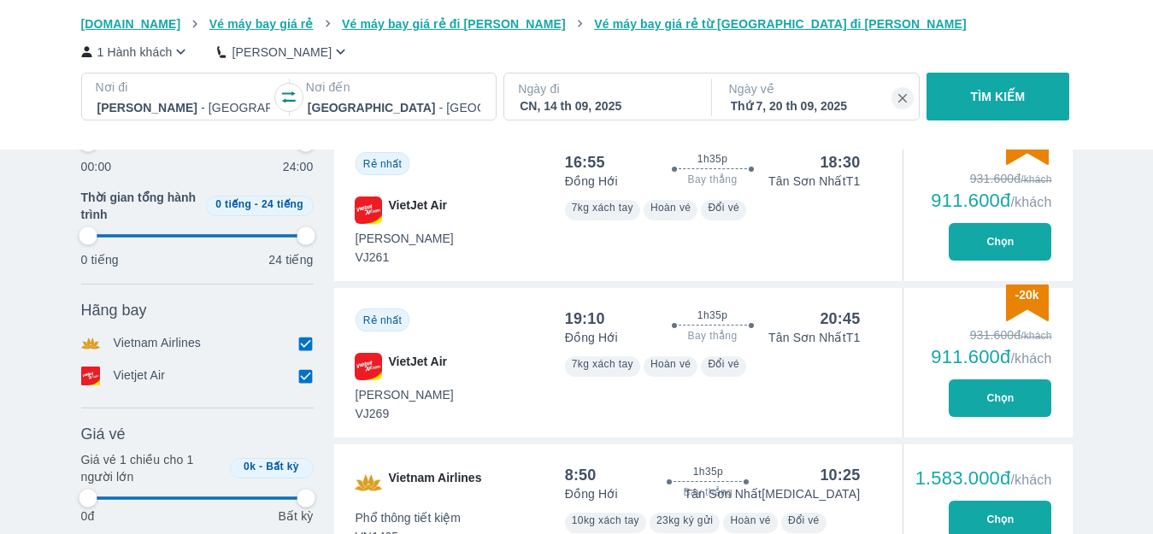
type input "97.9166666666667"
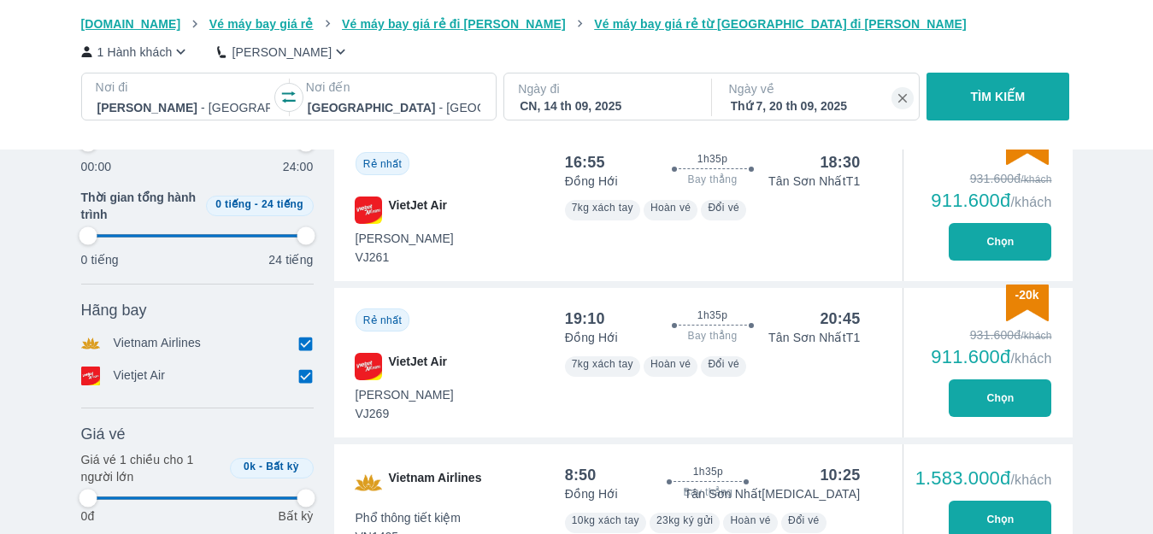
type input "97.9166666666667"
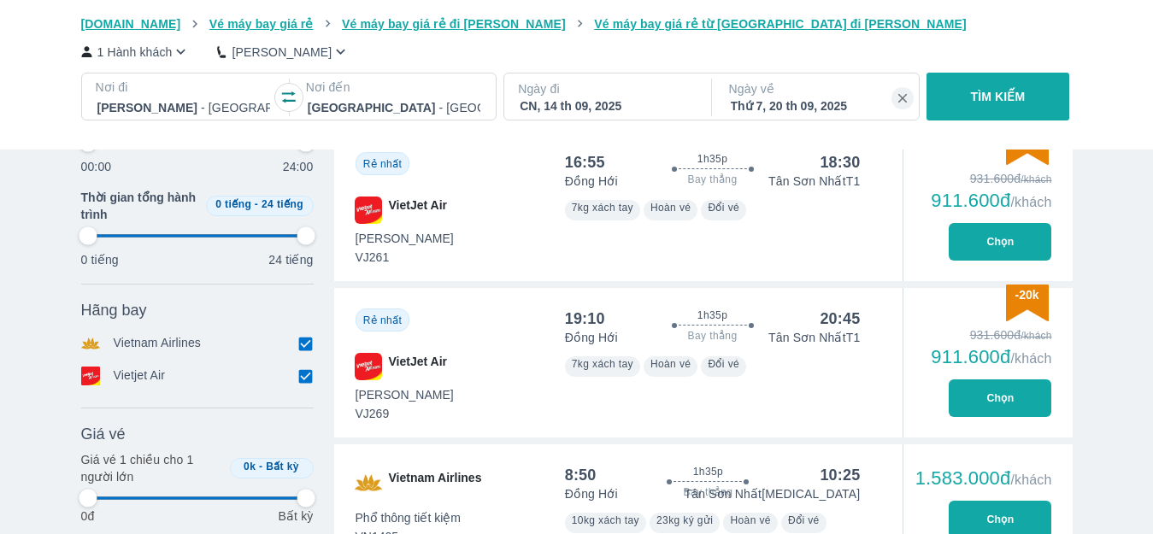
type input "97.9166666666667"
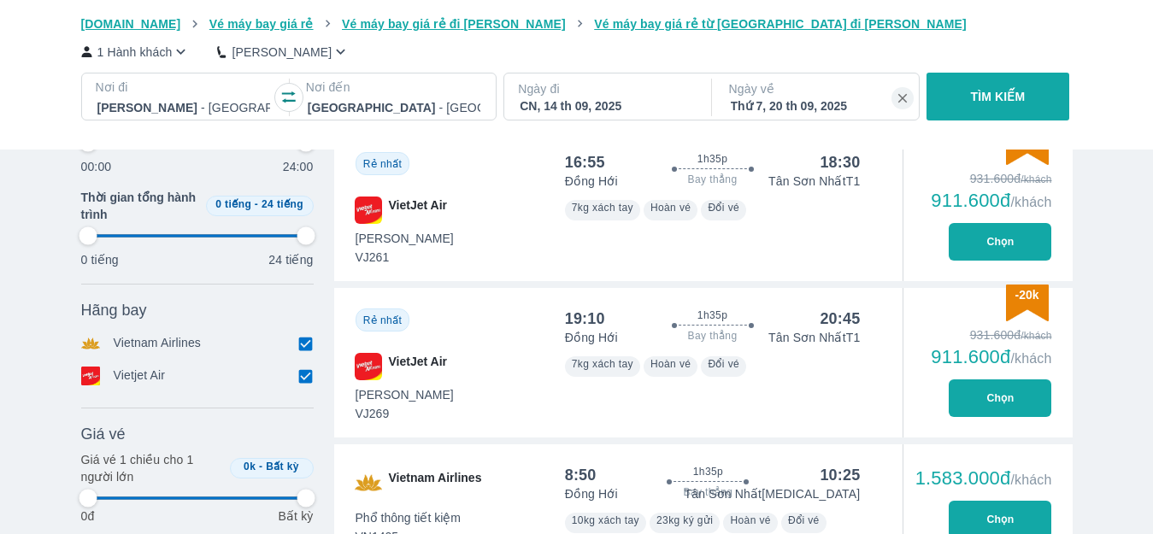
type input "97.9166666666667"
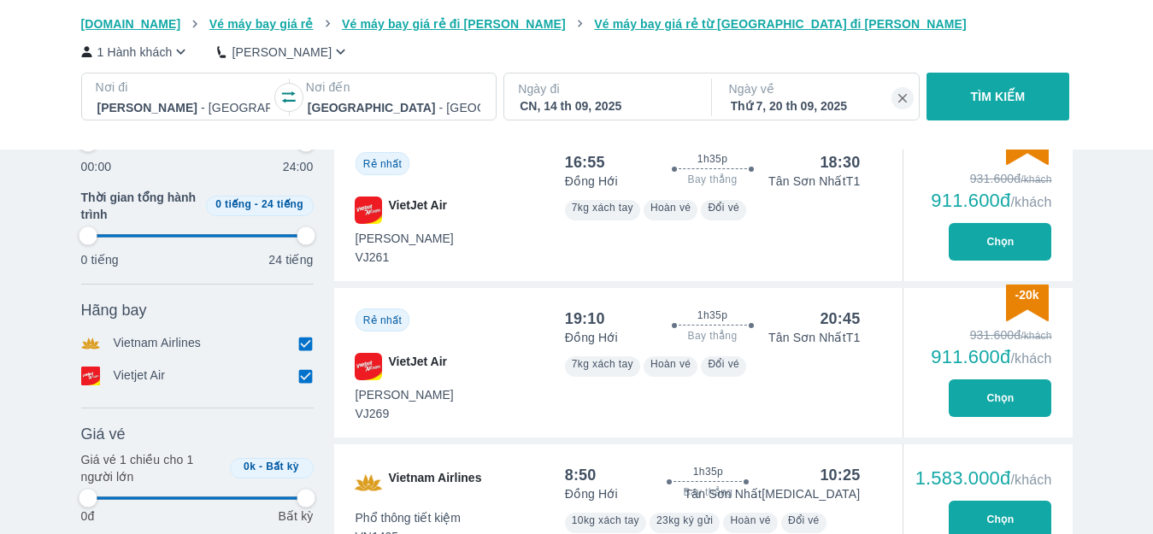
type input "97.9166666666667"
click at [1005, 397] on button "Chọn" at bounding box center [1000, 399] width 103 height 38
type input "97.9166666666667"
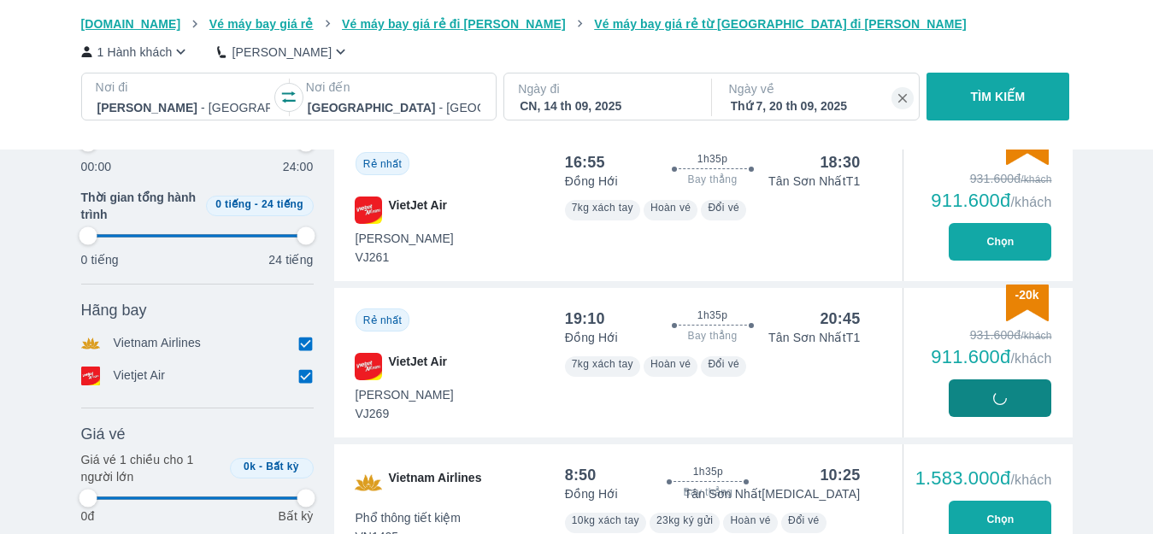
type input "97.9166666666667"
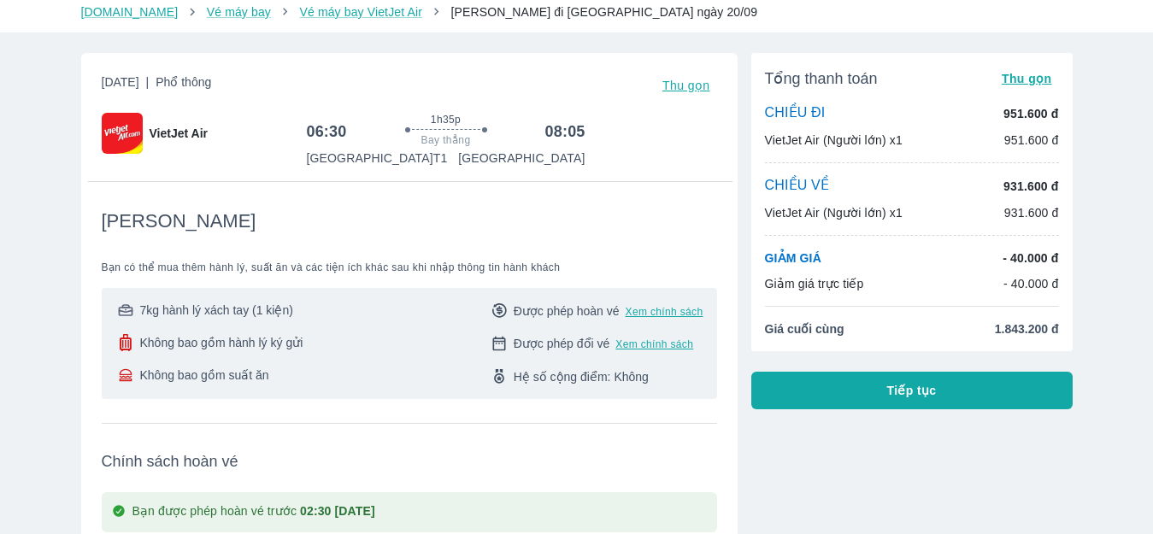
scroll to position [85, 0]
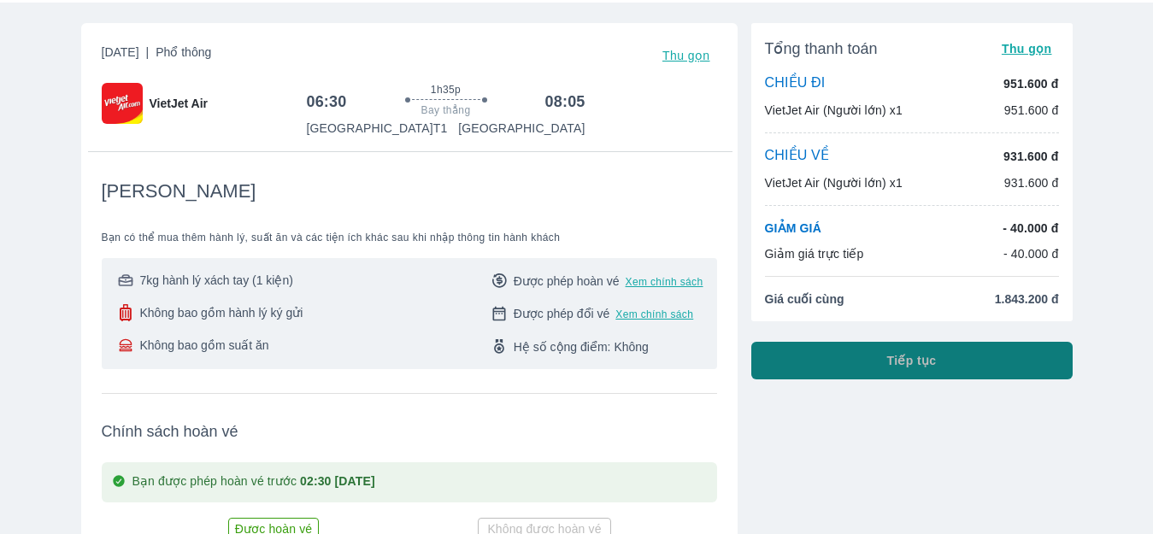
click at [820, 355] on button "Tiếp tục" at bounding box center [912, 361] width 321 height 38
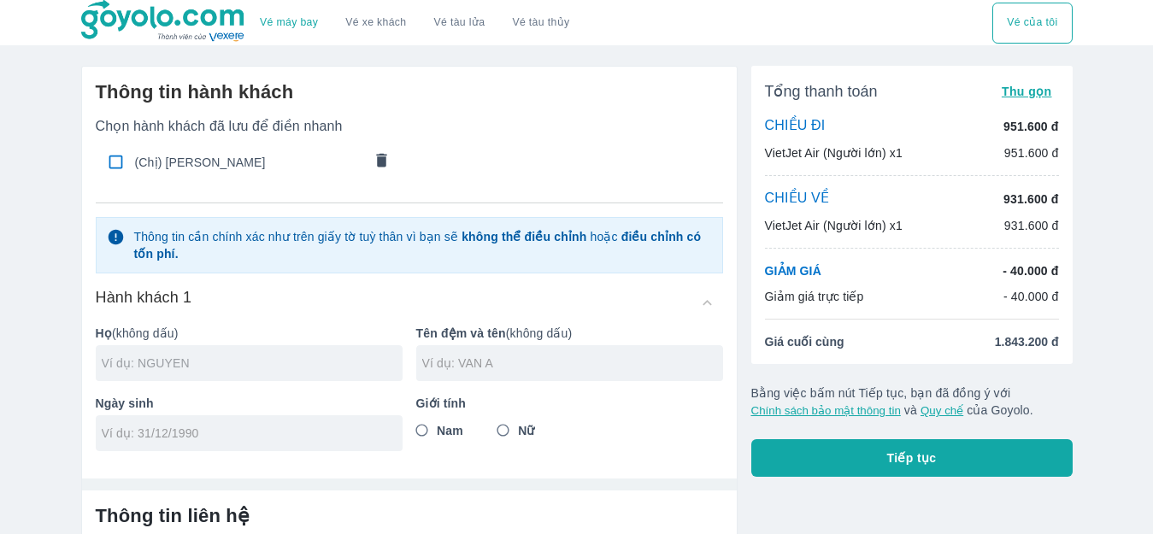
click at [171, 360] on input "text" at bounding box center [252, 363] width 301 height 17
click at [121, 169] on input "checkbox" at bounding box center [115, 161] width 33 height 33
checkbox input "true"
type input "[PERSON_NAME]"
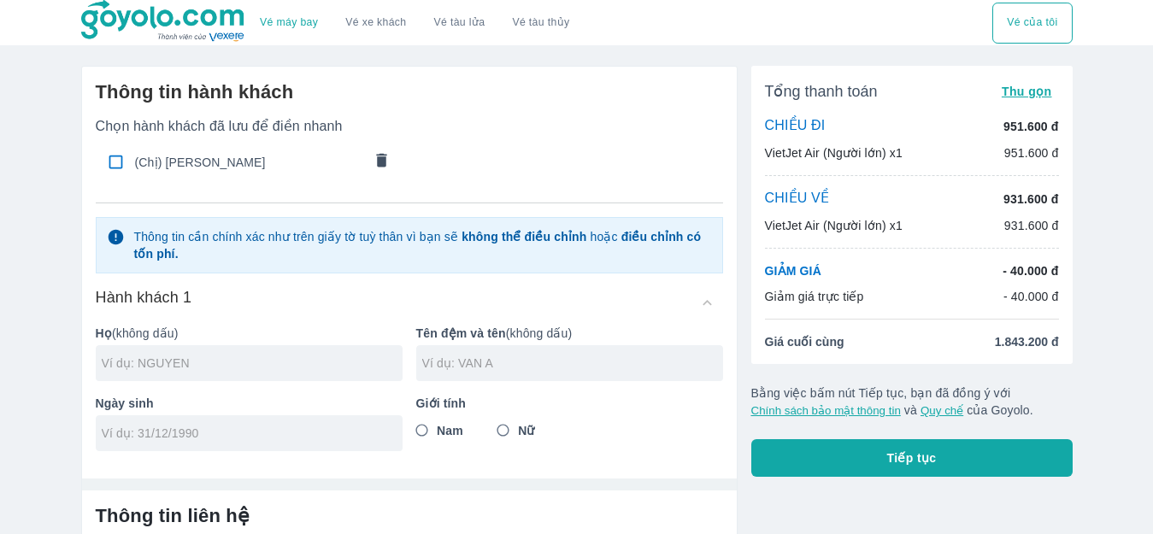
type input "[DATE]"
radio input "true"
type input "[PERSON_NAME]"
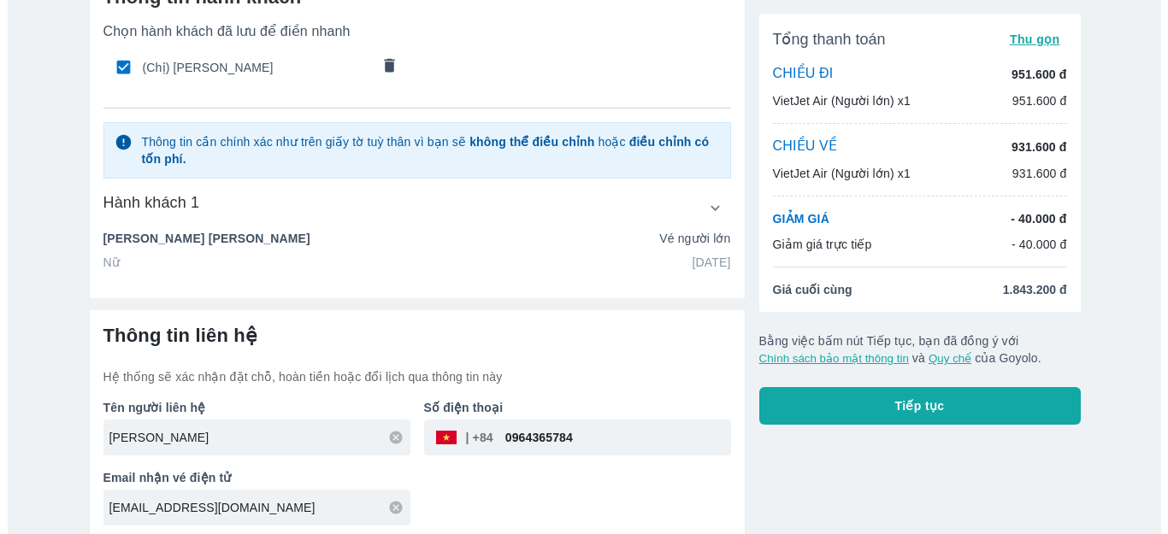
scroll to position [102, 0]
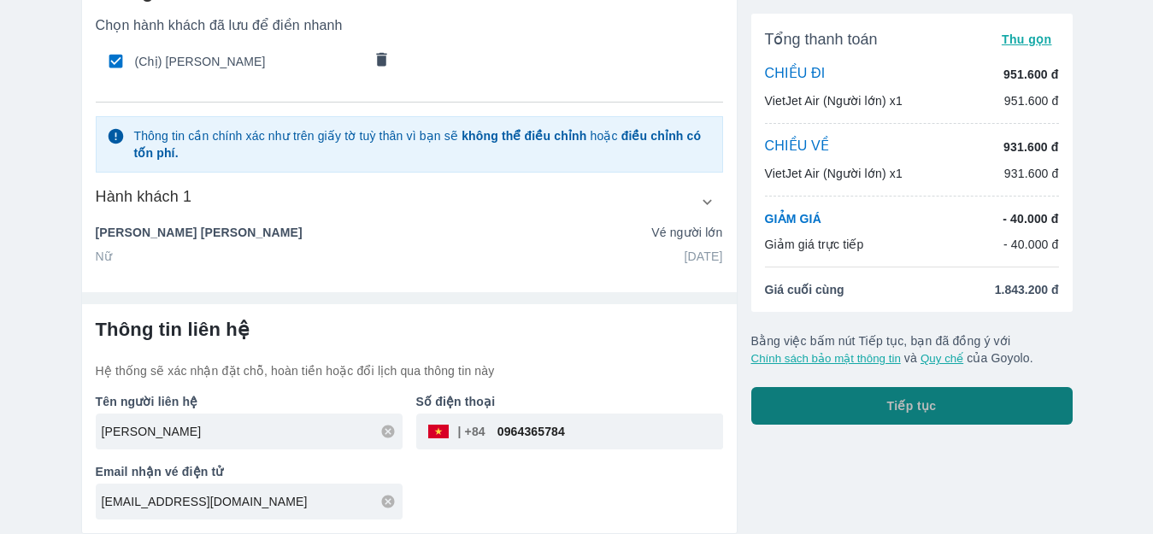
click at [847, 404] on button "Tiếp tục" at bounding box center [912, 406] width 321 height 38
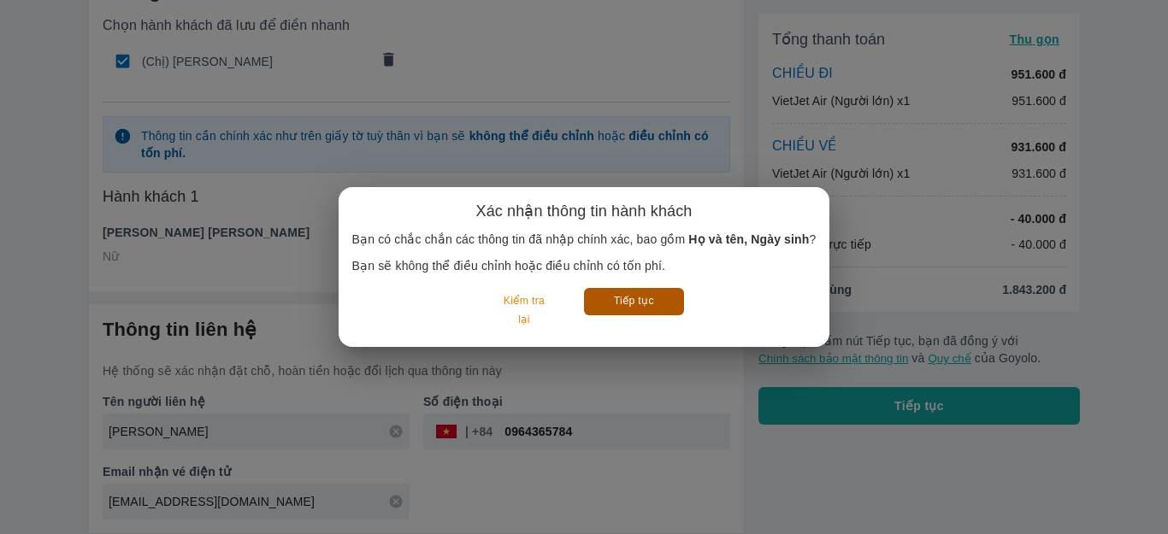
click at [636, 292] on button "Tiếp tục" at bounding box center [634, 301] width 100 height 27
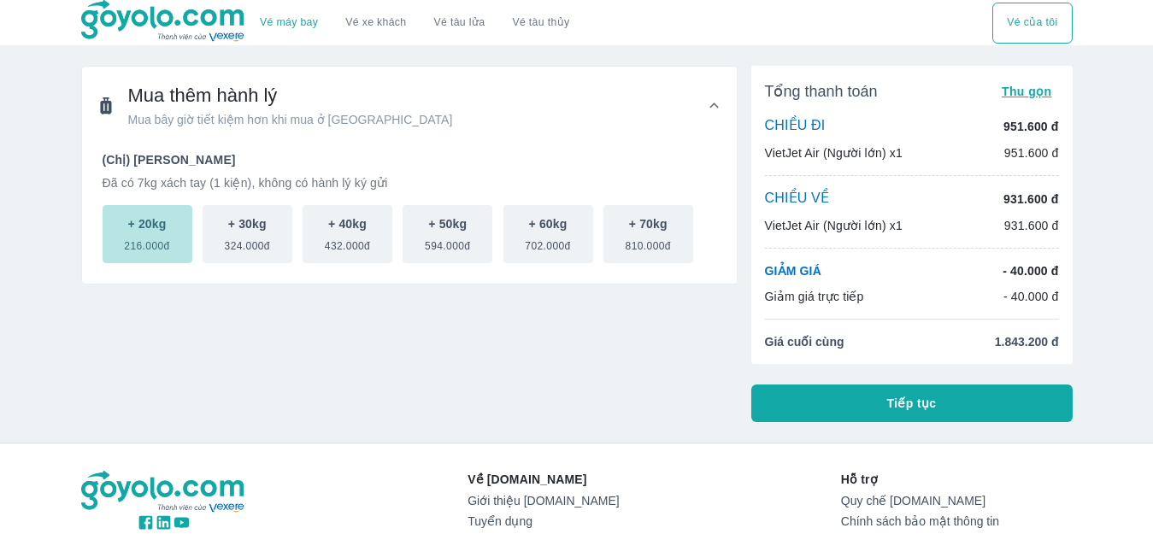
click at [144, 235] on span "216.000đ" at bounding box center [146, 243] width 45 height 21
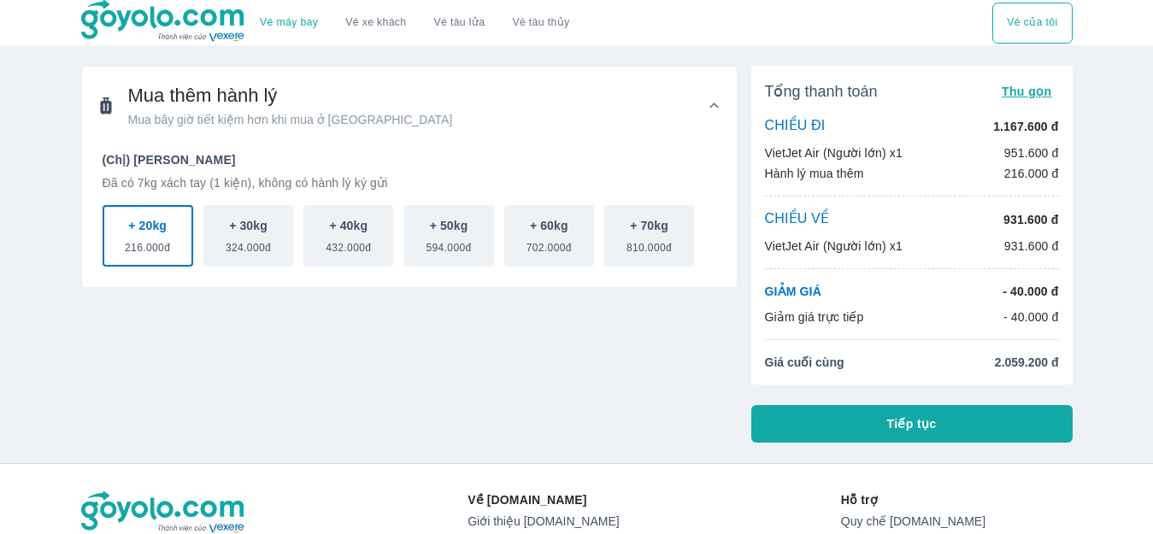
click at [874, 236] on div "CHIỀU VỀ 931.600 đ VietJet Air (Người lớn) x1 931.600 đ" at bounding box center [912, 232] width 294 height 44
click at [792, 219] on p "CHIỀU VỀ" at bounding box center [797, 219] width 65 height 19
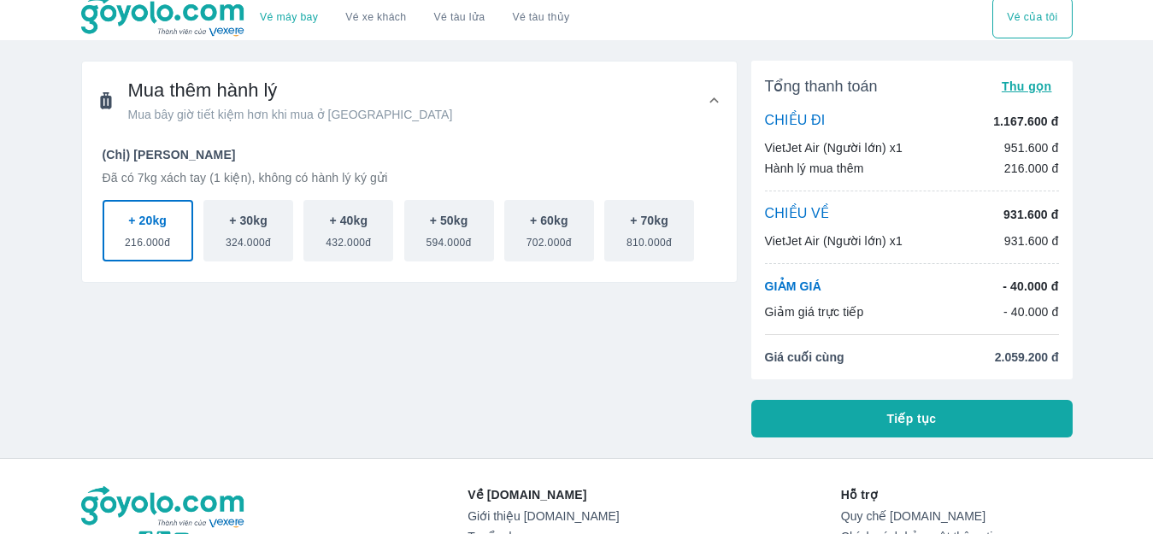
scroll to position [247, 0]
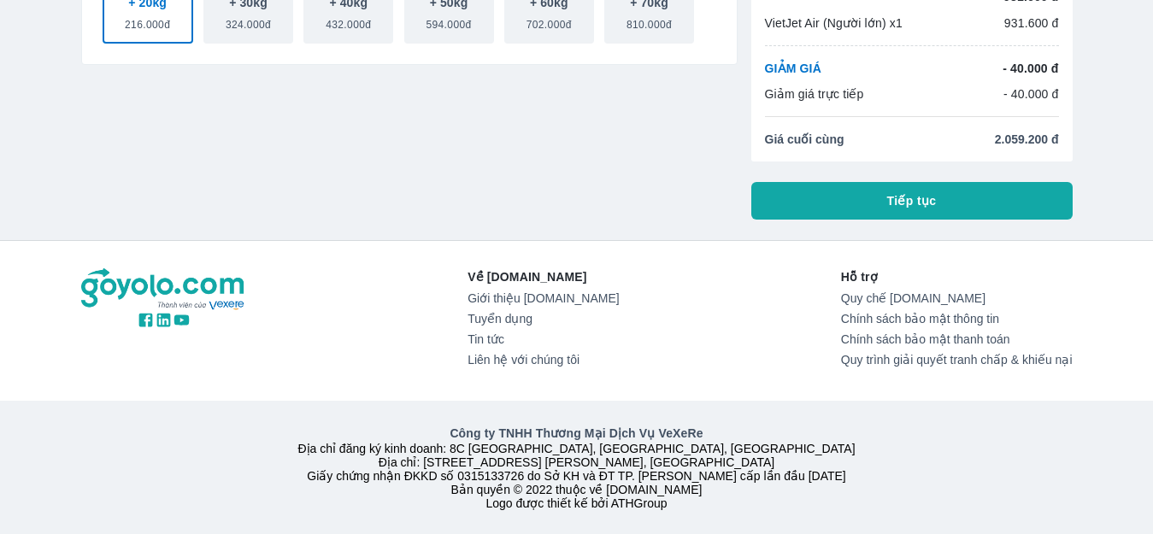
click at [867, 191] on button "Tiếp tục" at bounding box center [912, 201] width 321 height 38
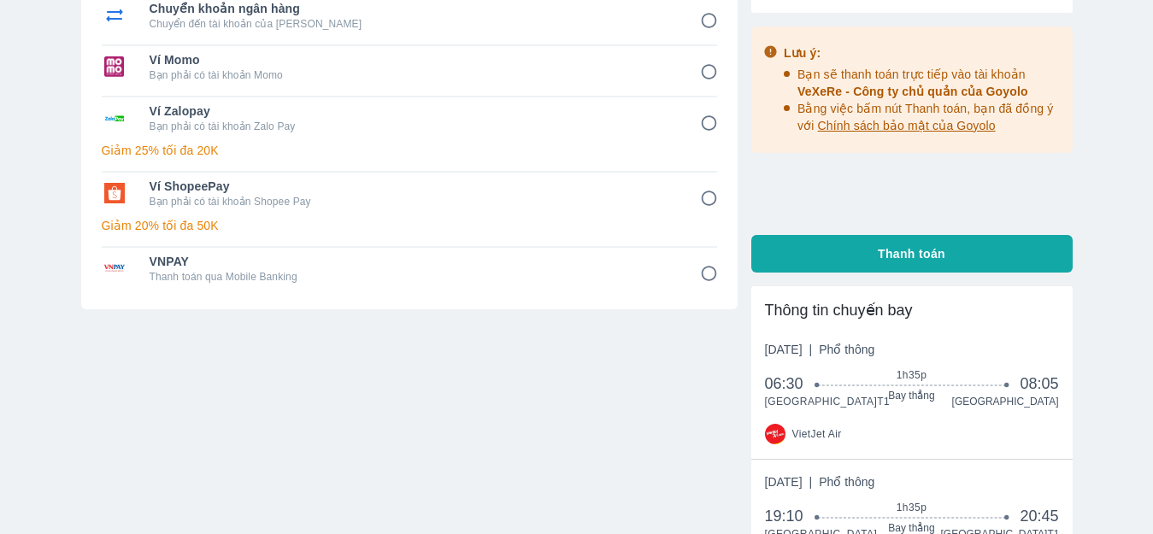
scroll to position [171, 0]
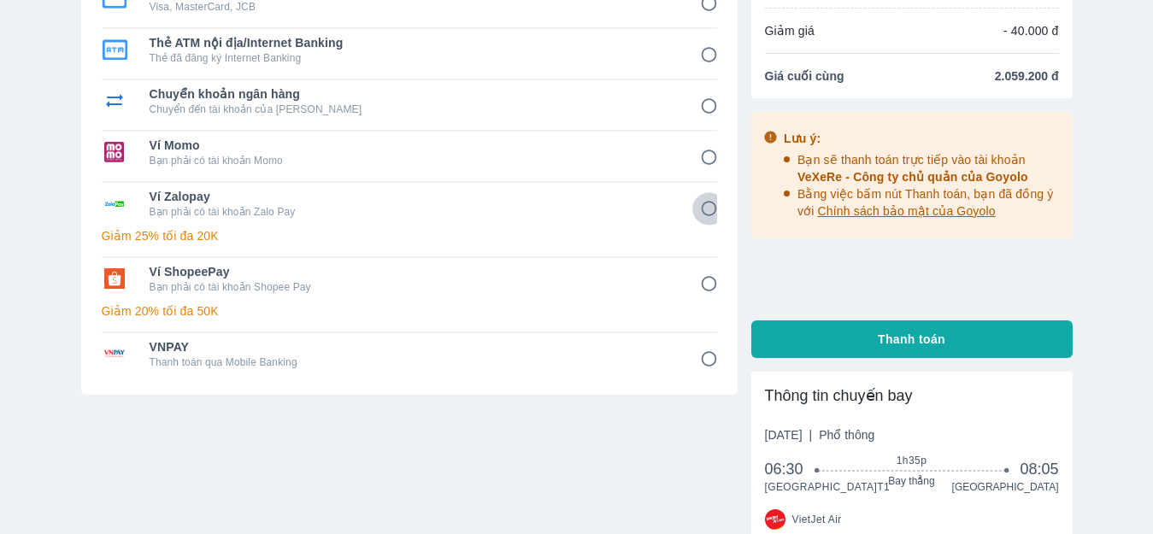
click at [711, 207] on input "5" at bounding box center [709, 208] width 33 height 33
radio input "false"
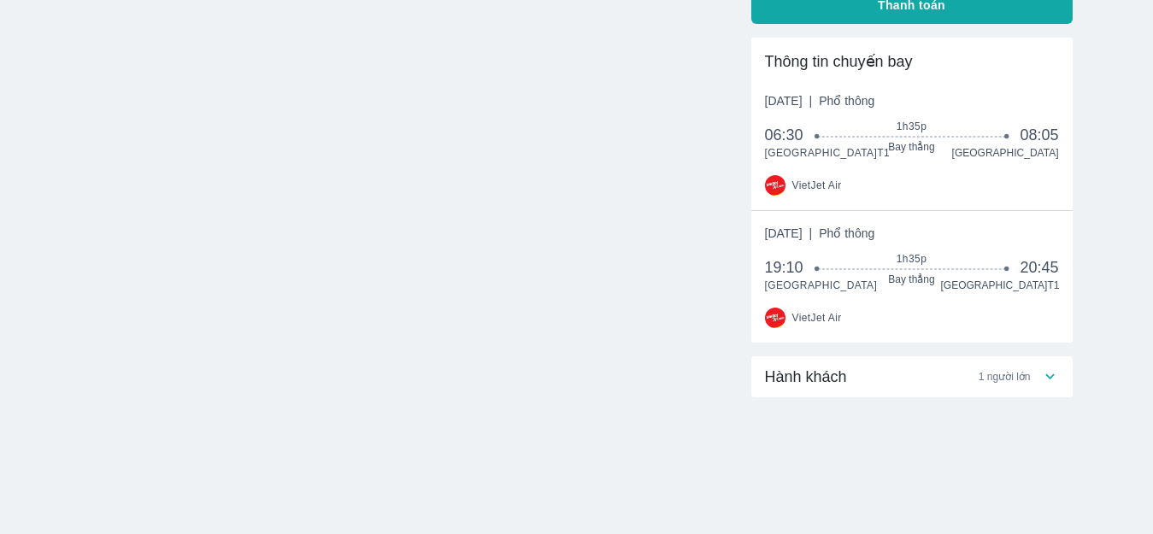
scroll to position [520, 0]
click at [814, 376] on span "Hành khách" at bounding box center [806, 377] width 82 height 21
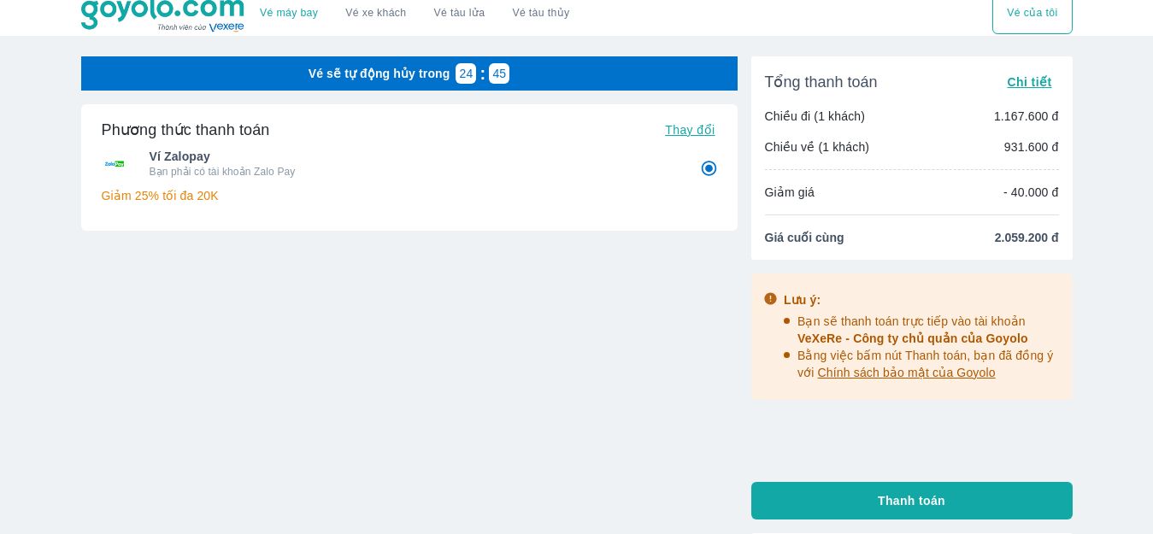
scroll to position [7, 0]
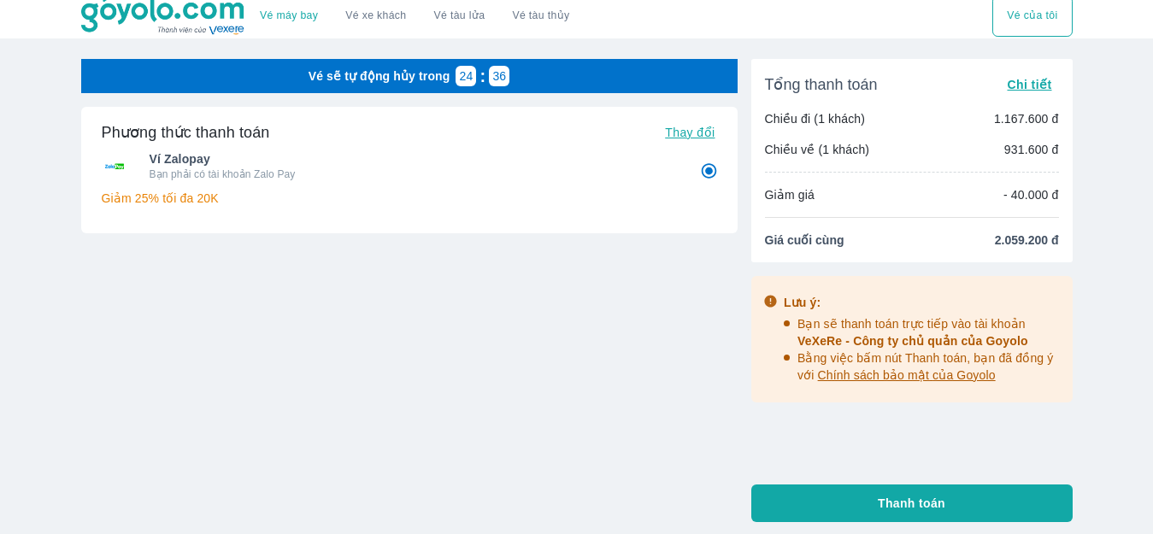
click at [1034, 88] on span "Chi tiết" at bounding box center [1029, 85] width 44 height 14
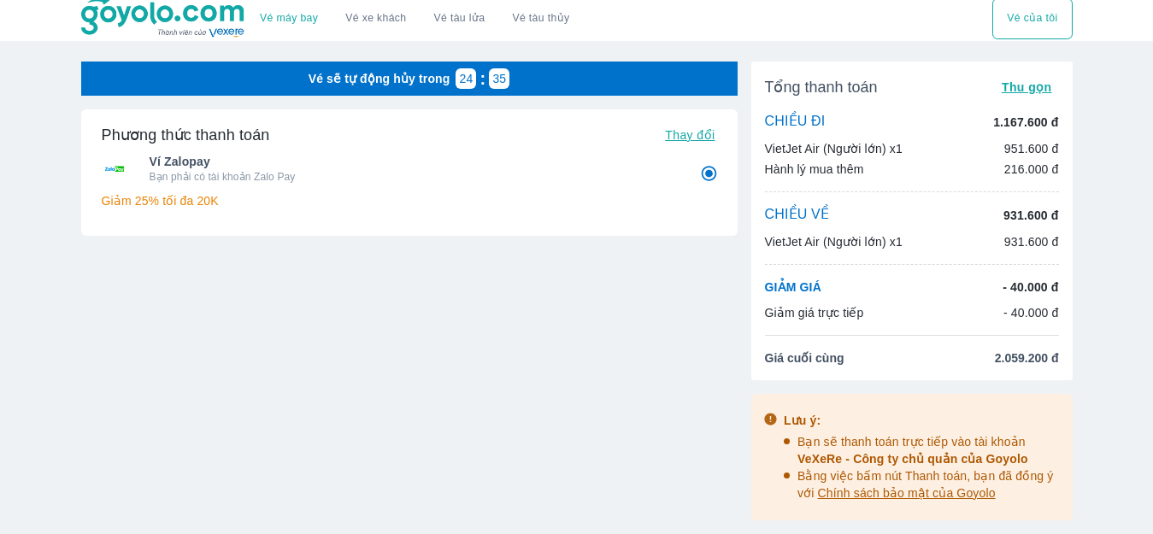
scroll to position [0, 0]
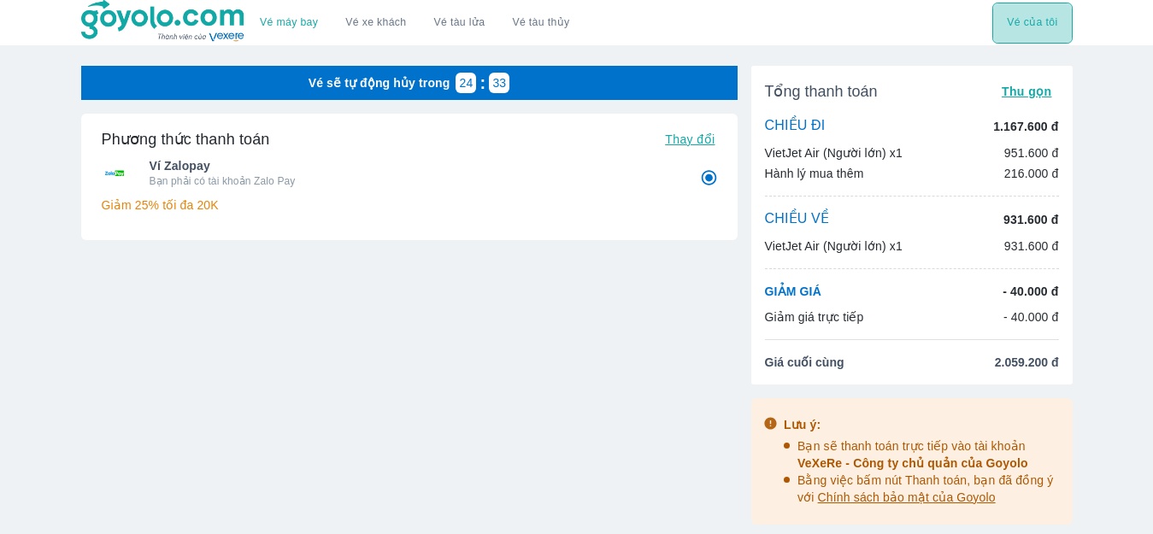
click at [1045, 24] on button "Vé của tôi" at bounding box center [1033, 23] width 80 height 41
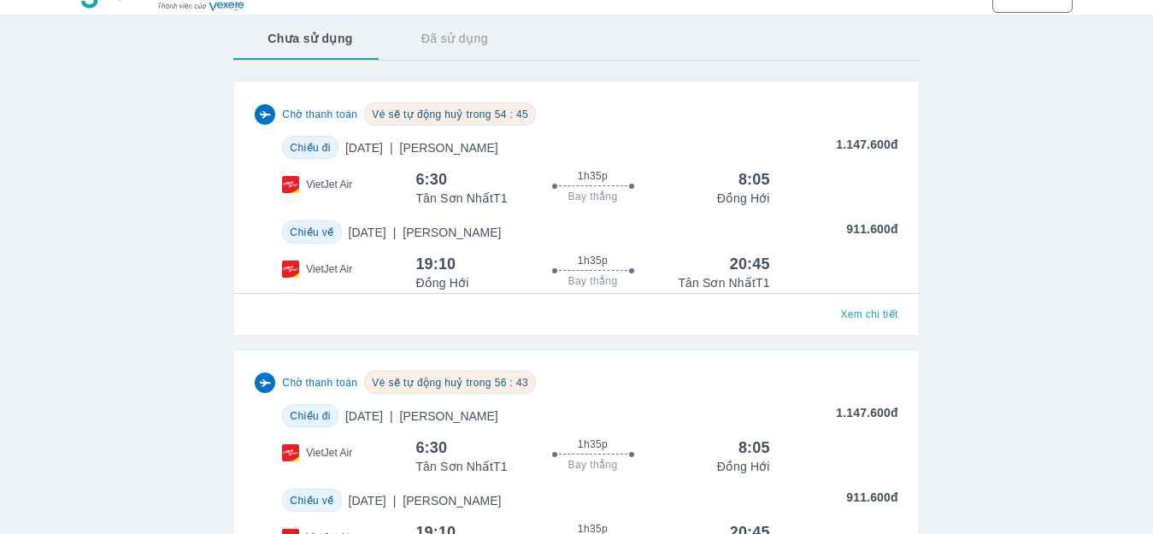
scroll to position [27, 0]
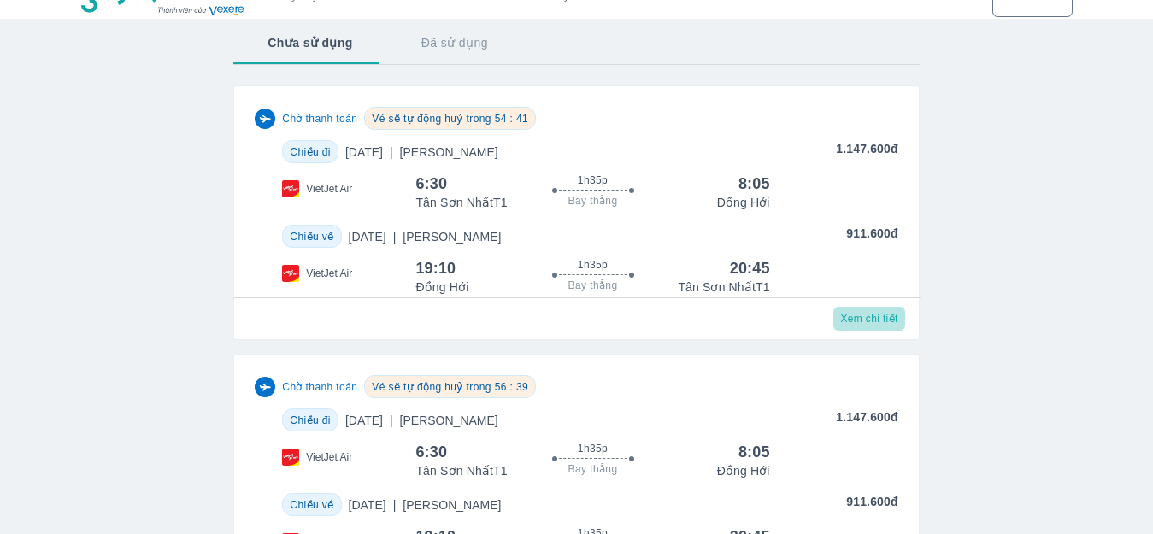
click at [875, 320] on span "Xem chi tiết" at bounding box center [868, 319] width 57 height 14
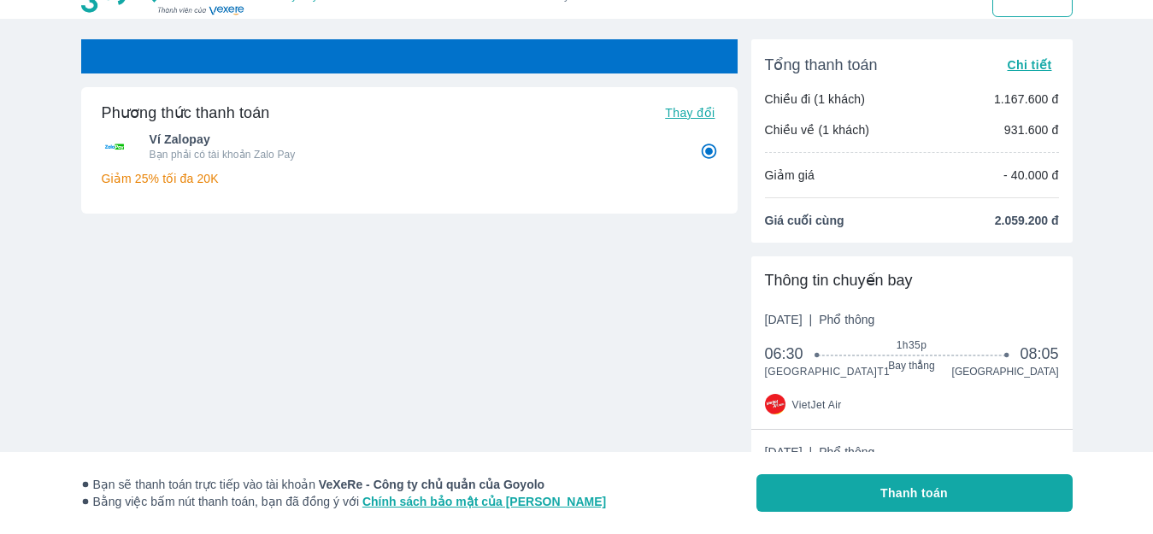
scroll to position [11, 0]
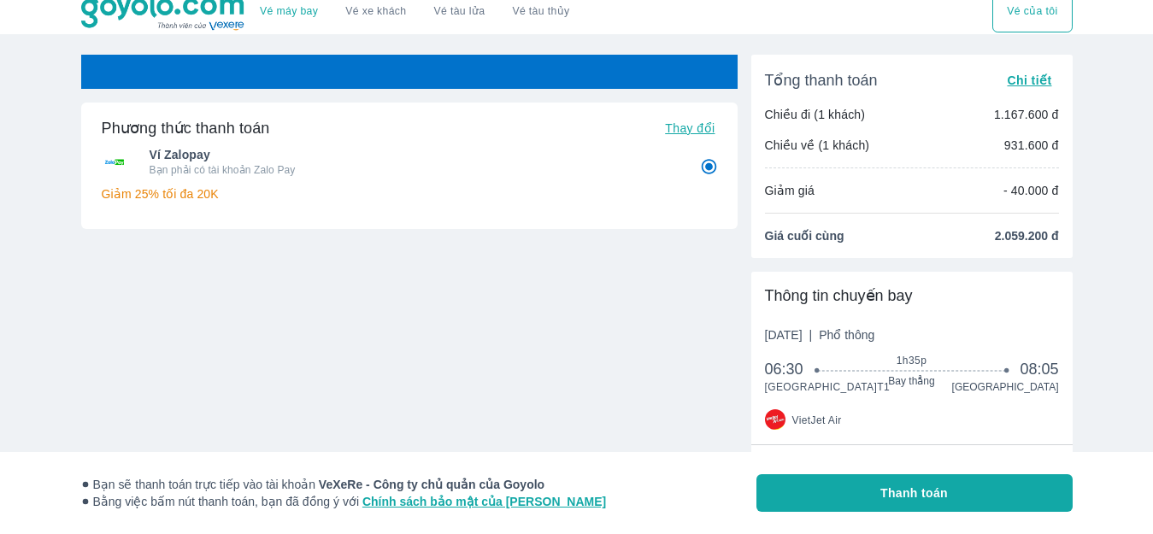
radio input "false"
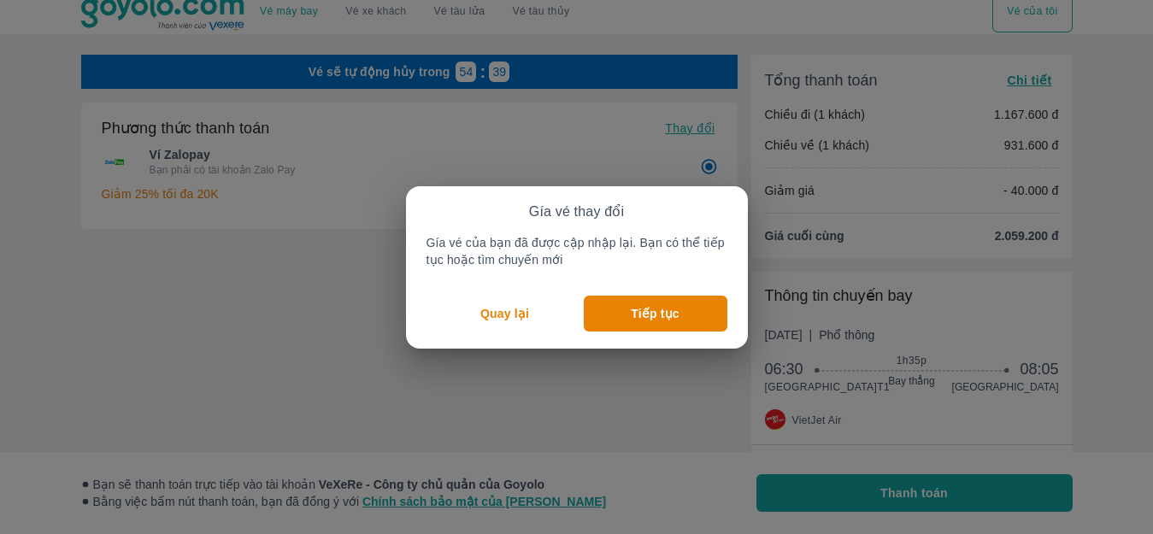
scroll to position [0, 0]
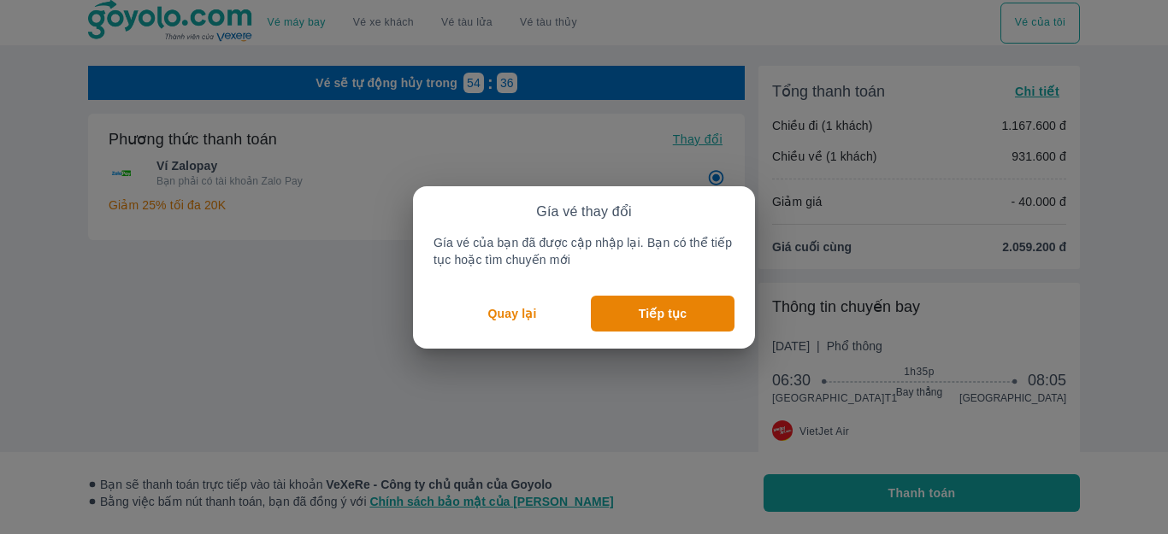
click at [518, 309] on p "Quay lại" at bounding box center [512, 313] width 49 height 17
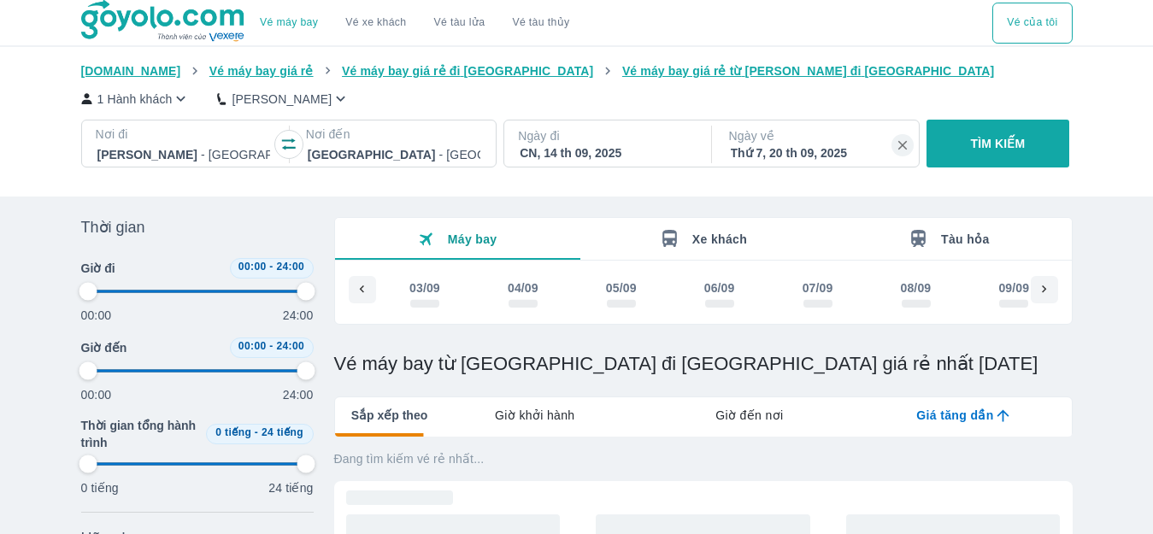
scroll to position [0, 568]
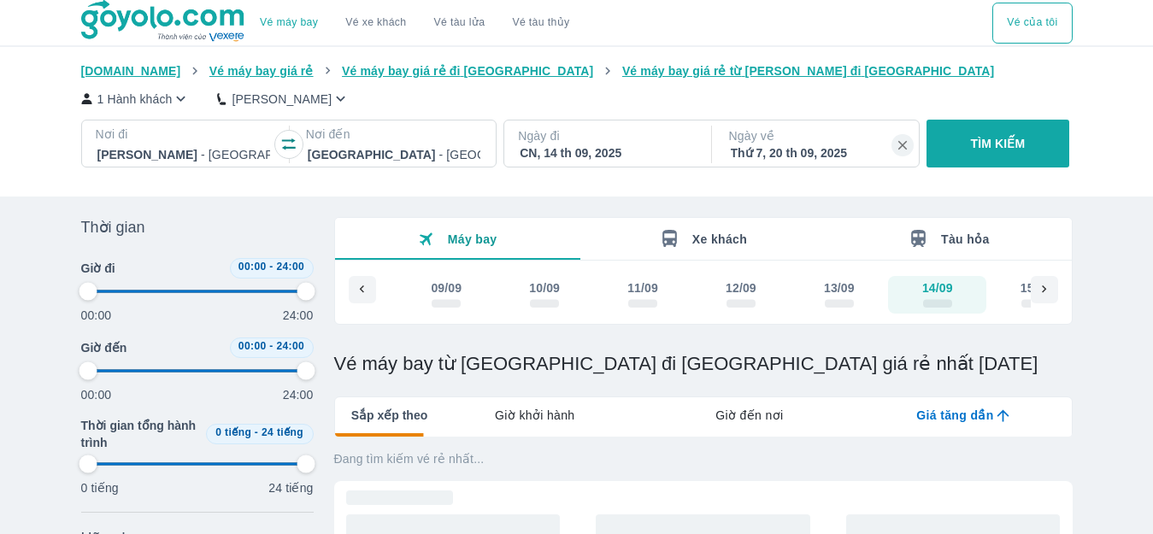
type input "97.9166666666667"
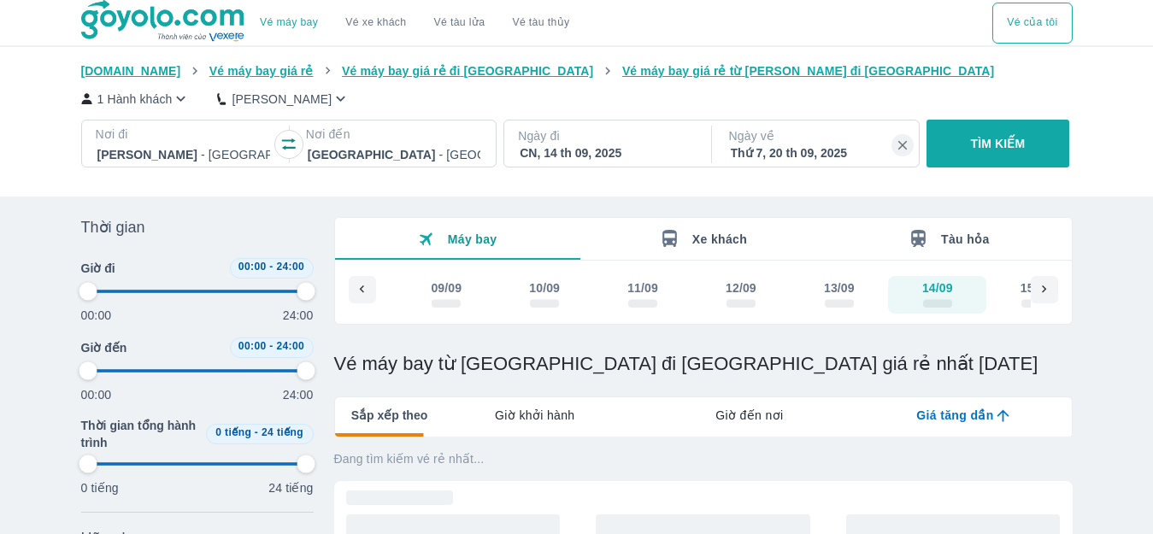
type input "97.9166666666667"
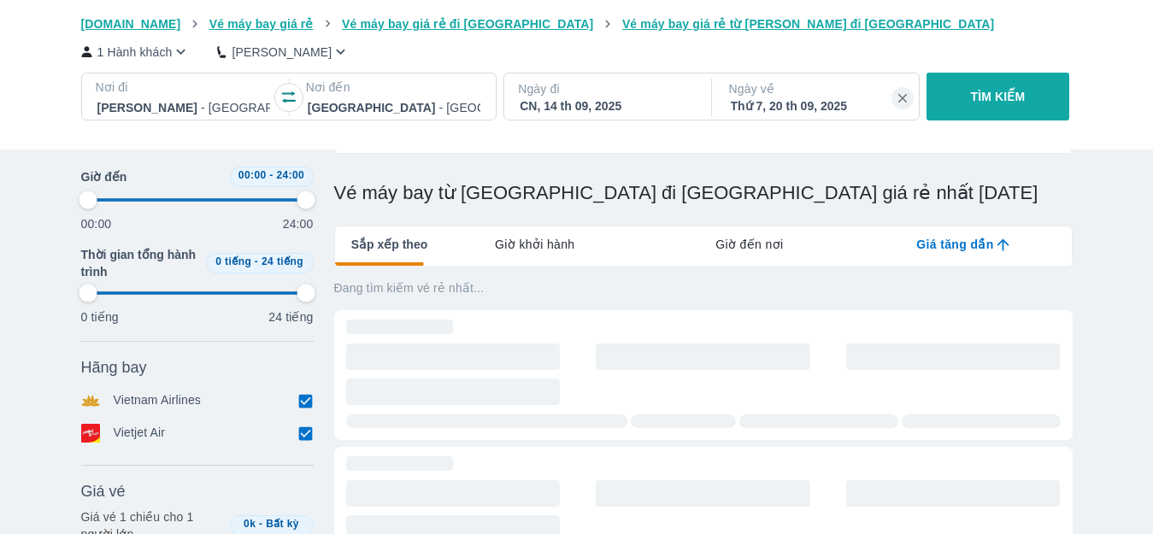
type input "97.9166666666667"
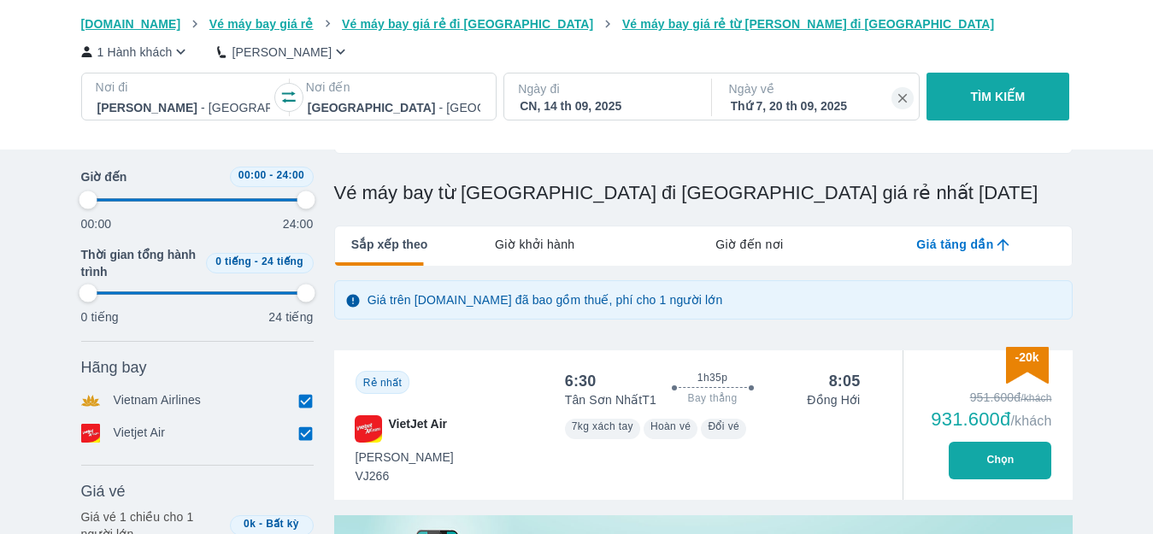
scroll to position [0, 0]
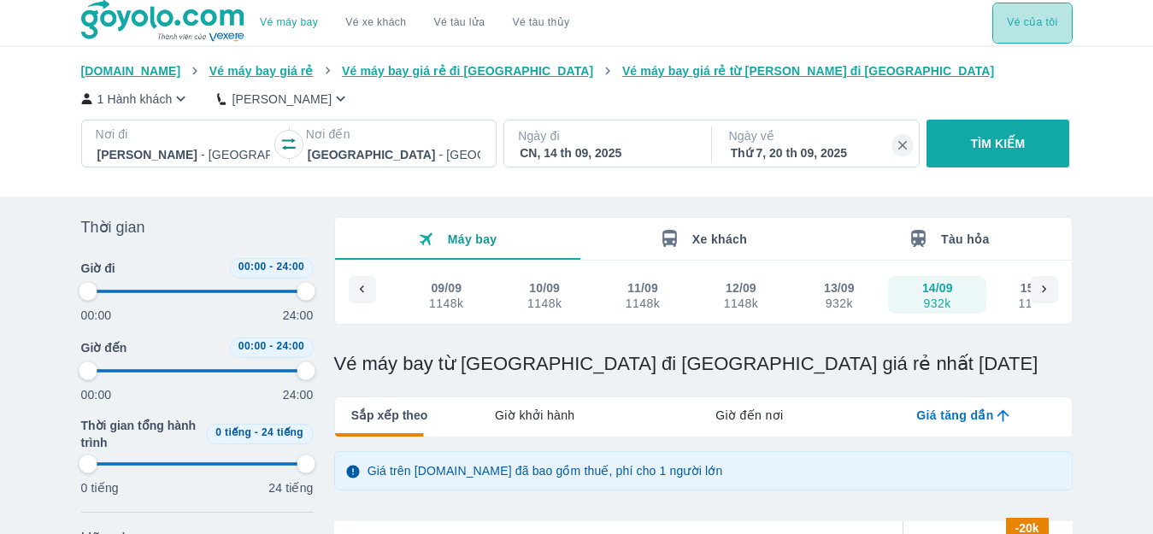
click at [1029, 38] on button "Vé của tôi" at bounding box center [1033, 23] width 80 height 41
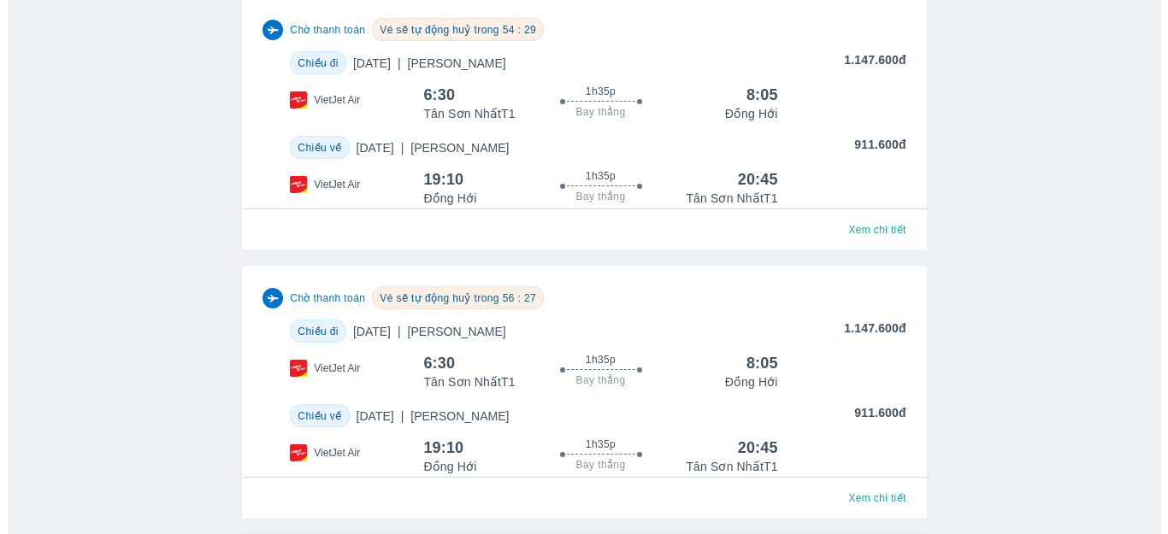
scroll to position [85, 0]
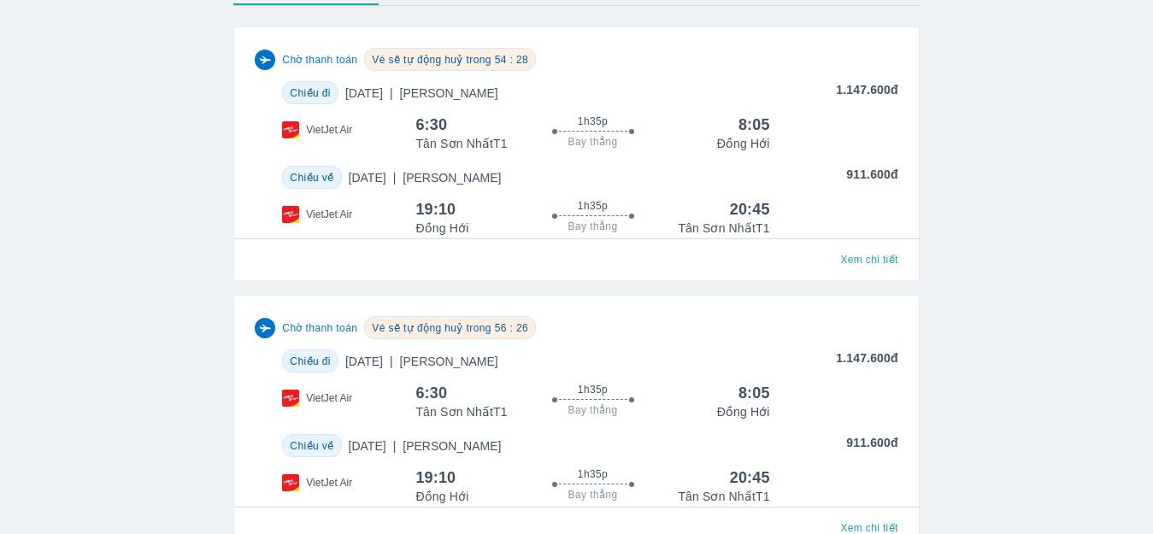
click at [861, 178] on p "911.600đ" at bounding box center [871, 177] width 51 height 23
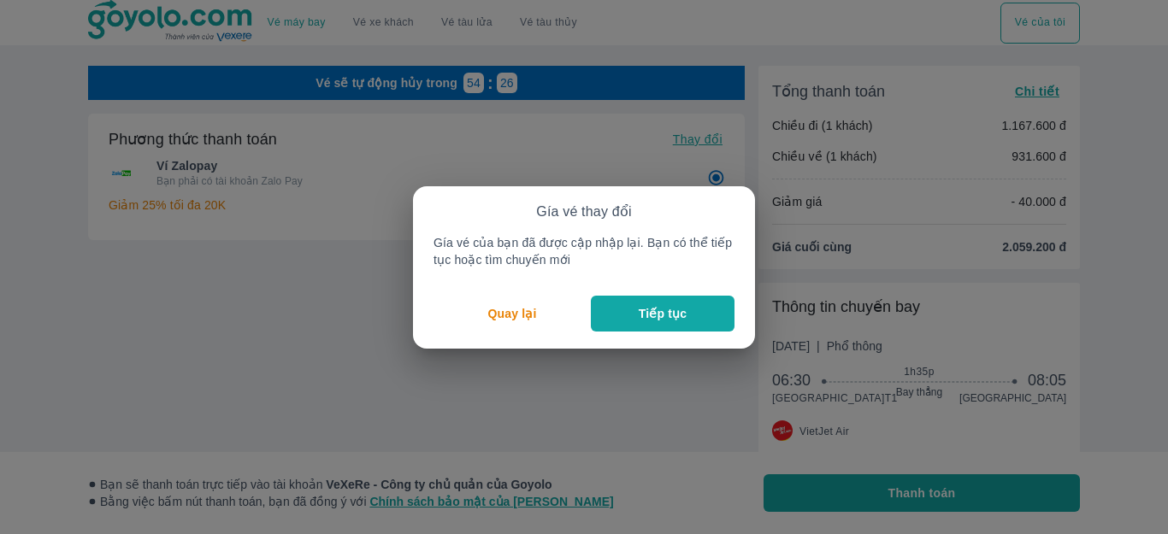
click at [676, 312] on p "Tiếp tục" at bounding box center [663, 313] width 48 height 17
radio input "false"
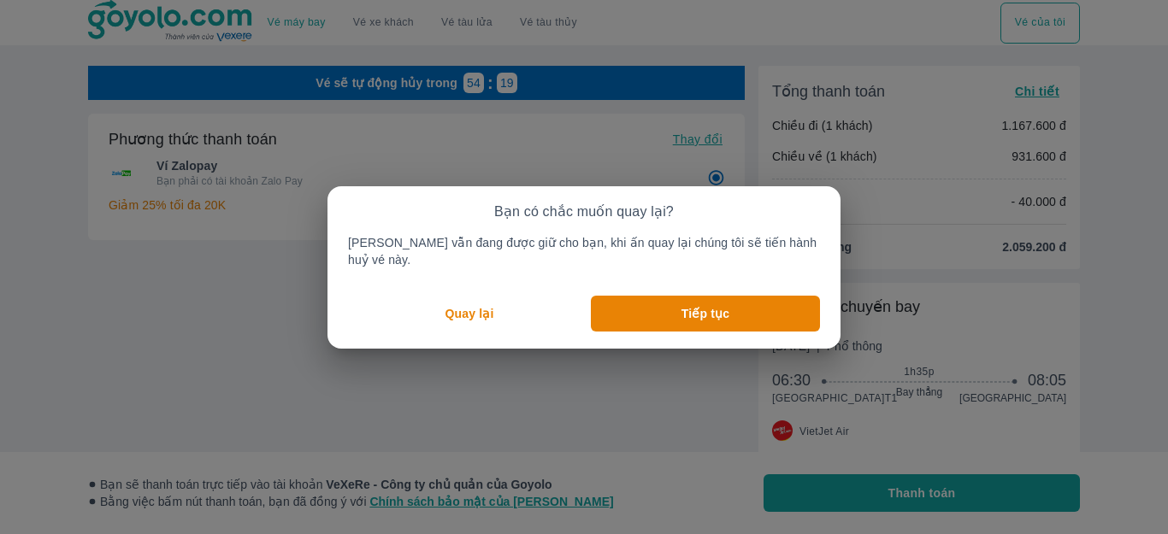
click at [514, 306] on button "Quay lại" at bounding box center [469, 314] width 243 height 36
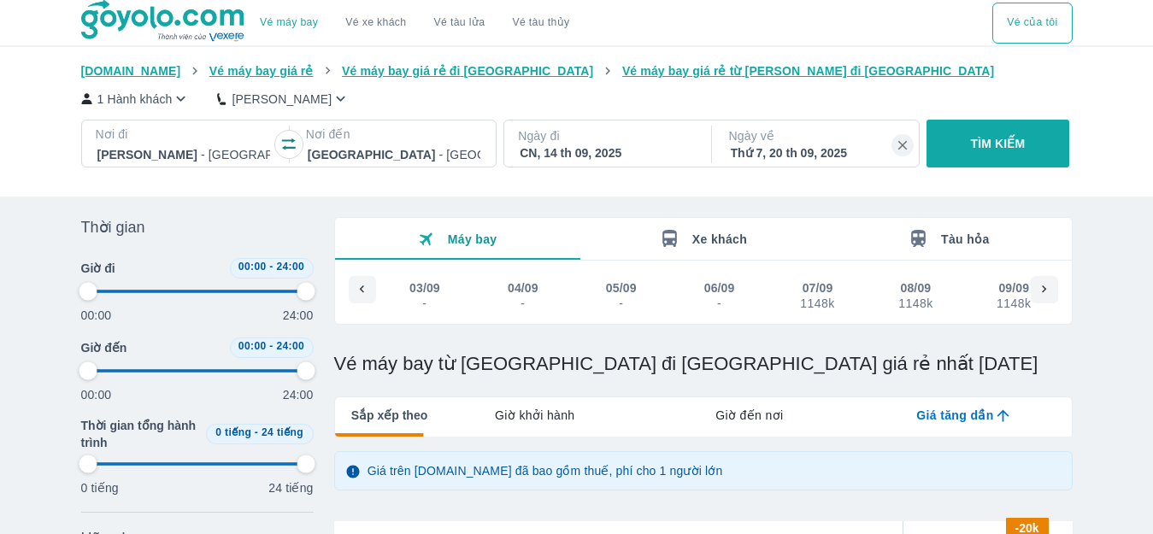
scroll to position [0, 568]
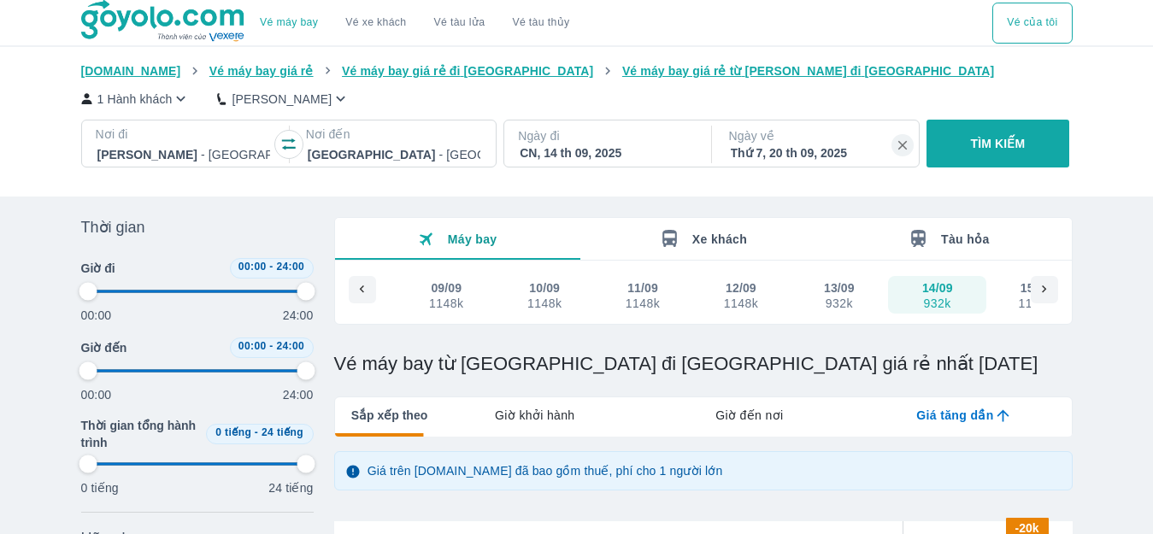
type input "97.9166666666667"
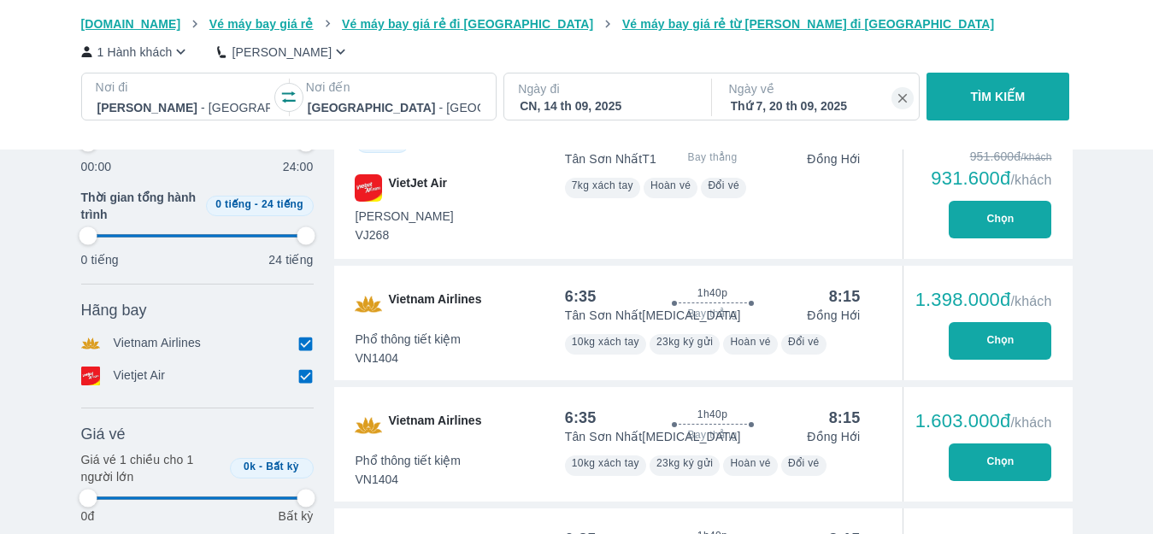
scroll to position [1150, 0]
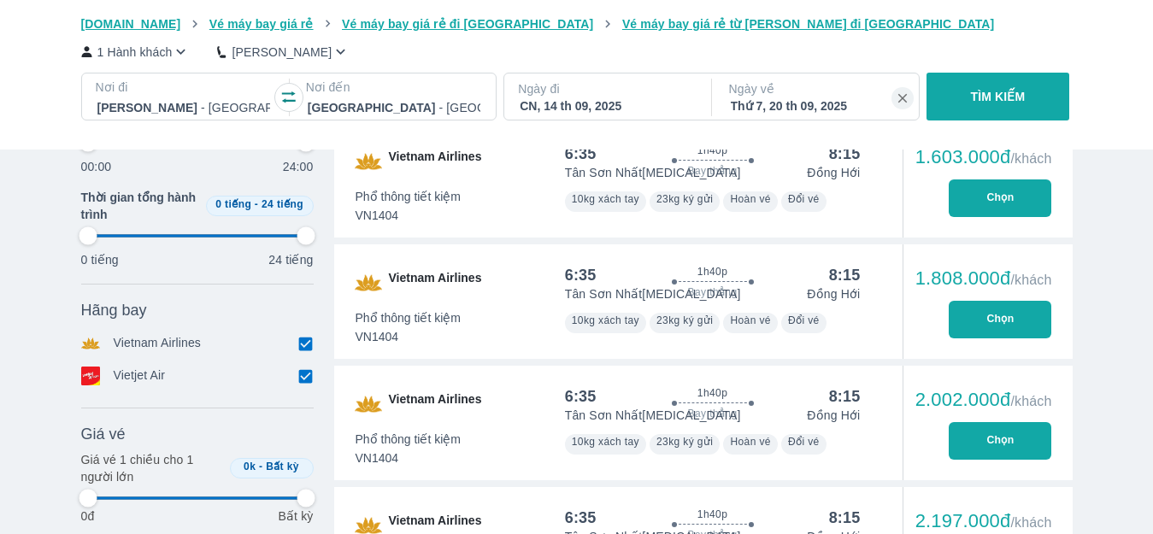
type input "97.9166666666667"
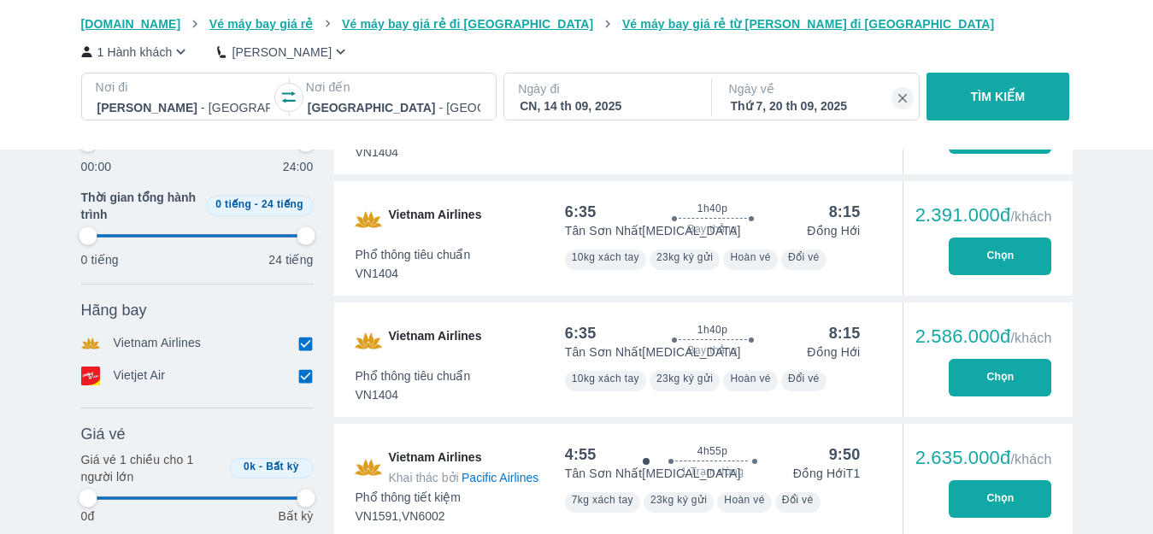
scroll to position [2090, 0]
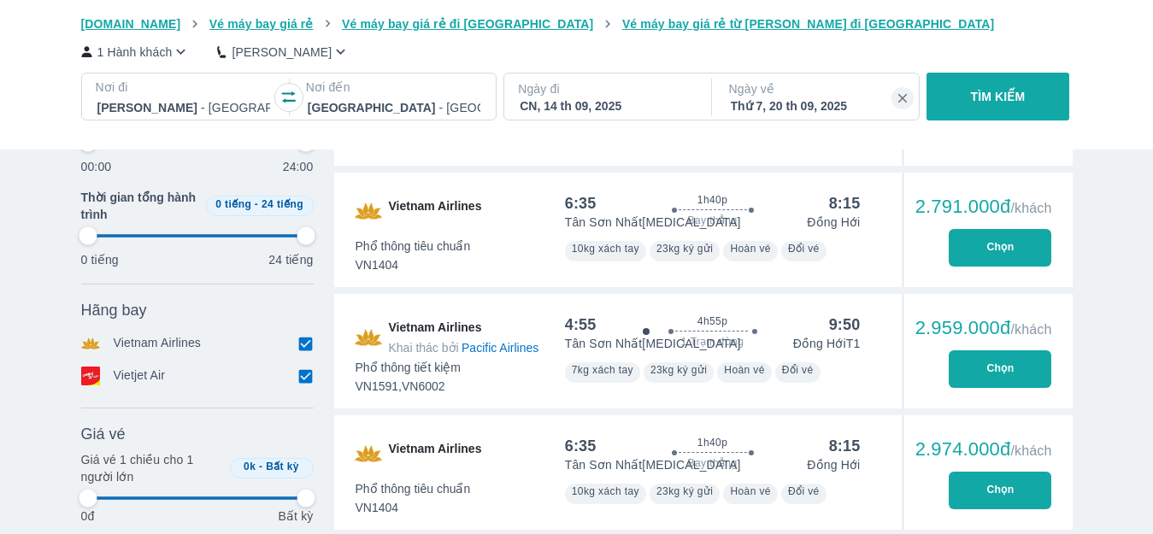
type input "97.9166666666667"
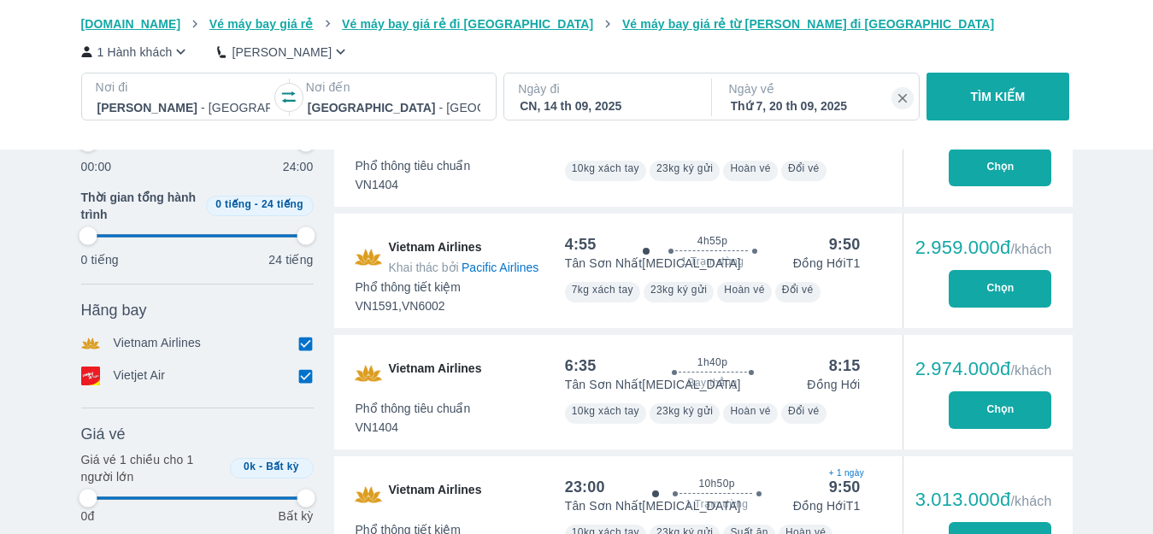
type input "97.9166666666667"
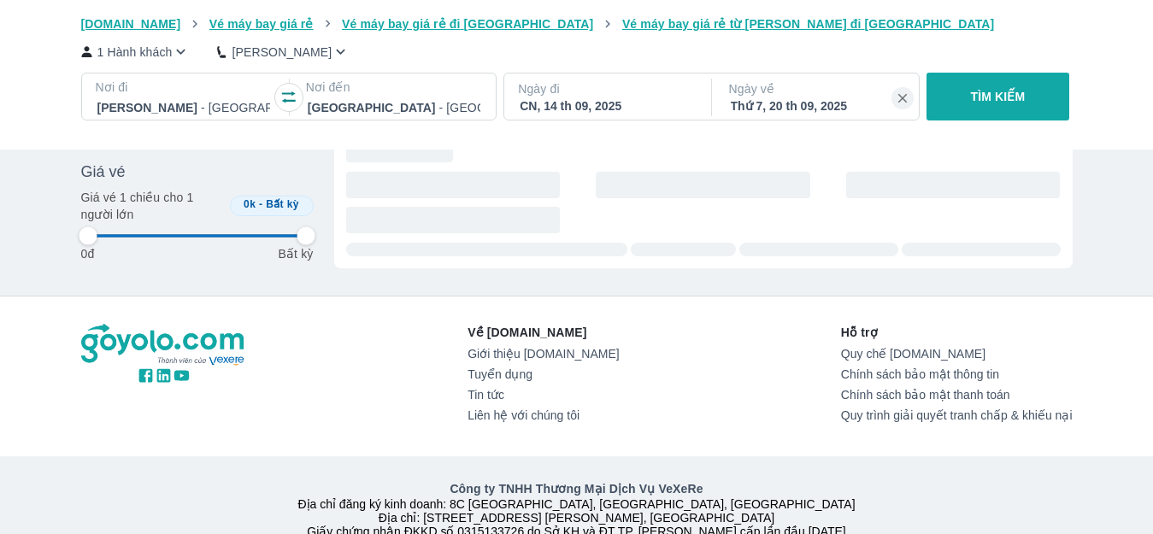
type input "97.9166666666667"
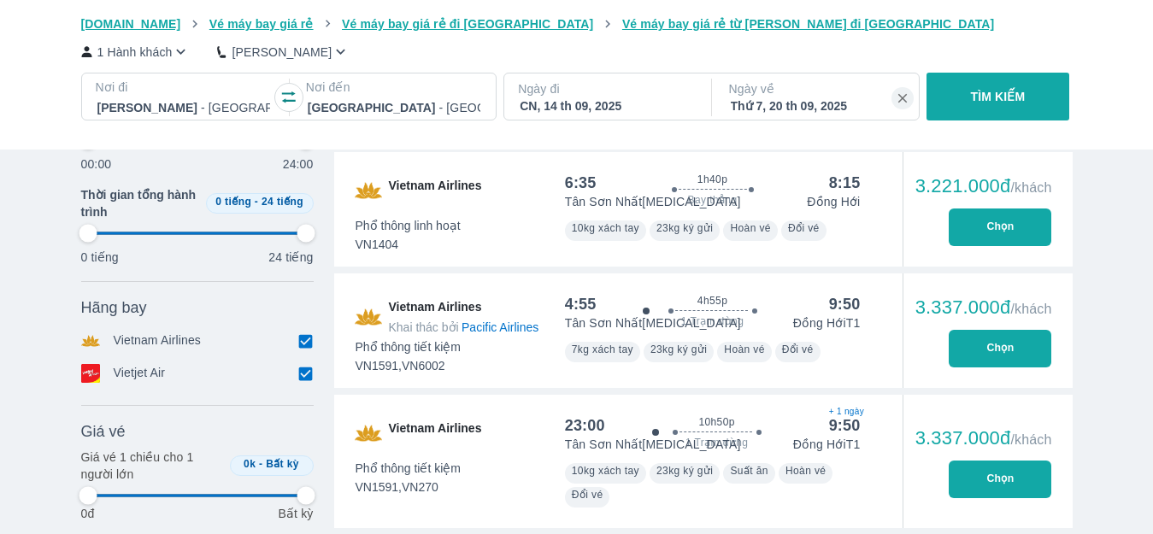
type input "97.9166666666667"
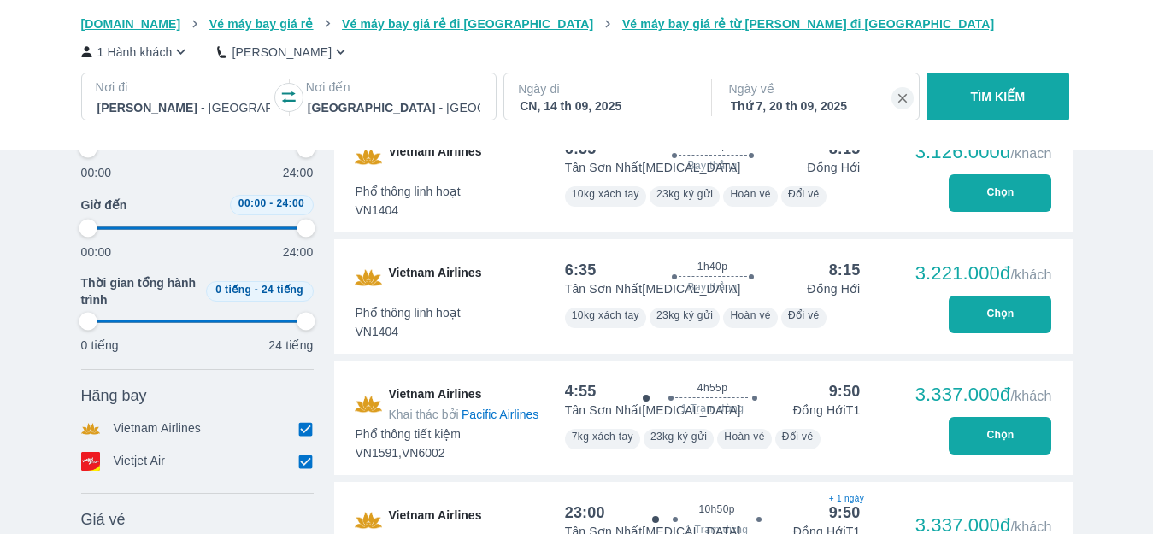
type input "97.9166666666667"
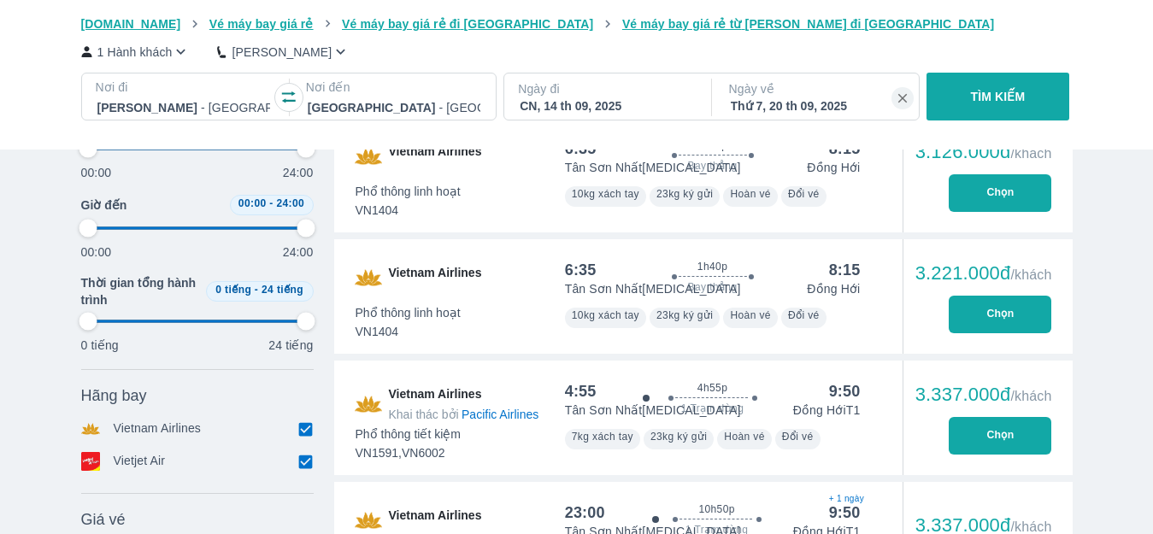
type input "97.9166666666667"
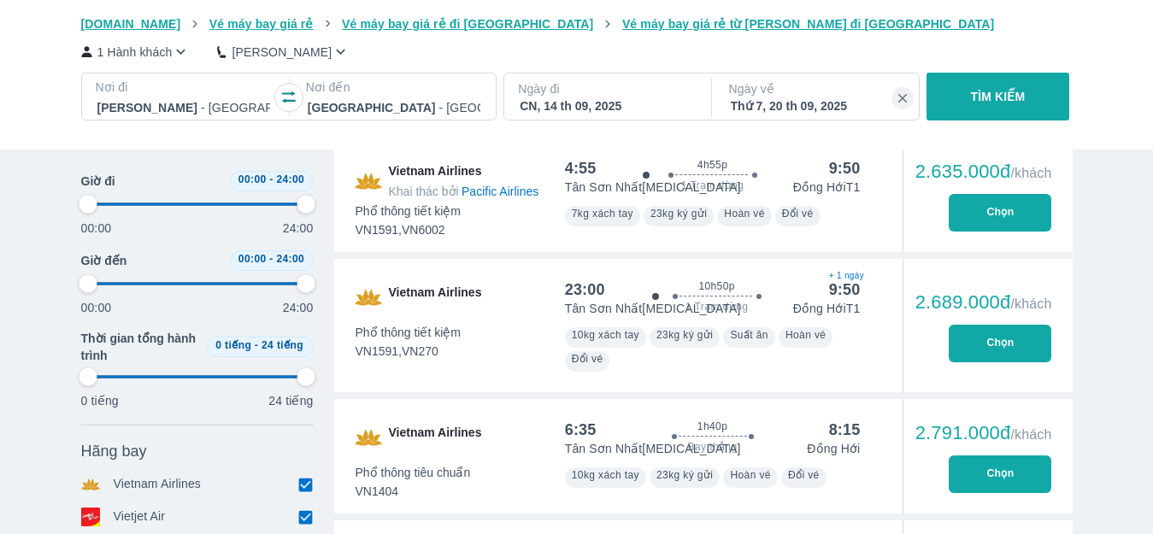
type input "97.9166666666667"
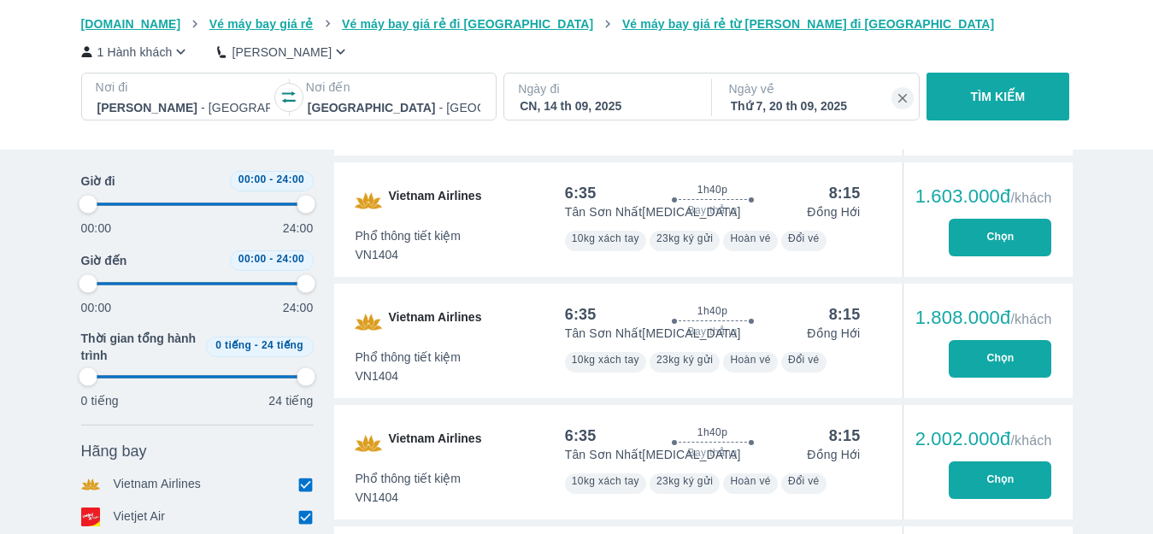
scroll to position [844, 0]
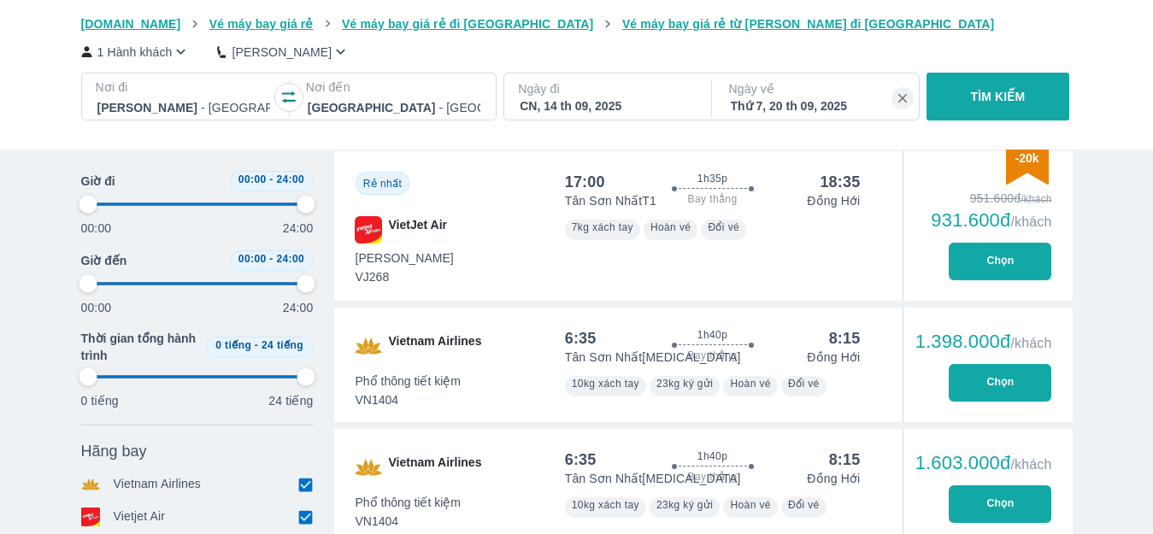
type input "97.9166666666667"
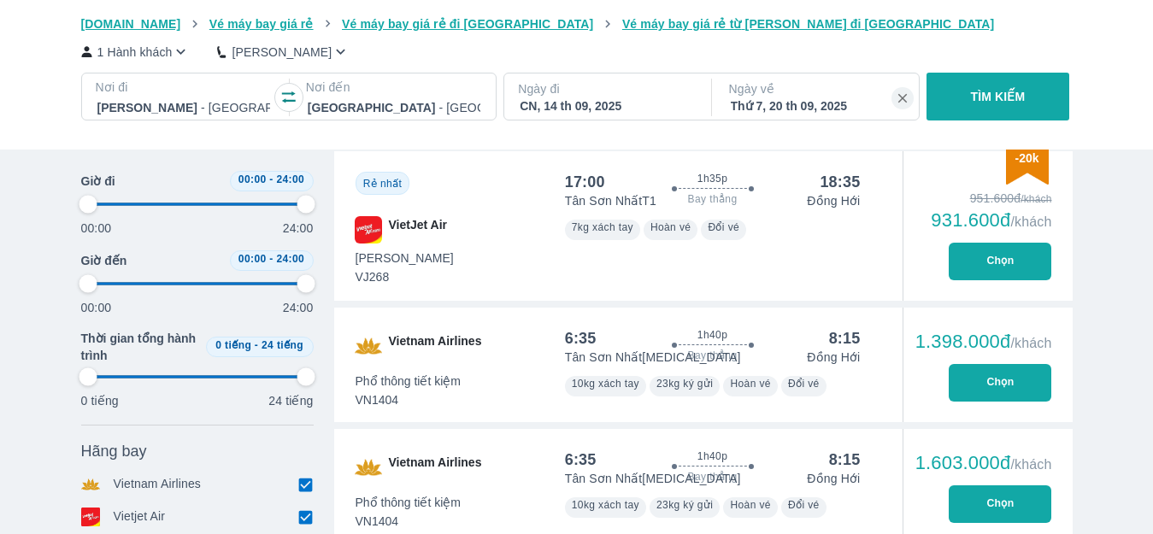
type input "97.9166666666667"
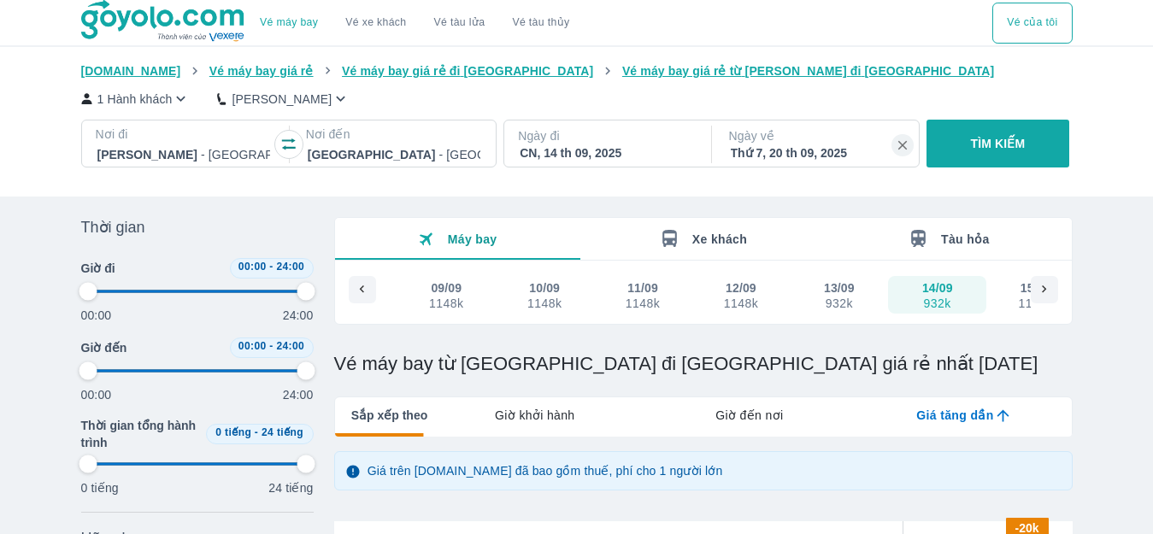
type input "97.9166666666667"
click at [1030, 22] on button "Vé của tôi" at bounding box center [1033, 23] width 80 height 41
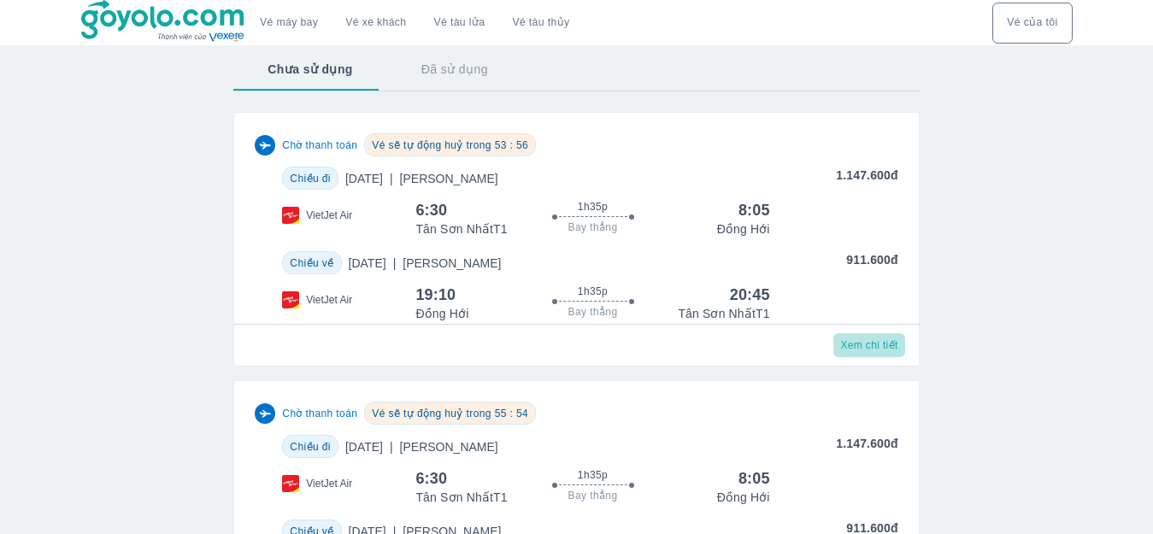
click at [869, 344] on button "Xem chi tiết" at bounding box center [869, 345] width 71 height 24
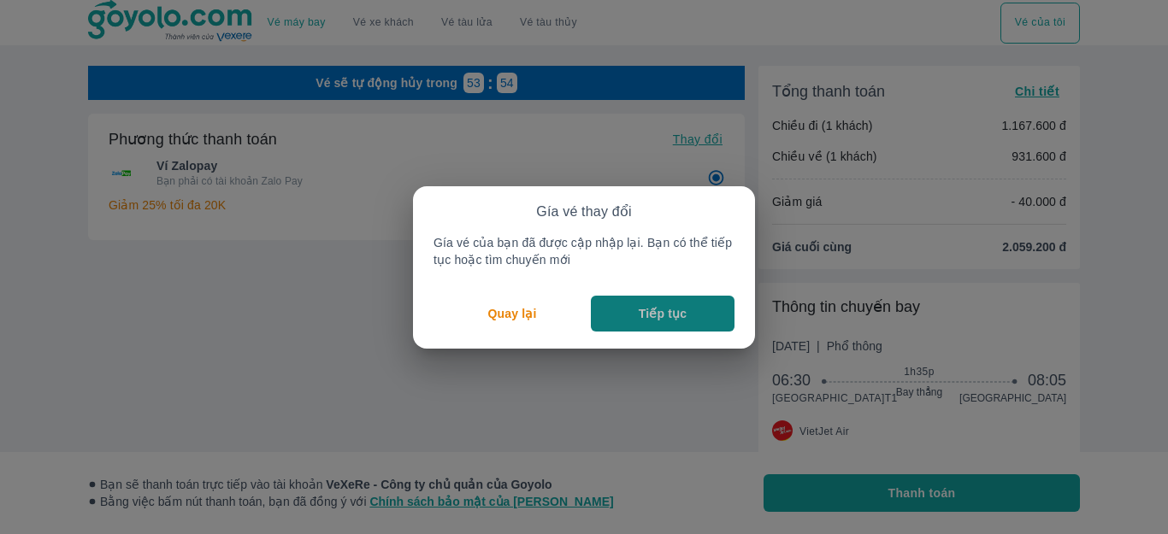
click at [663, 313] on p "Tiếp tục" at bounding box center [663, 313] width 48 height 17
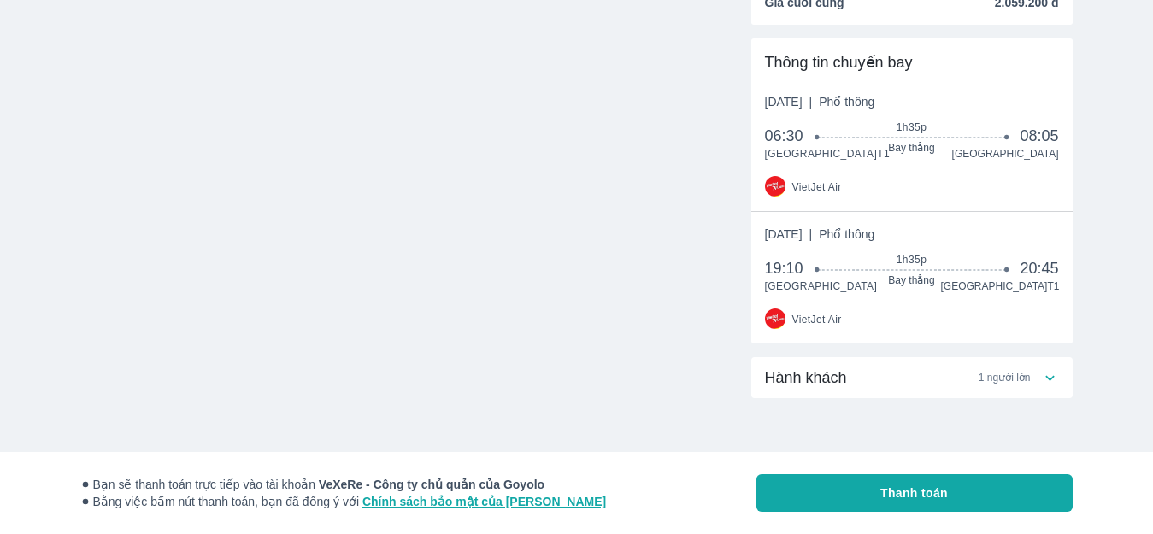
scroll to position [260, 0]
click at [876, 272] on div "1h35p Bay thẳng" at bounding box center [911, 269] width 189 height 34
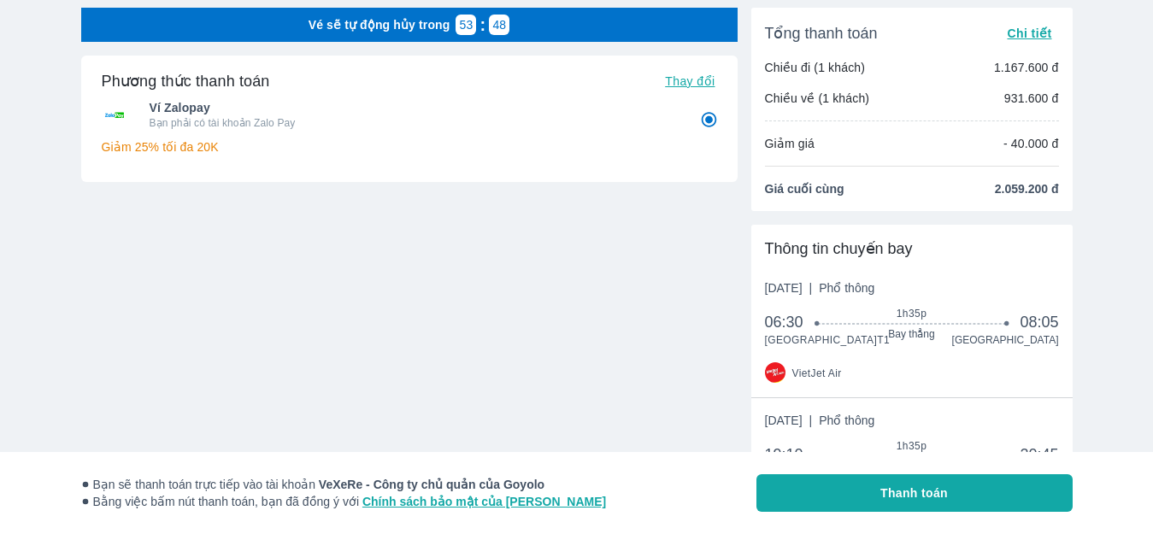
scroll to position [3, 0]
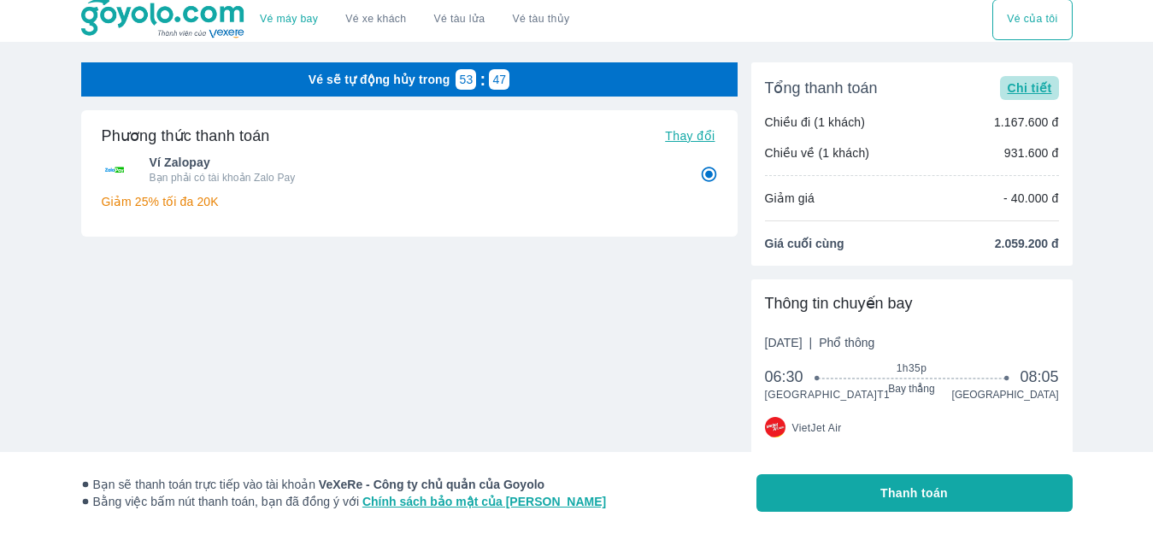
click at [1022, 92] on span "Chi tiết" at bounding box center [1029, 88] width 44 height 14
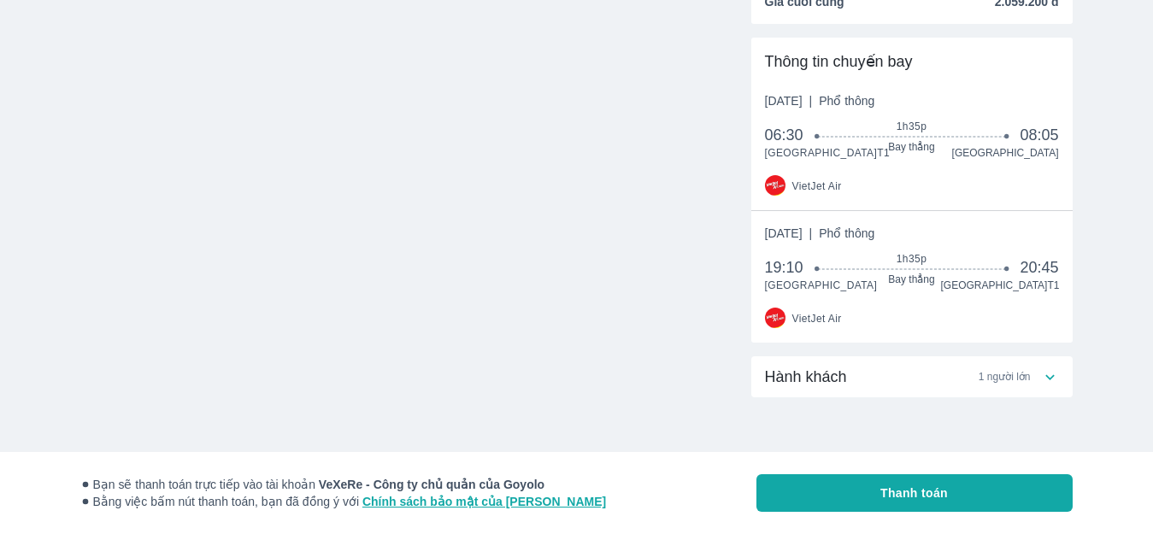
scroll to position [375, 0]
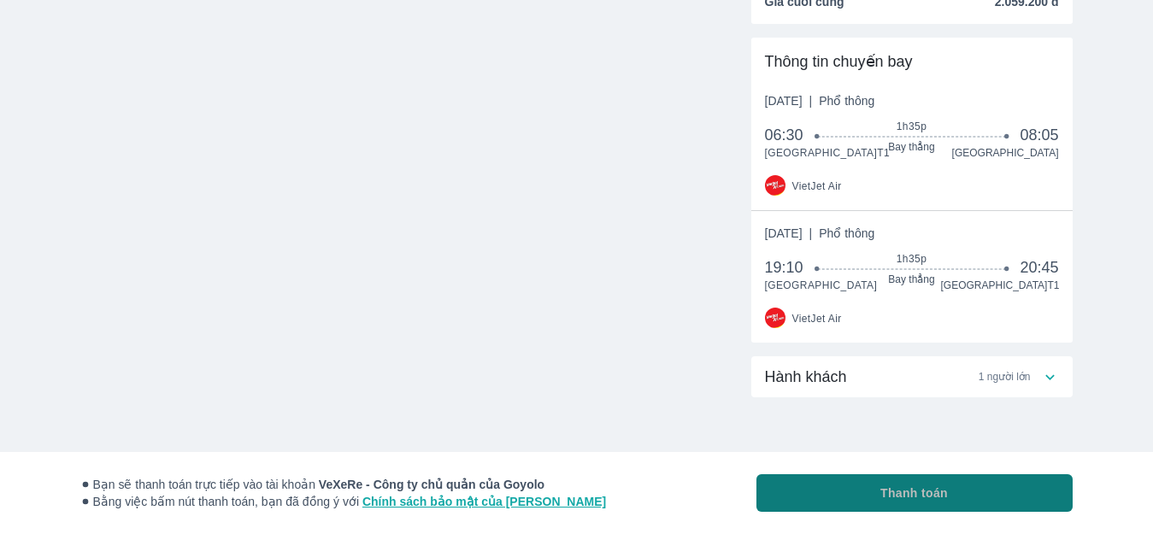
click at [842, 495] on button "Thanh toán" at bounding box center [915, 493] width 316 height 38
radio input "false"
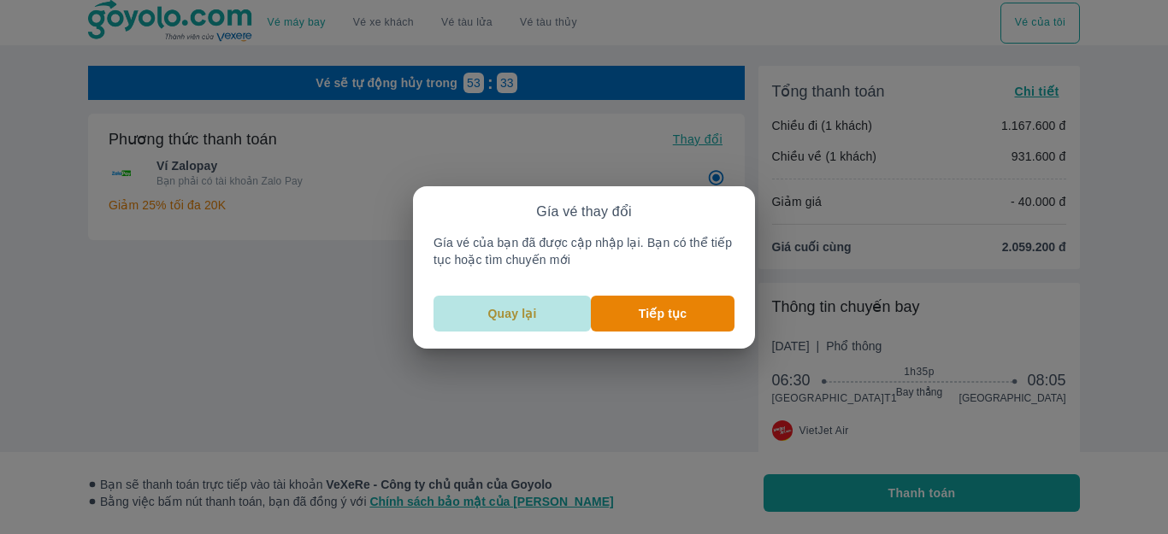
click at [525, 310] on p "Quay lại" at bounding box center [512, 313] width 49 height 17
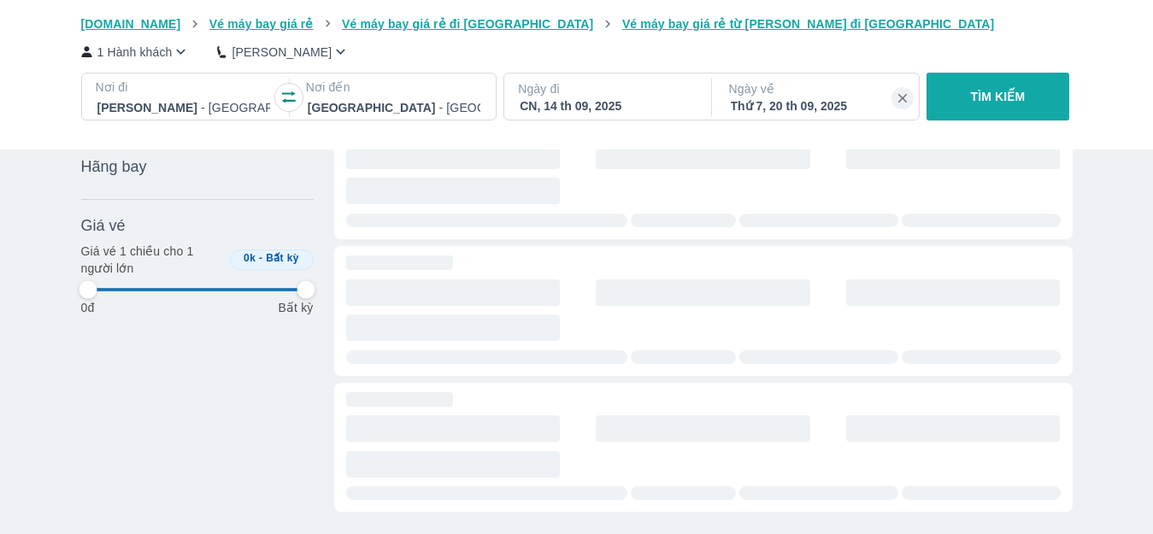
scroll to position [0, 568]
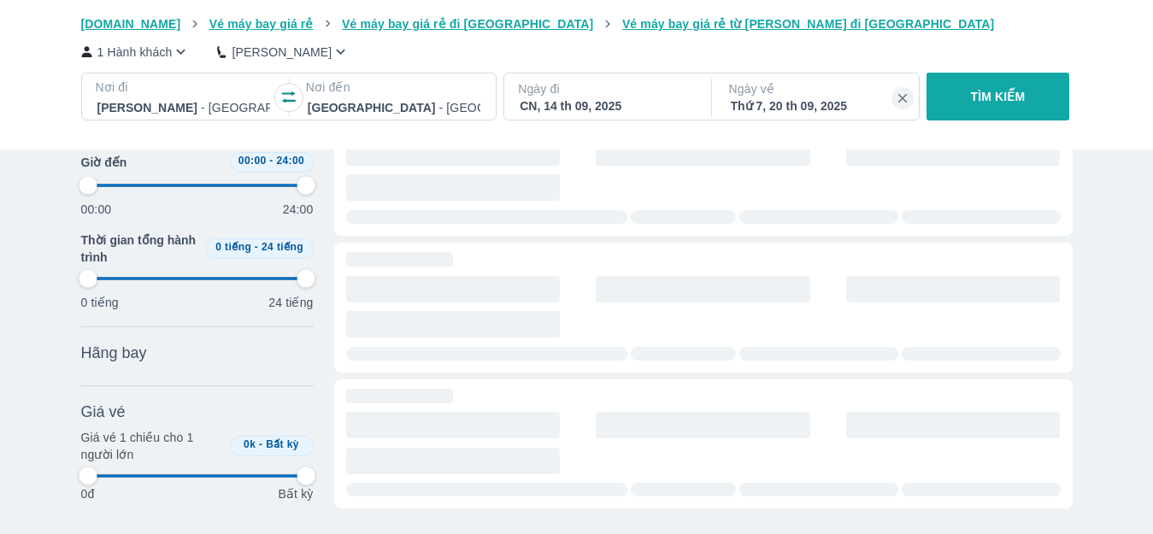
type input "97.9166666666667"
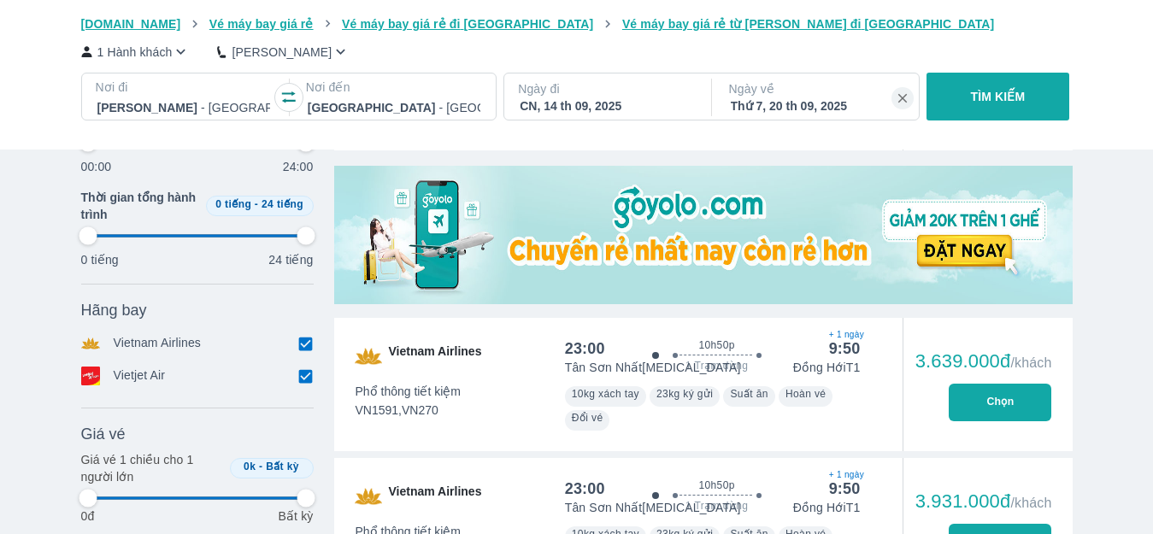
scroll to position [546, 0]
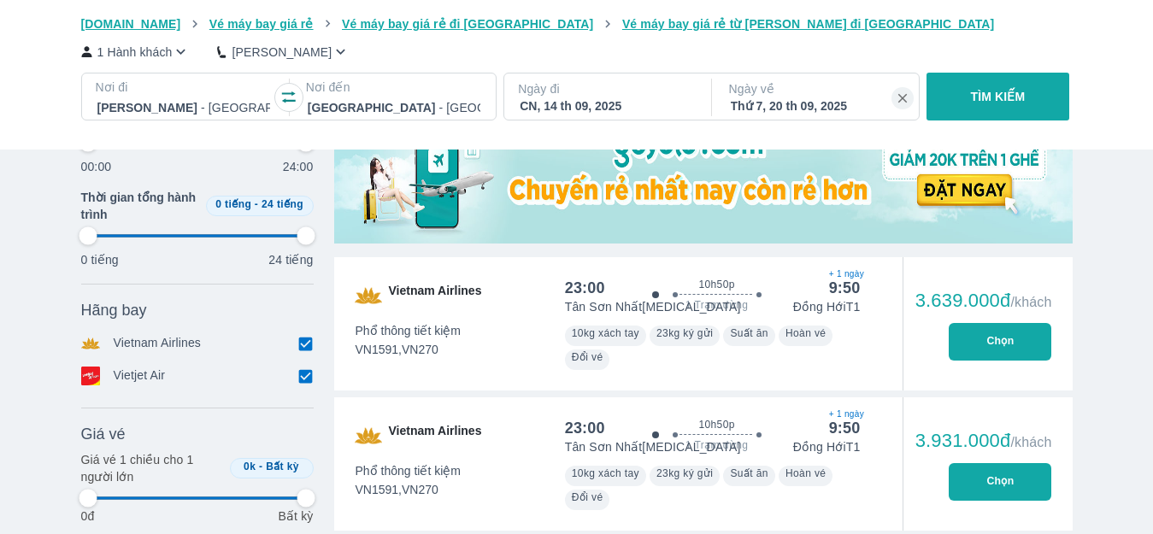
type input "97.9166666666667"
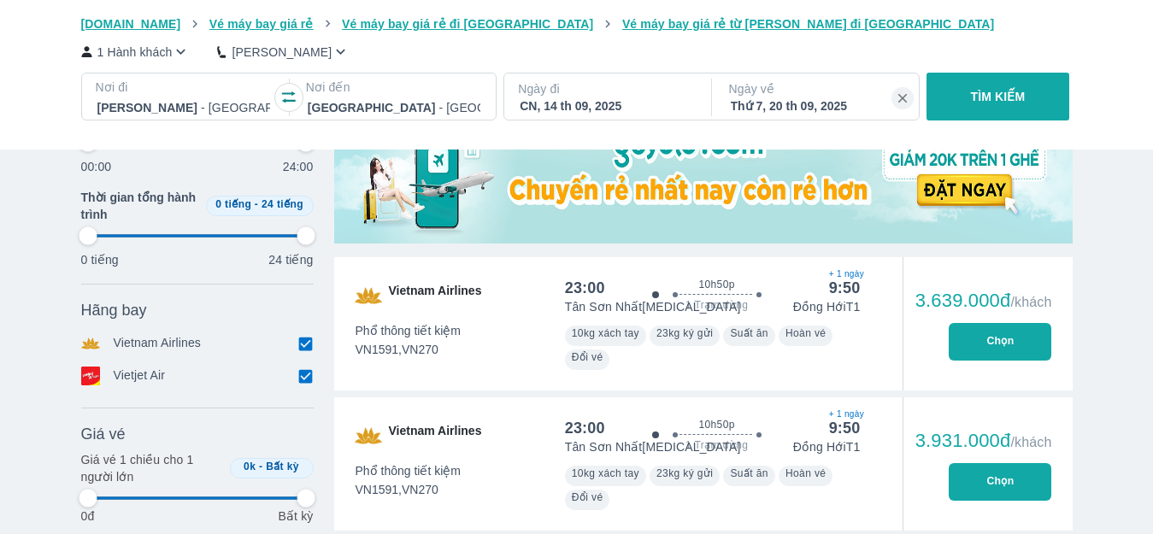
type input "97.9166666666667"
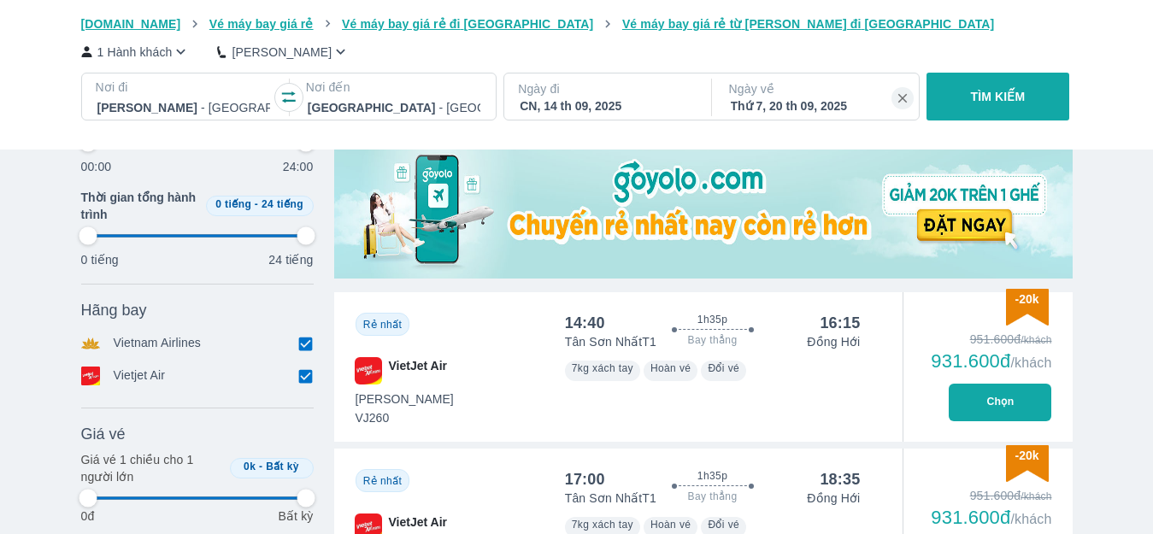
type input "97.9166666666667"
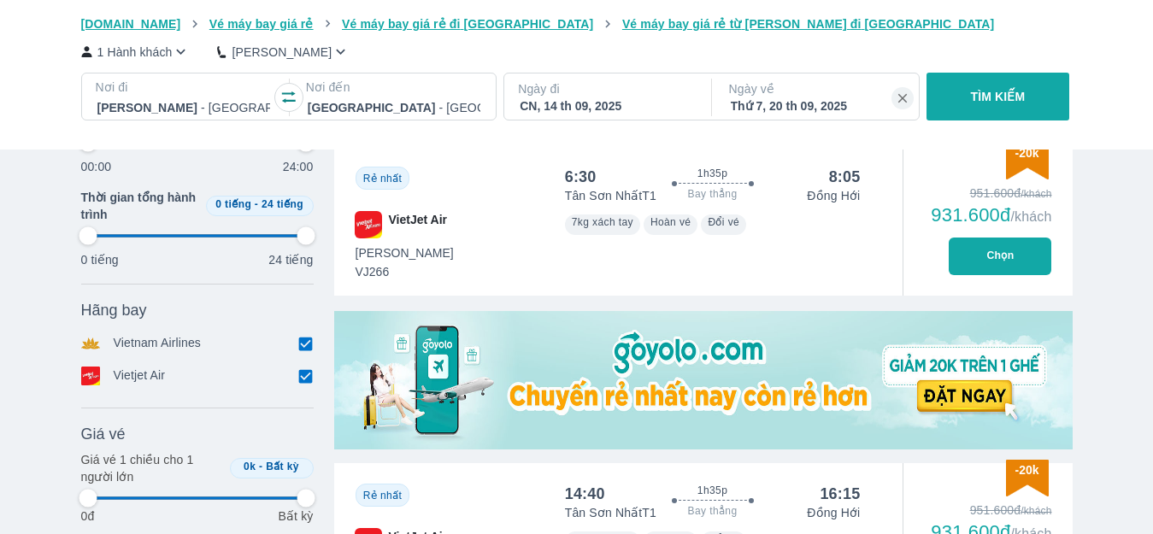
type input "97.9166666666667"
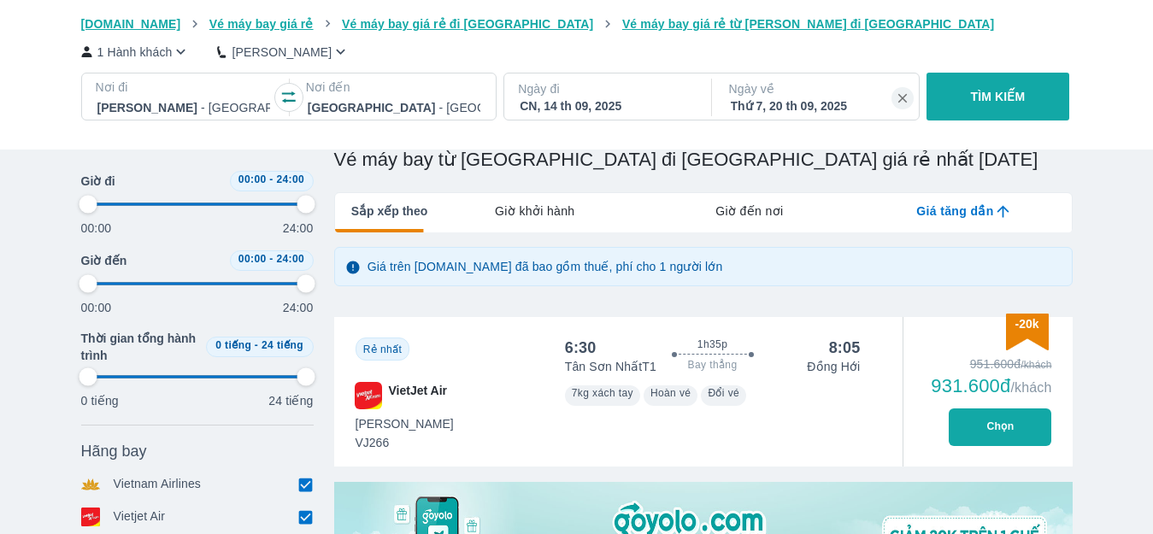
type input "97.9166666666667"
click at [992, 419] on button "Chọn" at bounding box center [1000, 428] width 103 height 38
type input "97.9166666666667"
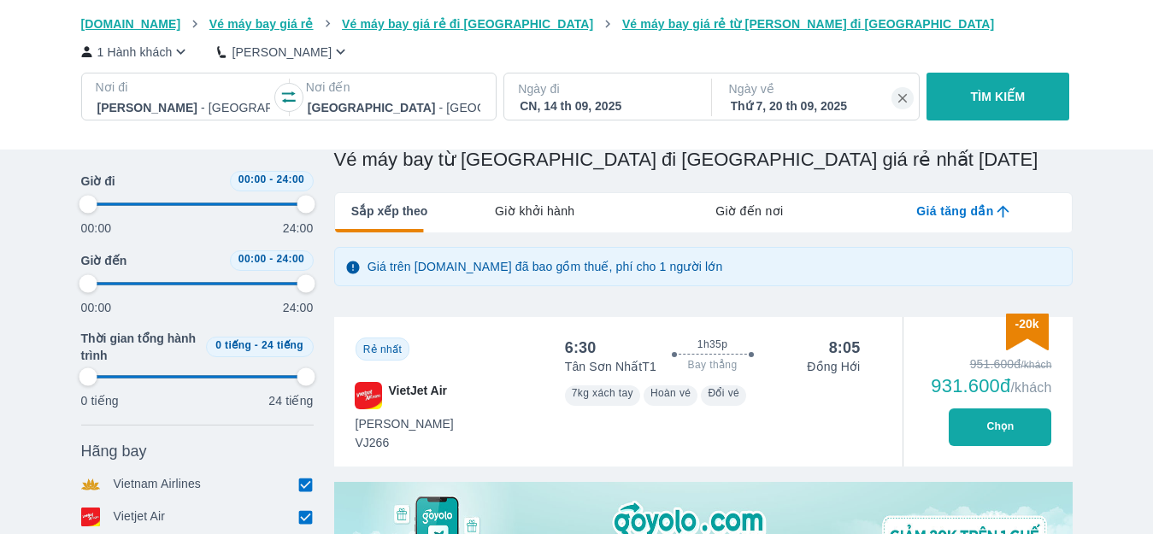
type input "97.9166666666667"
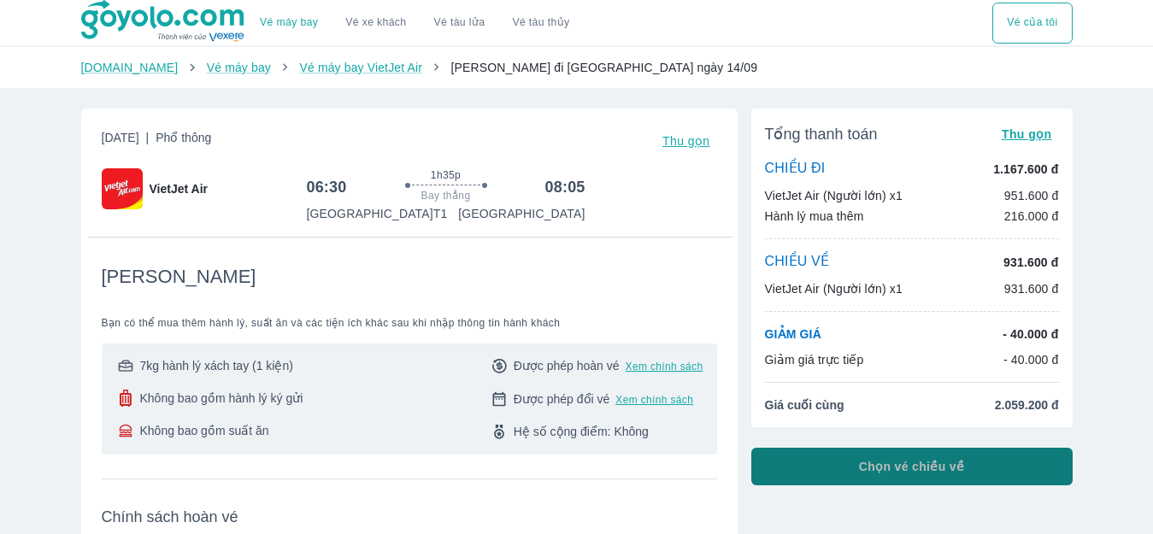
click at [896, 476] on button "Chọn vé chiều về" at bounding box center [912, 467] width 321 height 38
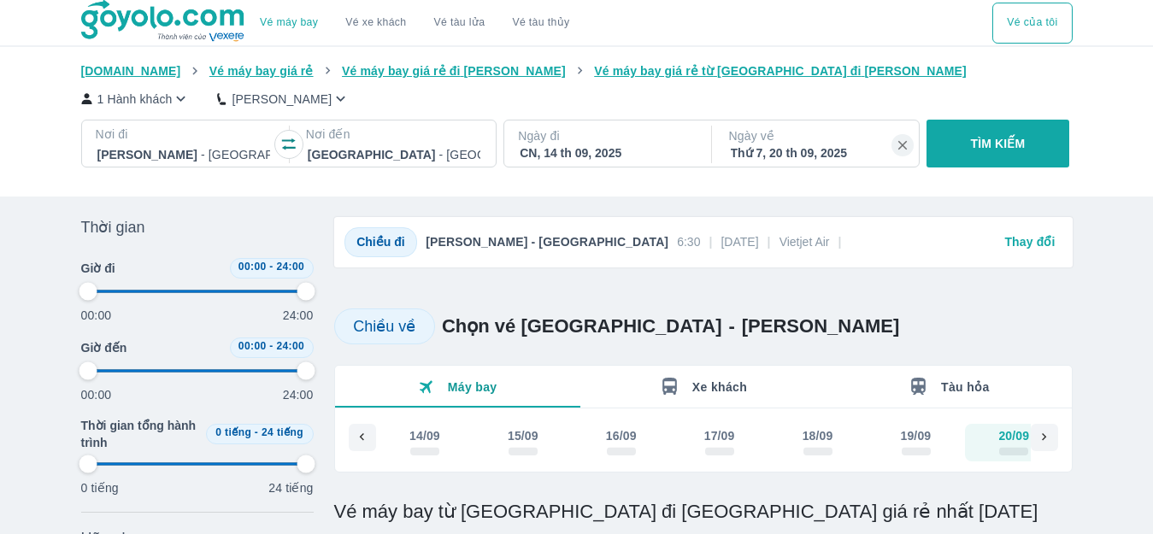
scroll to position [0, 35]
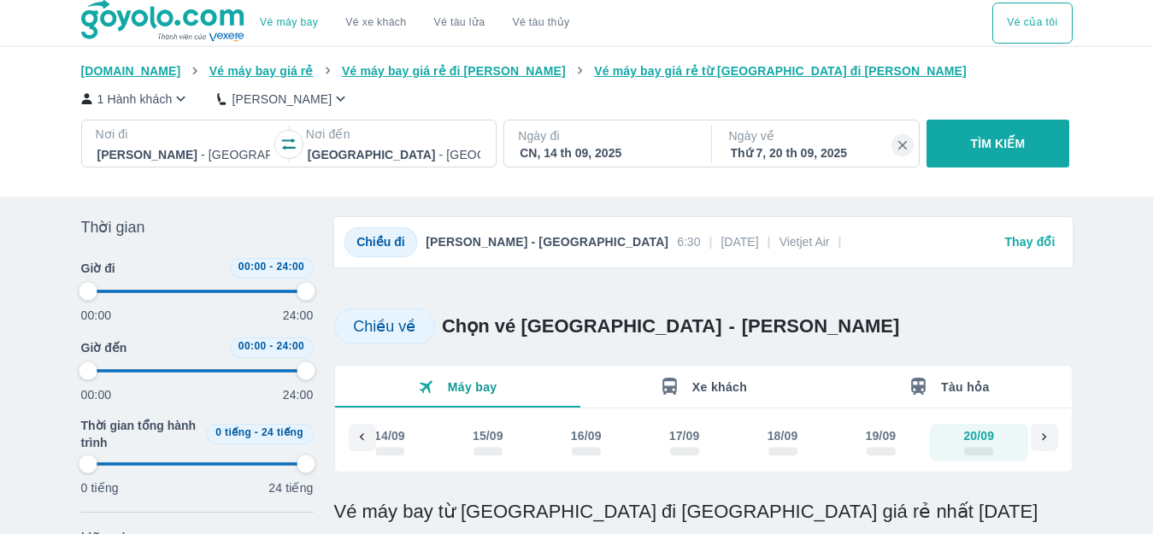
type input "97.9166666666667"
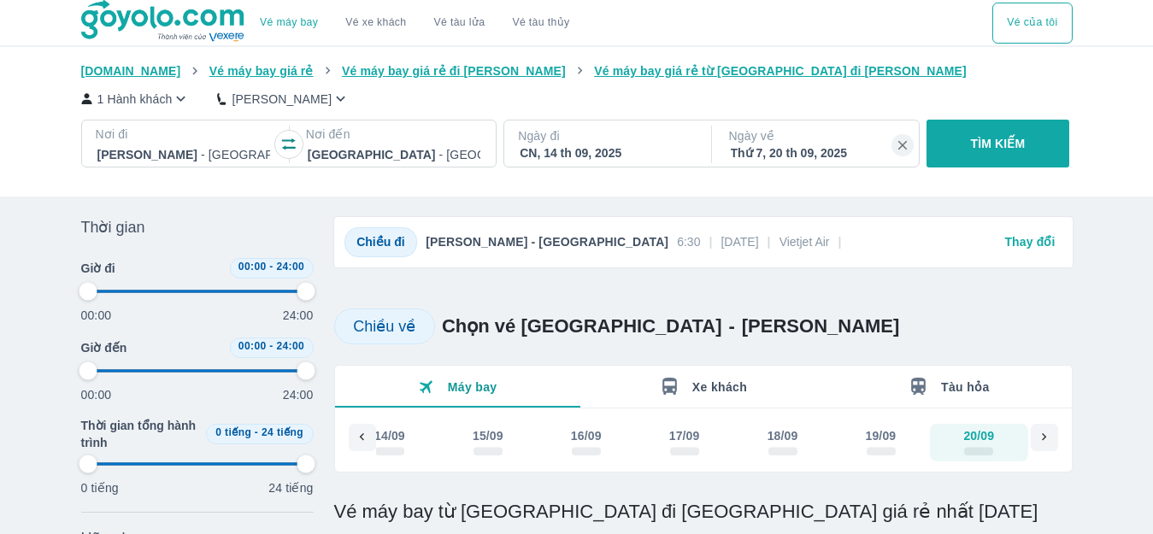
type input "97.9166666666667"
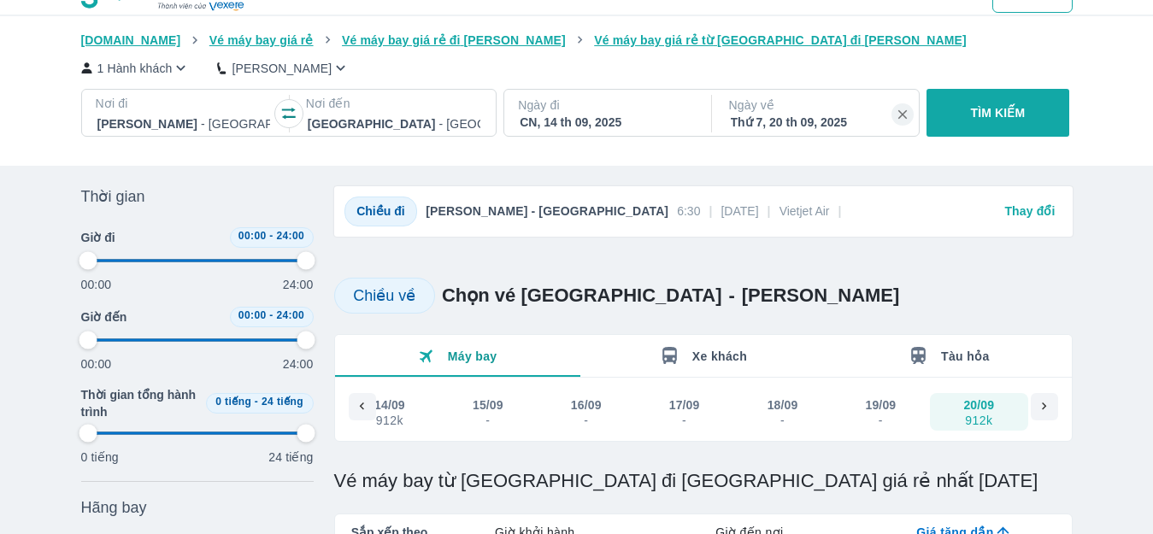
type input "97.9166666666667"
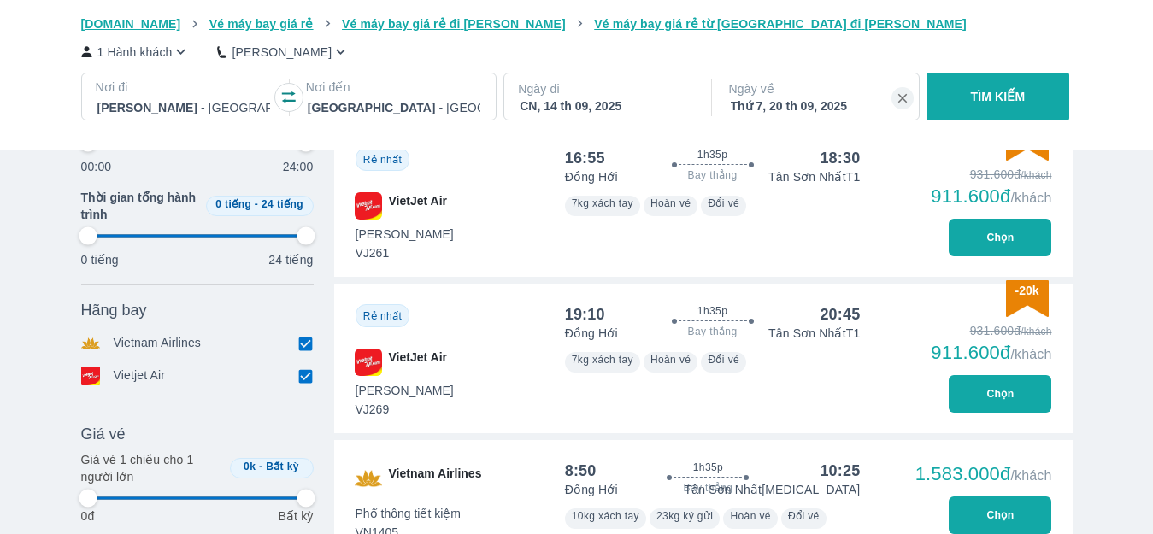
type input "97.9166666666667"
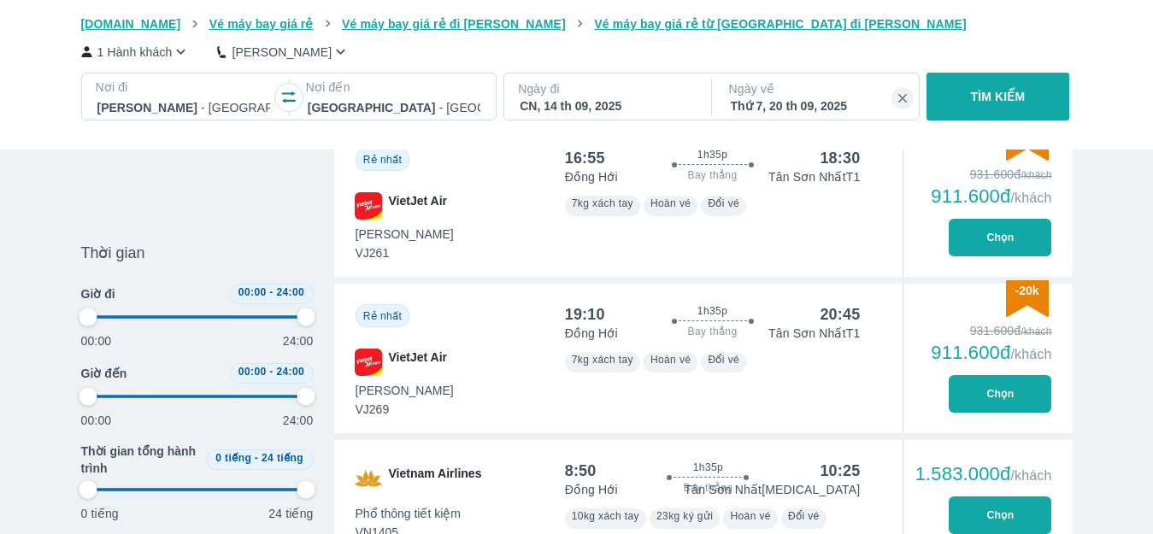
type input "97.9166666666667"
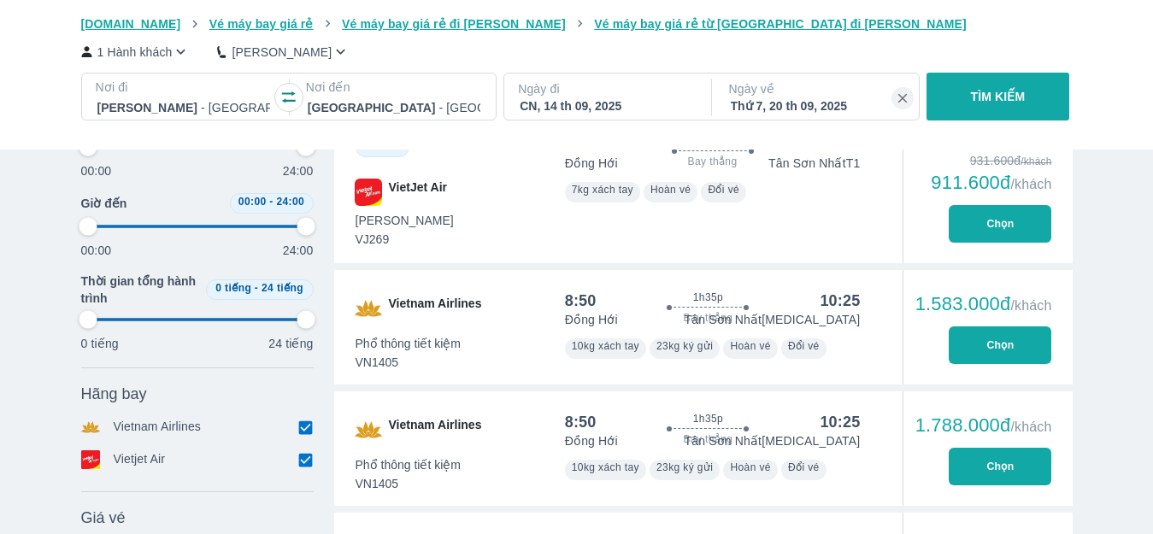
scroll to position [858, 0]
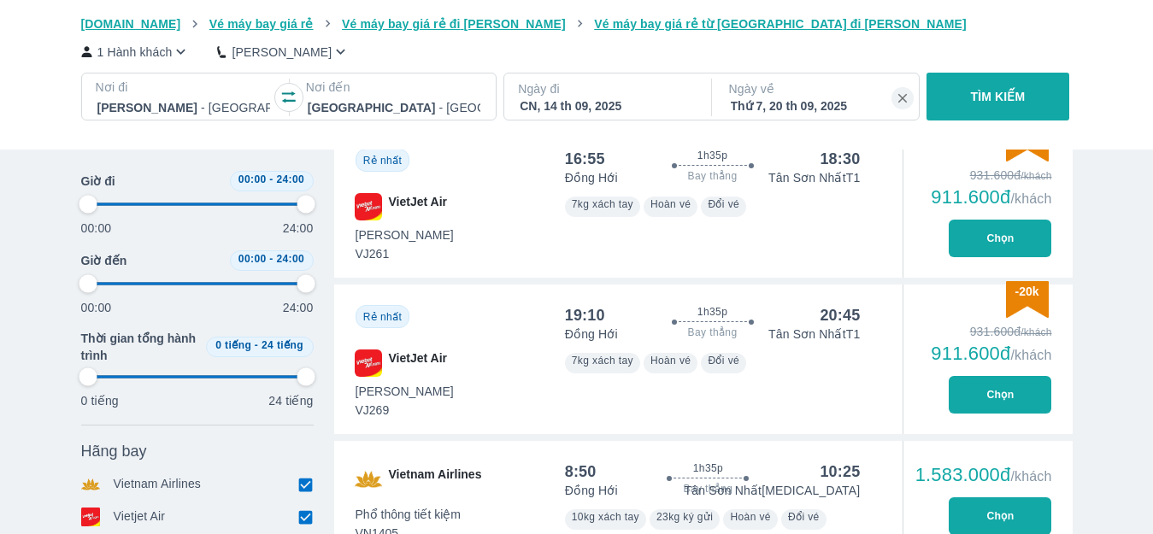
type input "97.9166666666667"
click at [974, 410] on button "Chọn" at bounding box center [1000, 395] width 103 height 38
type input "97.9166666666667"
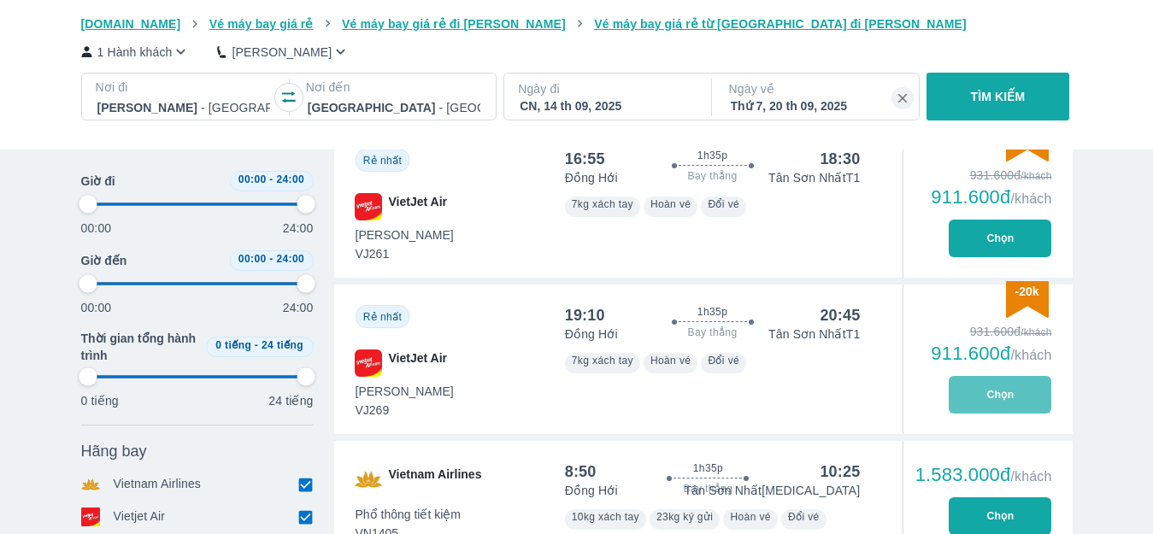
type input "97.9166666666667"
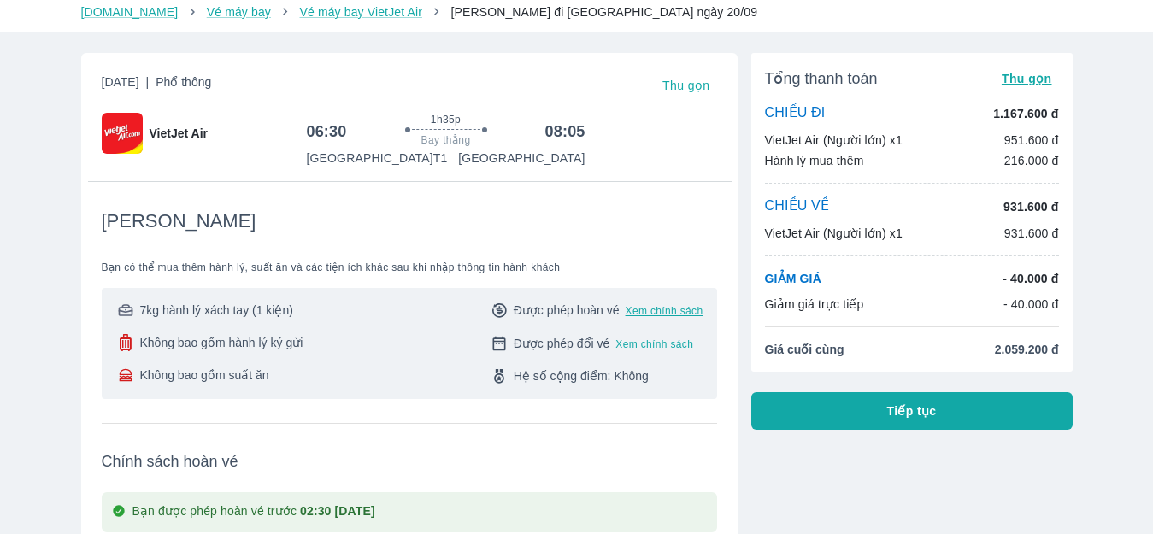
scroll to position [85, 0]
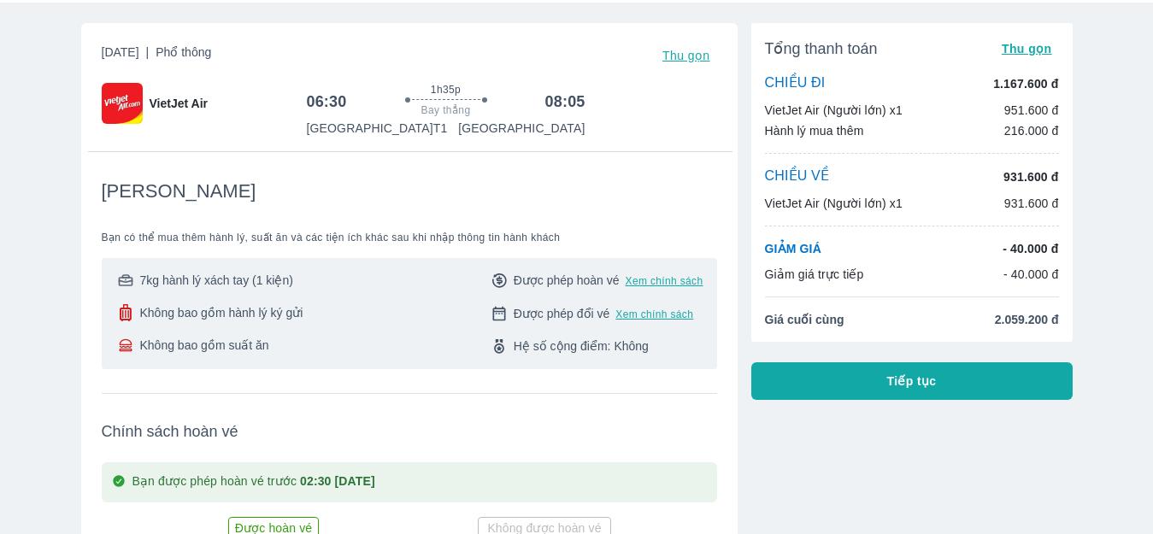
click at [516, 237] on span "Bạn có thể mua thêm hành lý, suất ăn và các tiện ích khác sau khi nhập thông ti…" at bounding box center [410, 238] width 616 height 14
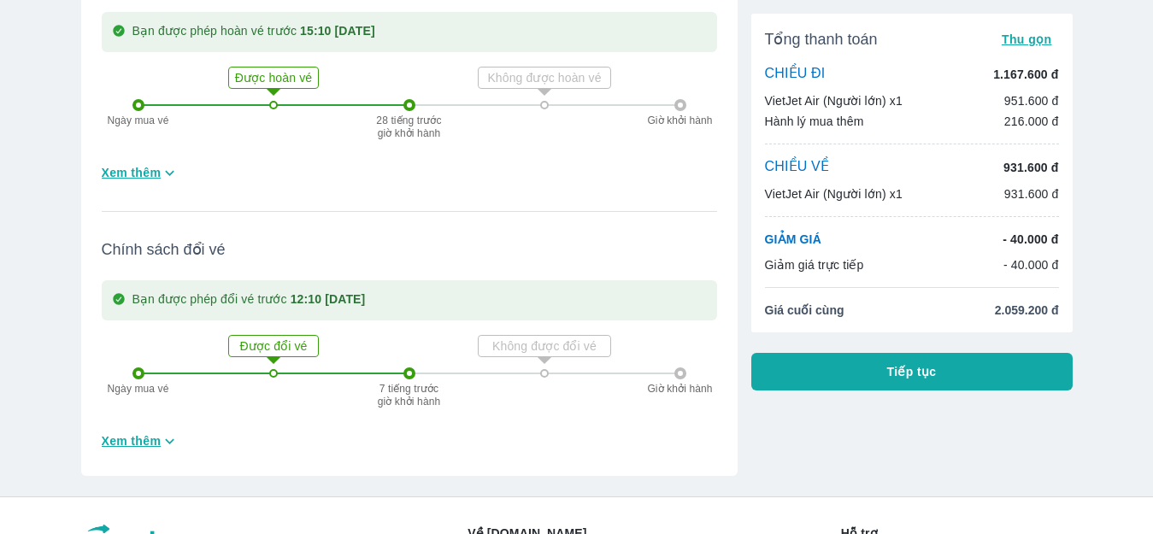
scroll to position [1737, 0]
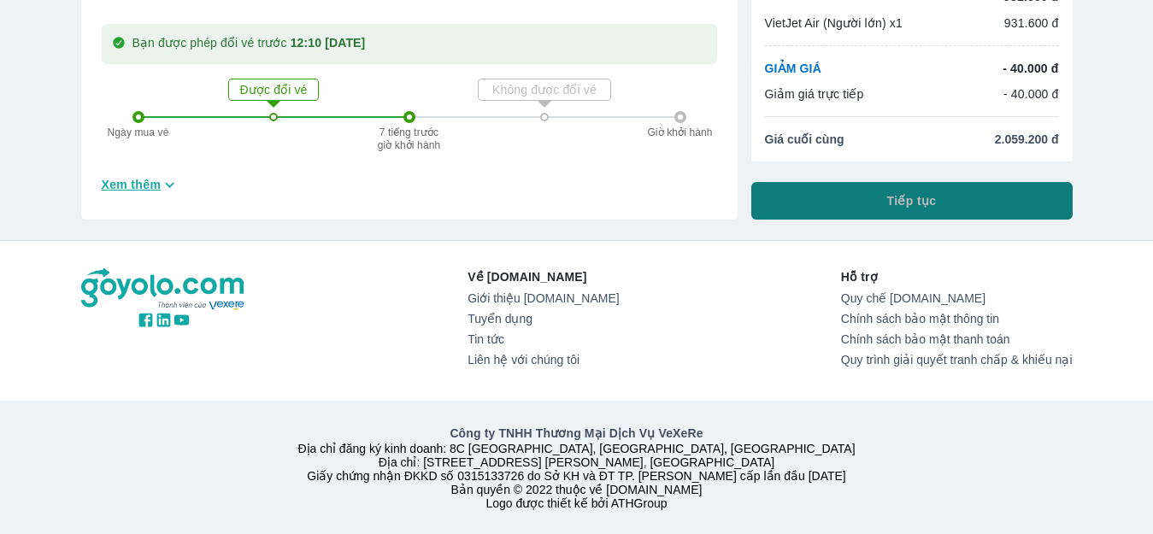
click at [839, 182] on button "Tiếp tục" at bounding box center [912, 201] width 321 height 38
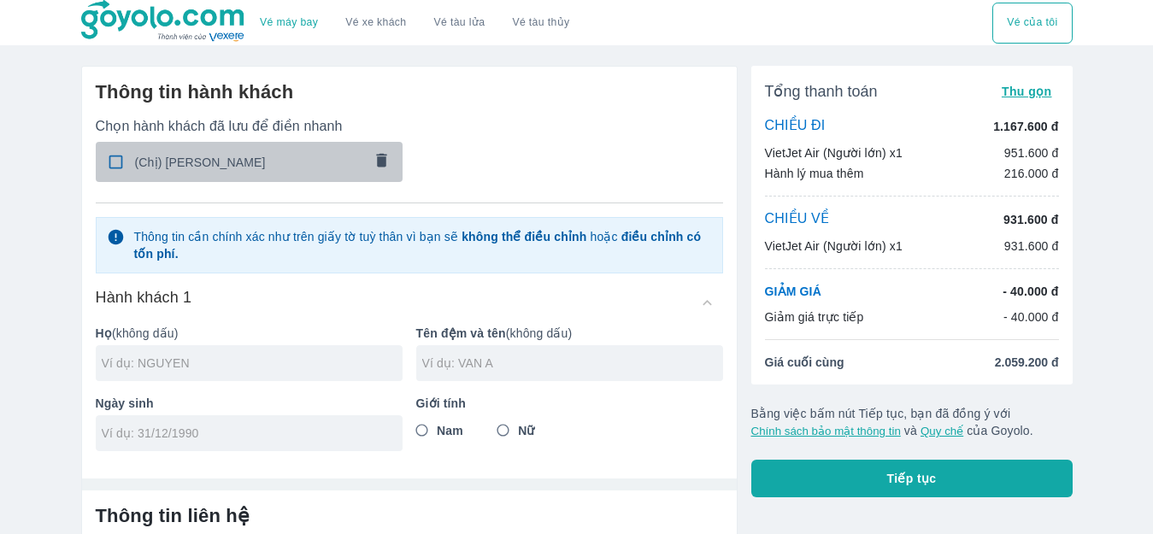
click at [111, 165] on input "checkbox" at bounding box center [115, 161] width 33 height 33
checkbox input "true"
type input "[PERSON_NAME]"
type input "[DATE]"
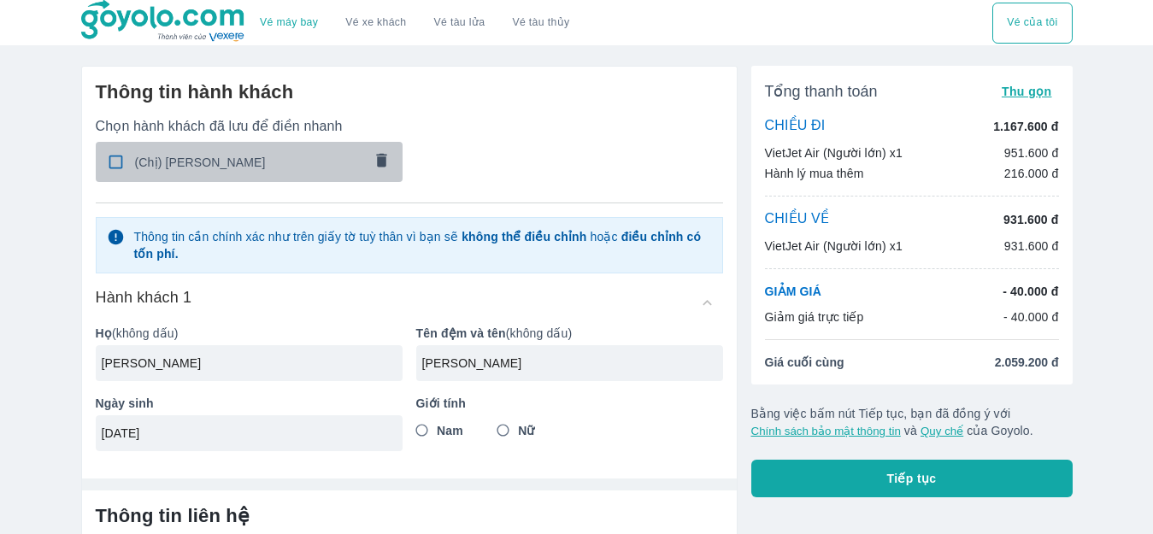
radio input "true"
type input "[PERSON_NAME]"
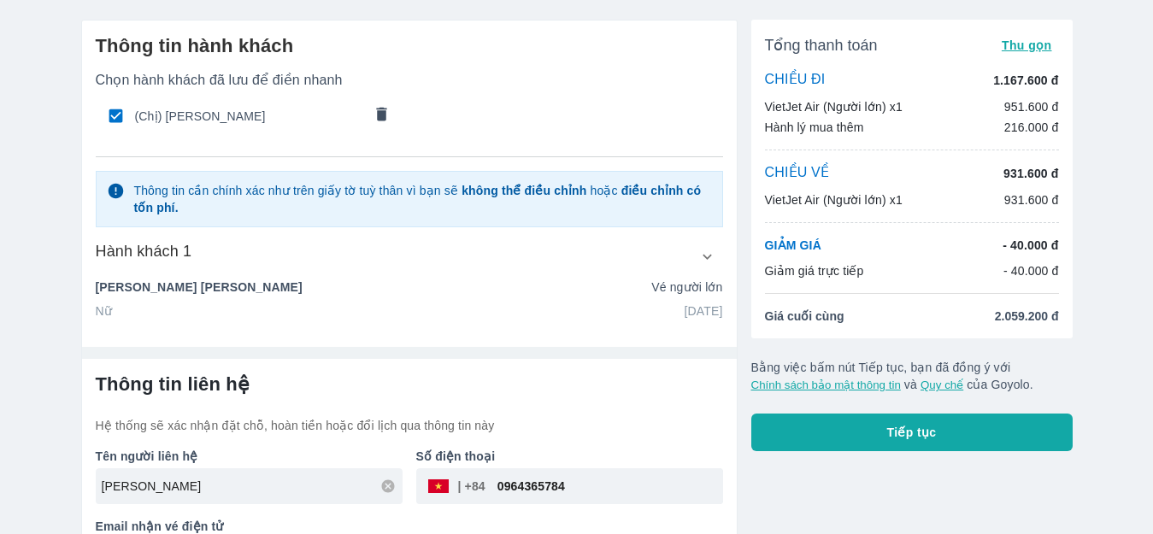
scroll to position [16, 0]
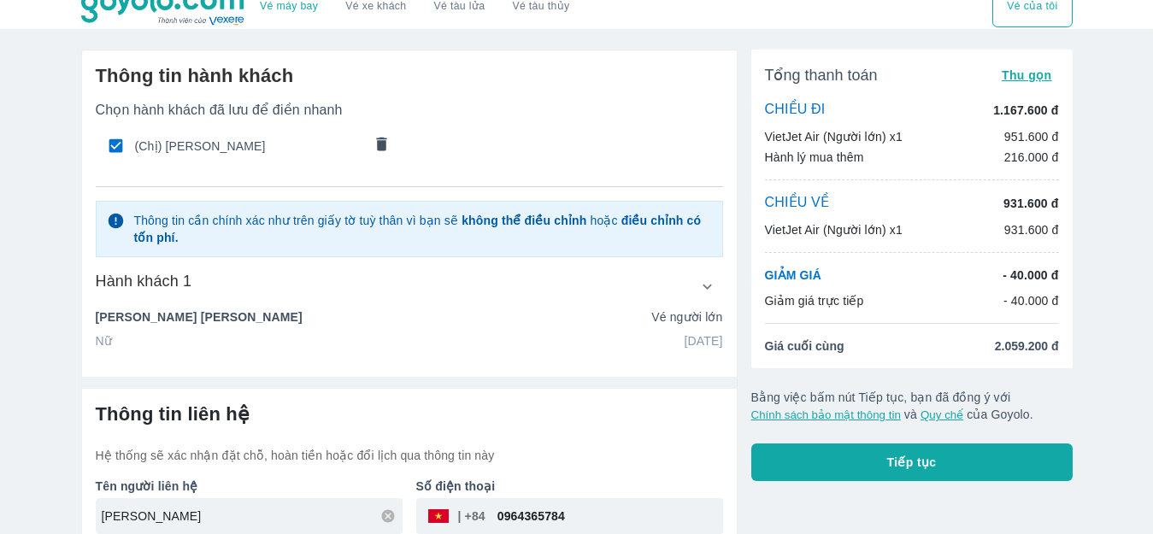
click at [910, 470] on span "Tiếp tục" at bounding box center [912, 462] width 50 height 17
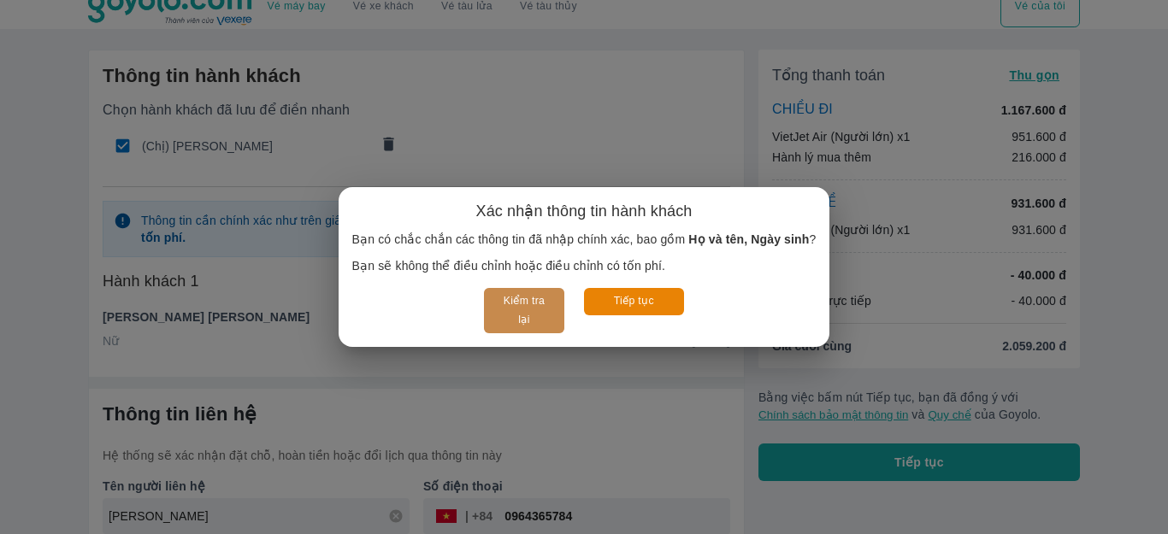
click at [521, 309] on button "Kiểm tra lại" at bounding box center [524, 310] width 80 height 45
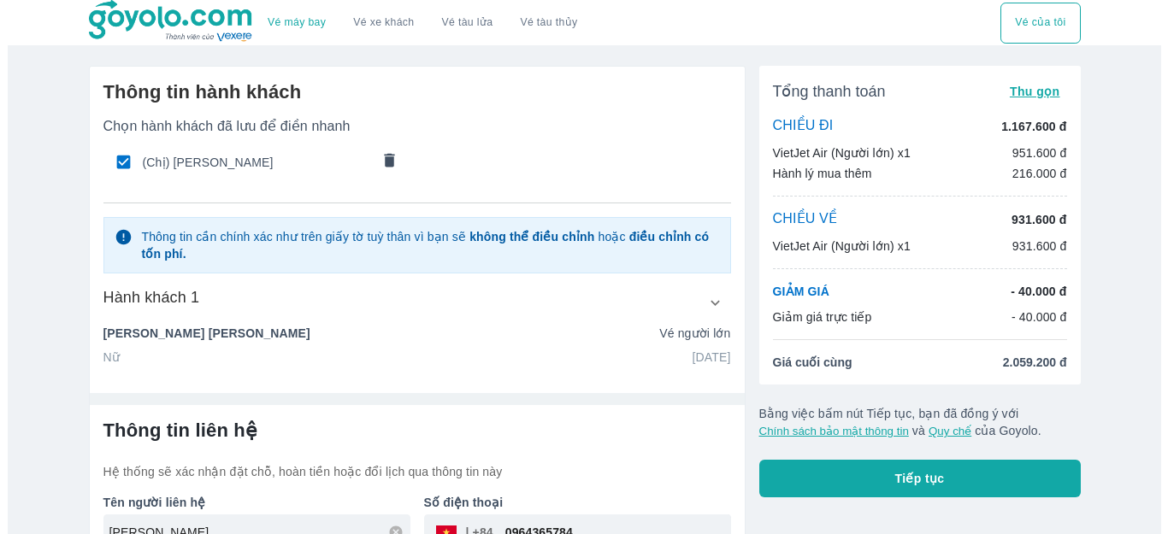
scroll to position [102, 0]
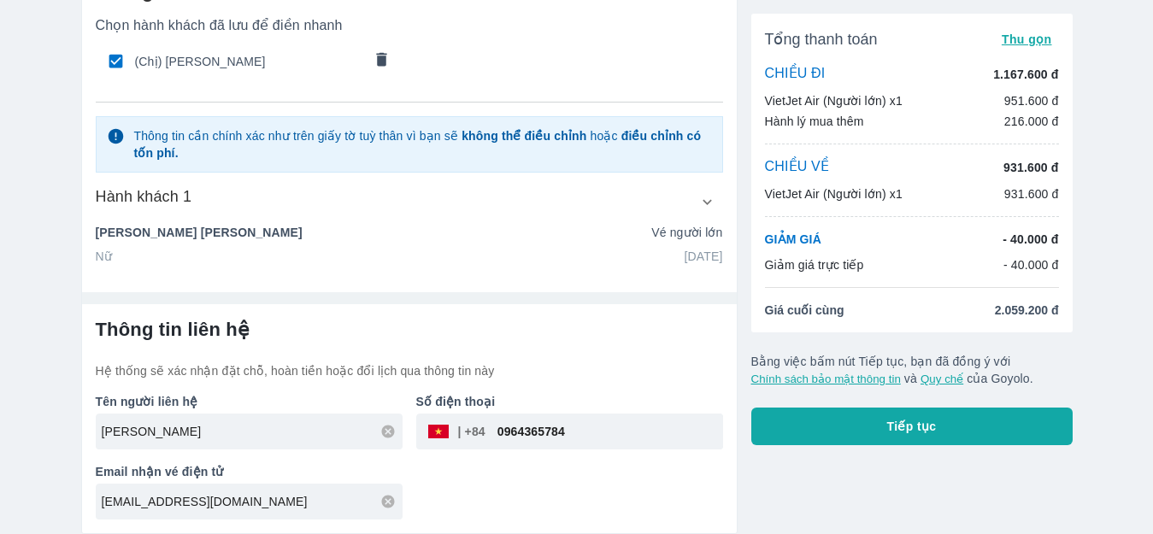
click at [472, 496] on div "Tên người liên hệ [PERSON_NAME] HUONG Số điện thoại ​ 0964365784 Email nhận vé …" at bounding box center [402, 450] width 641 height 140
click at [875, 413] on button "Tiếp tục" at bounding box center [912, 427] width 321 height 38
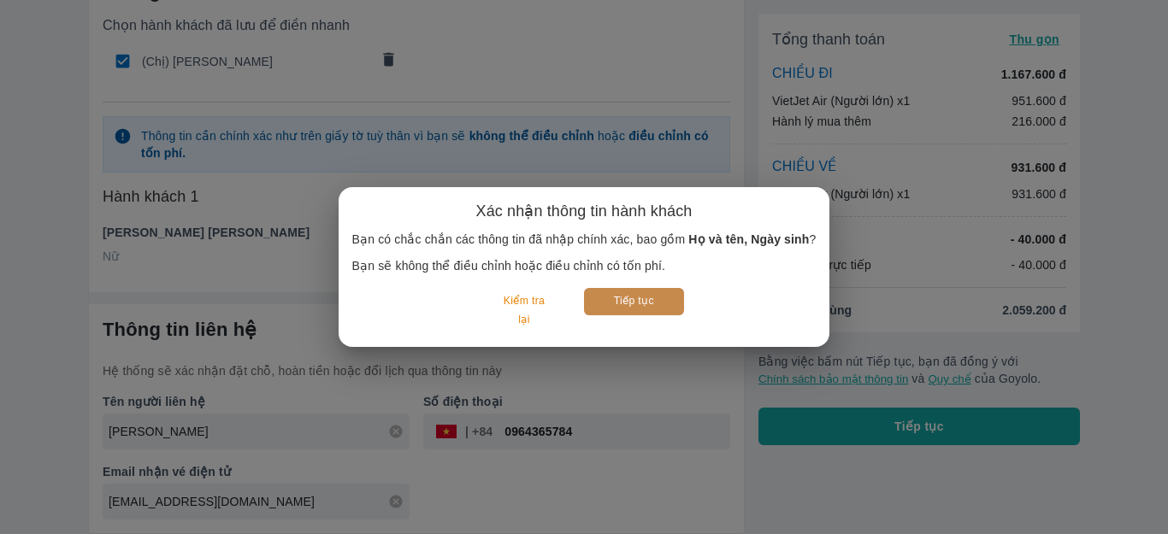
click at [631, 299] on button "Tiếp tục" at bounding box center [634, 301] width 100 height 27
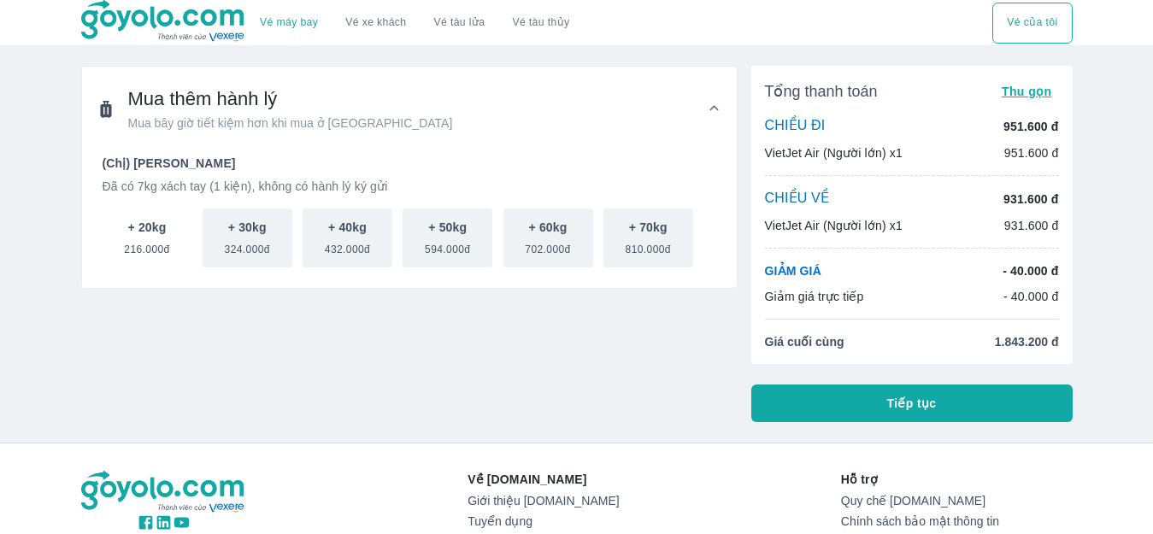
click at [152, 247] on span "216.000đ" at bounding box center [146, 246] width 45 height 21
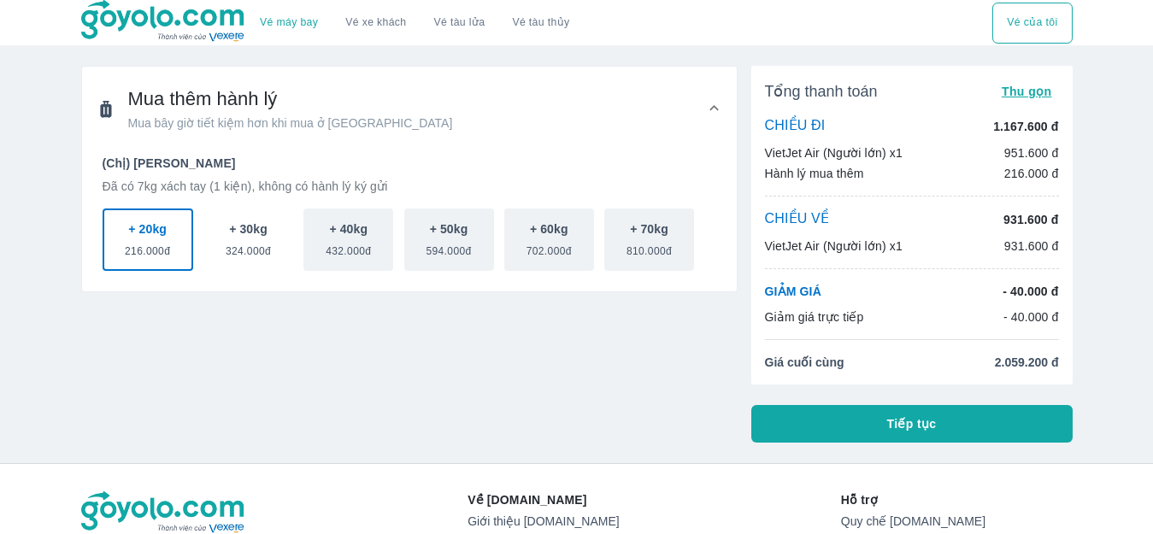
click at [242, 251] on span "324.000đ" at bounding box center [248, 248] width 45 height 21
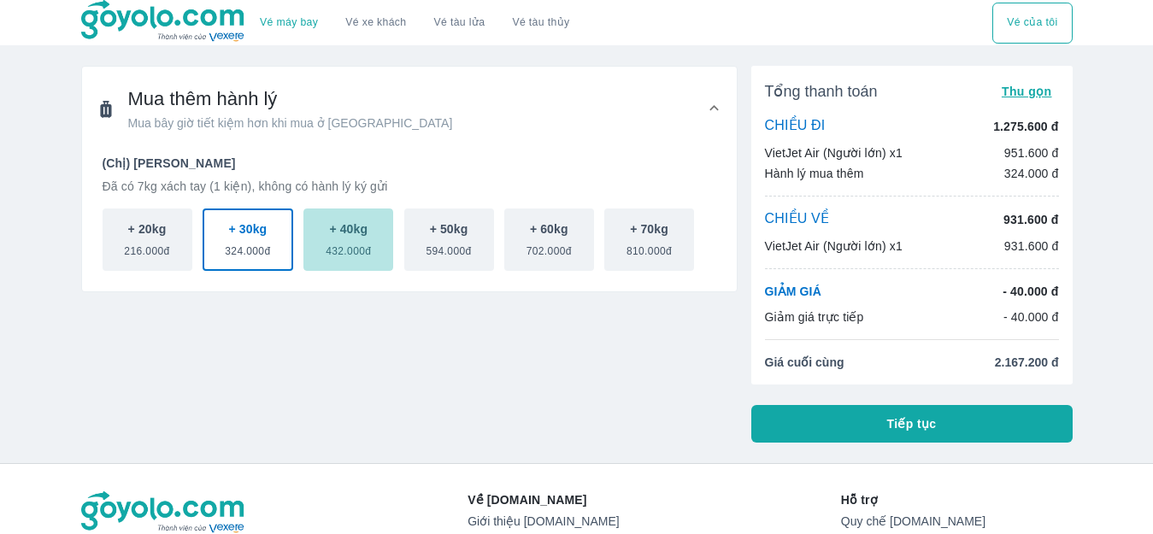
click at [315, 239] on button "+ 40kg 432.000đ" at bounding box center [349, 240] width 90 height 62
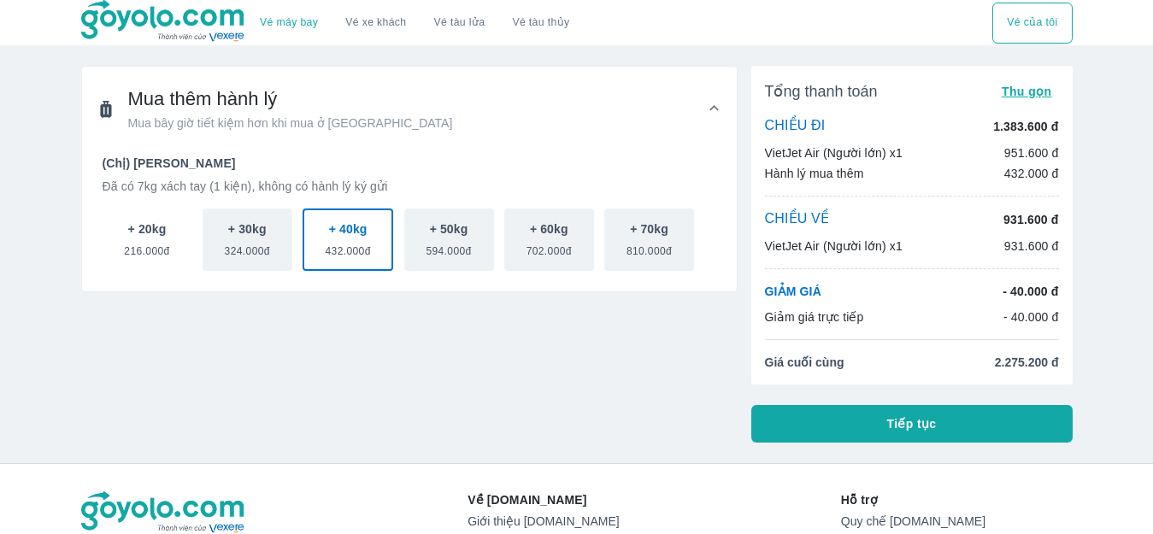
click at [140, 248] on span "216.000đ" at bounding box center [146, 248] width 45 height 21
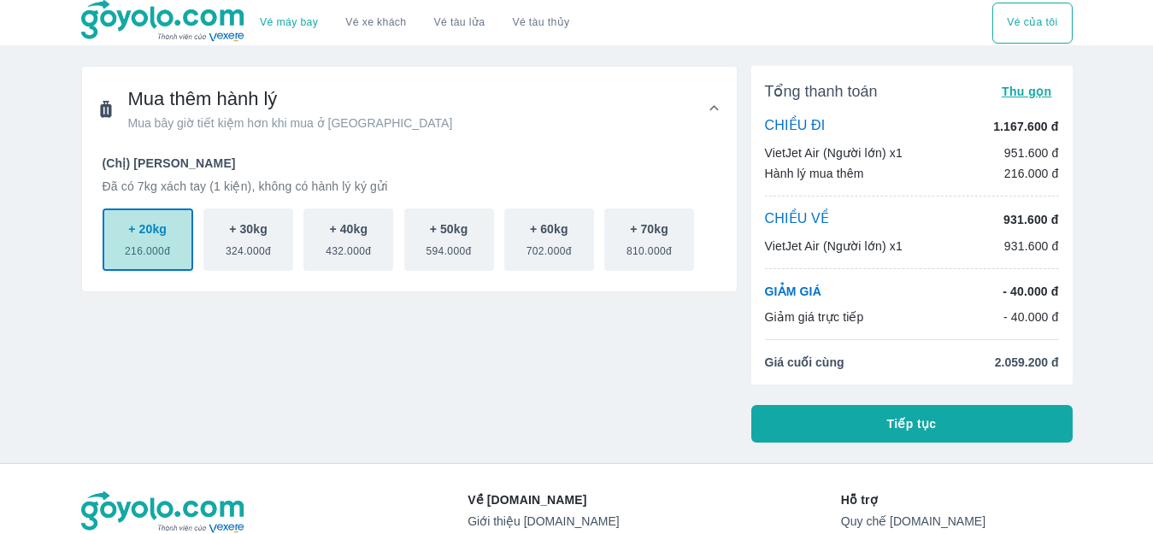
click at [177, 242] on button "+ 20kg 216.000đ" at bounding box center [148, 240] width 91 height 62
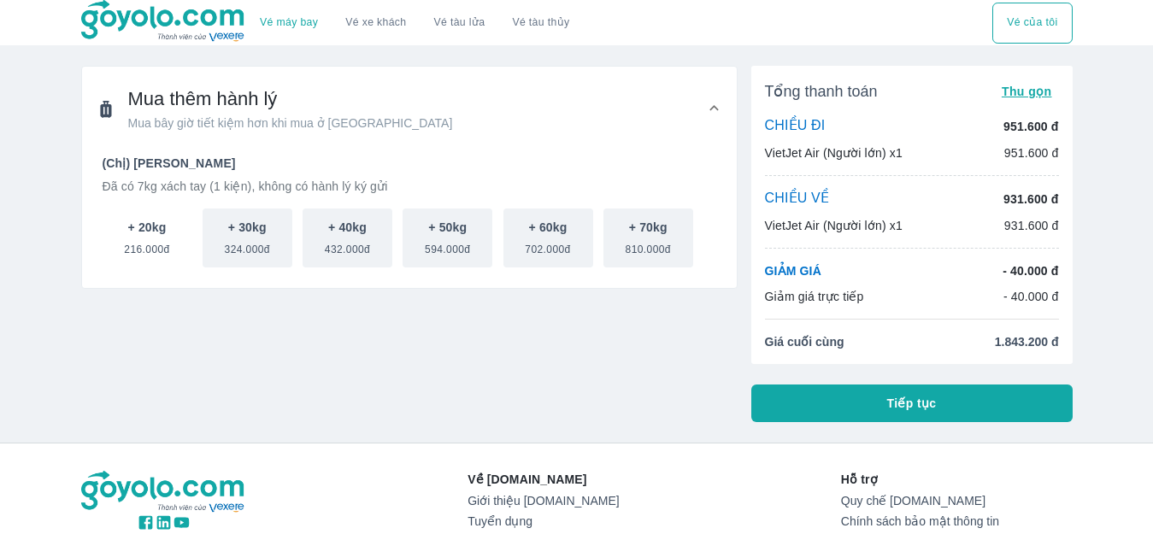
click at [174, 241] on button "+ 20kg 216.000đ" at bounding box center [148, 238] width 90 height 59
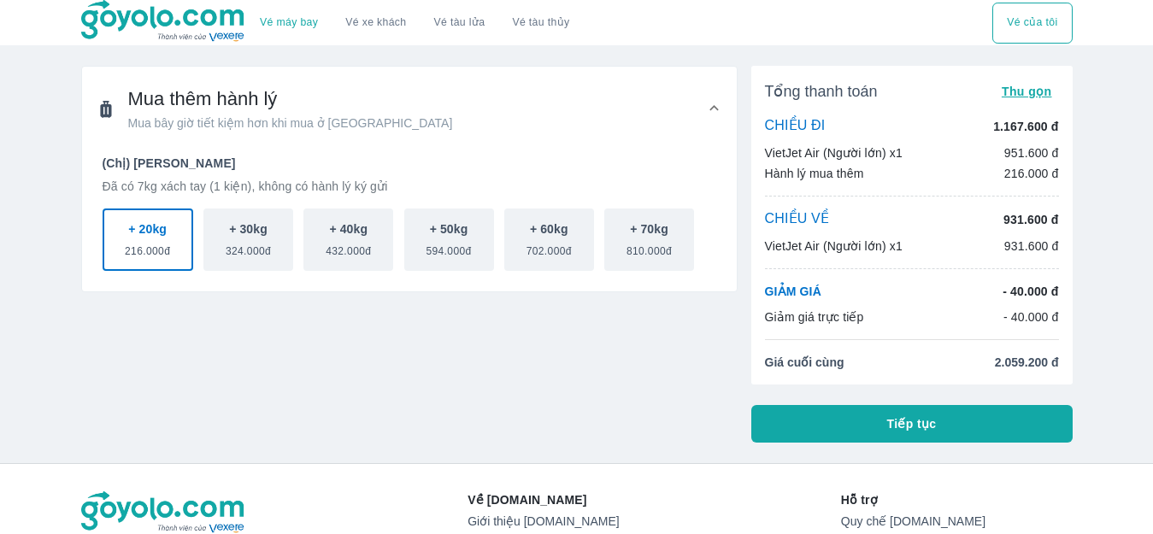
drag, startPoint x: 810, startPoint y: 228, endPoint x: 804, endPoint y: 213, distance: 16.5
click at [809, 227] on p "CHIỀU VỀ" at bounding box center [797, 219] width 65 height 19
click at [804, 213] on p "CHIỀU VỀ" at bounding box center [797, 219] width 65 height 19
click at [836, 417] on button "Tiếp tục" at bounding box center [912, 424] width 321 height 38
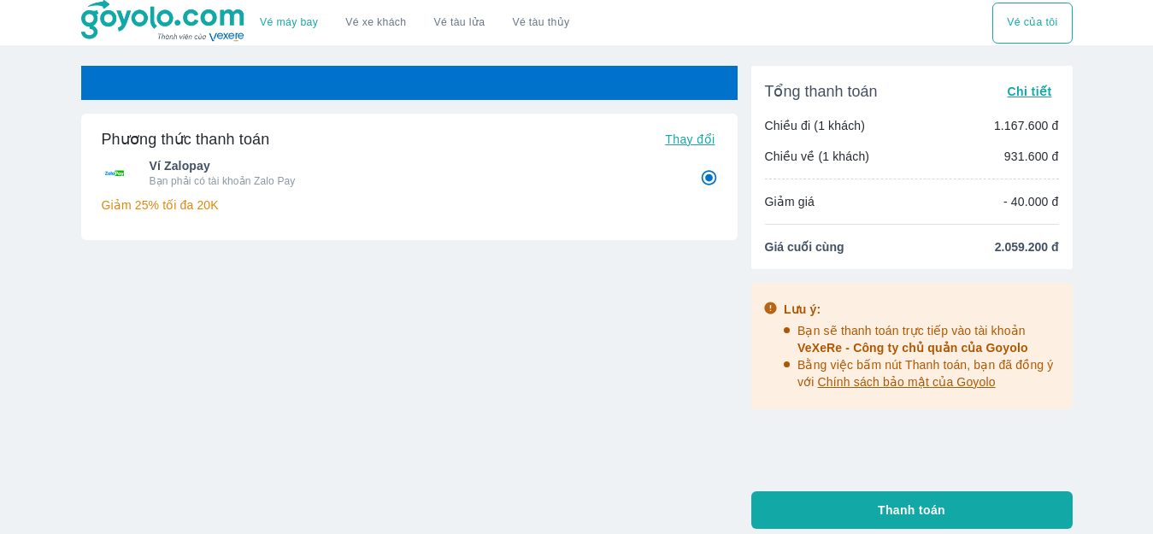
radio input "false"
